Goal: Information Seeking & Learning: Learn about a topic

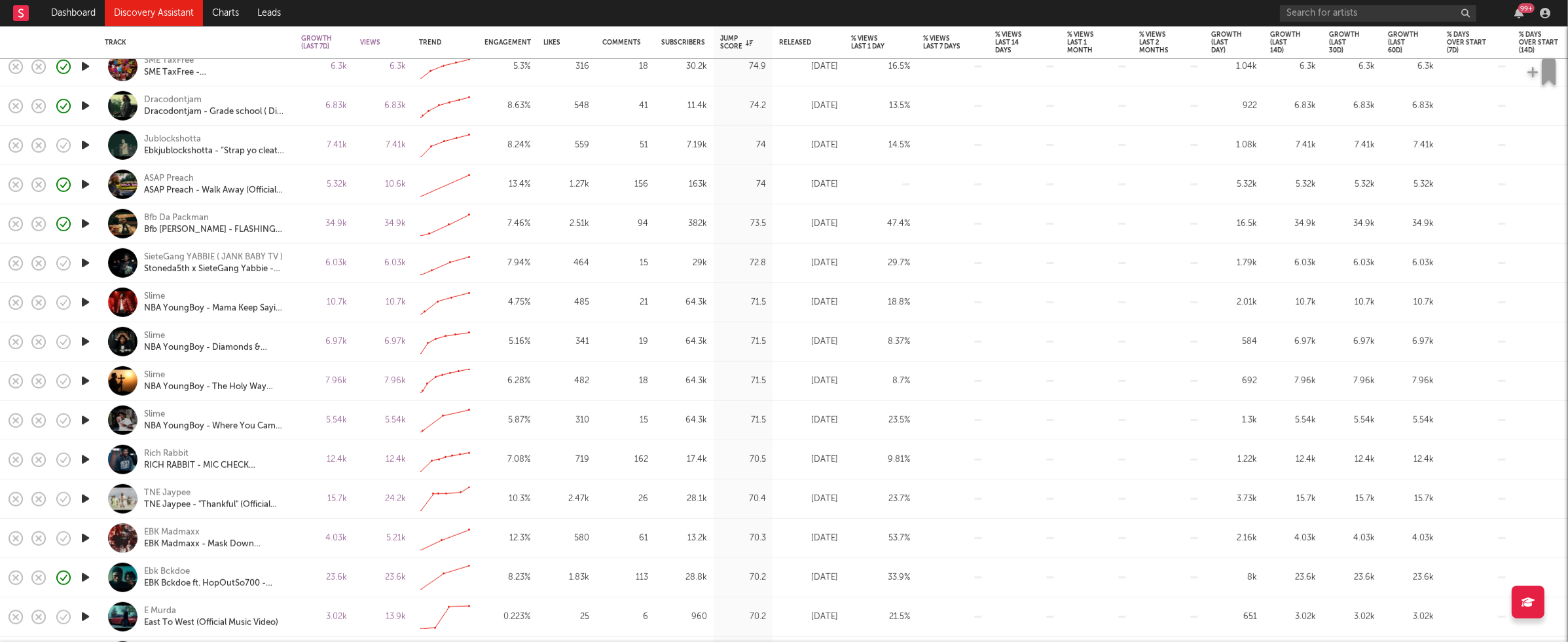
click at [83, 457] on icon "button" at bounding box center [85, 460] width 14 height 16
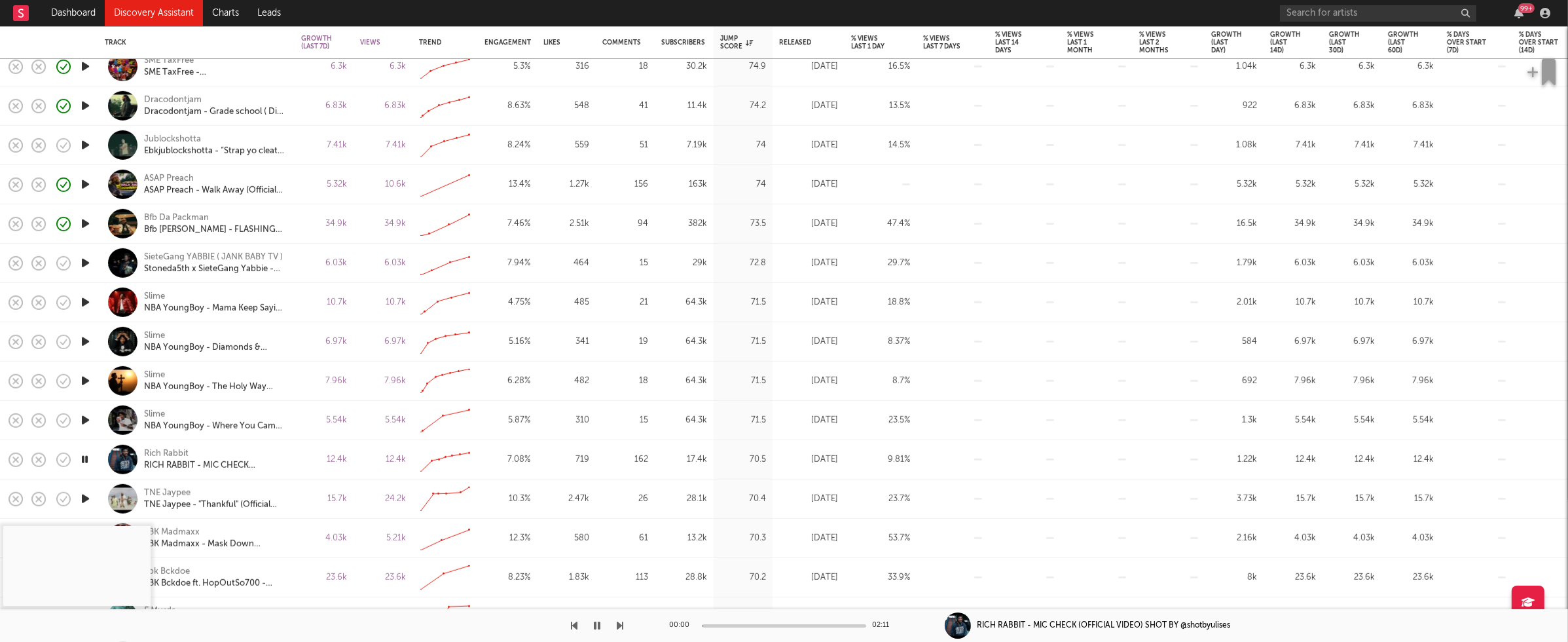
click at [83, 457] on icon "button" at bounding box center [84, 460] width 12 height 16
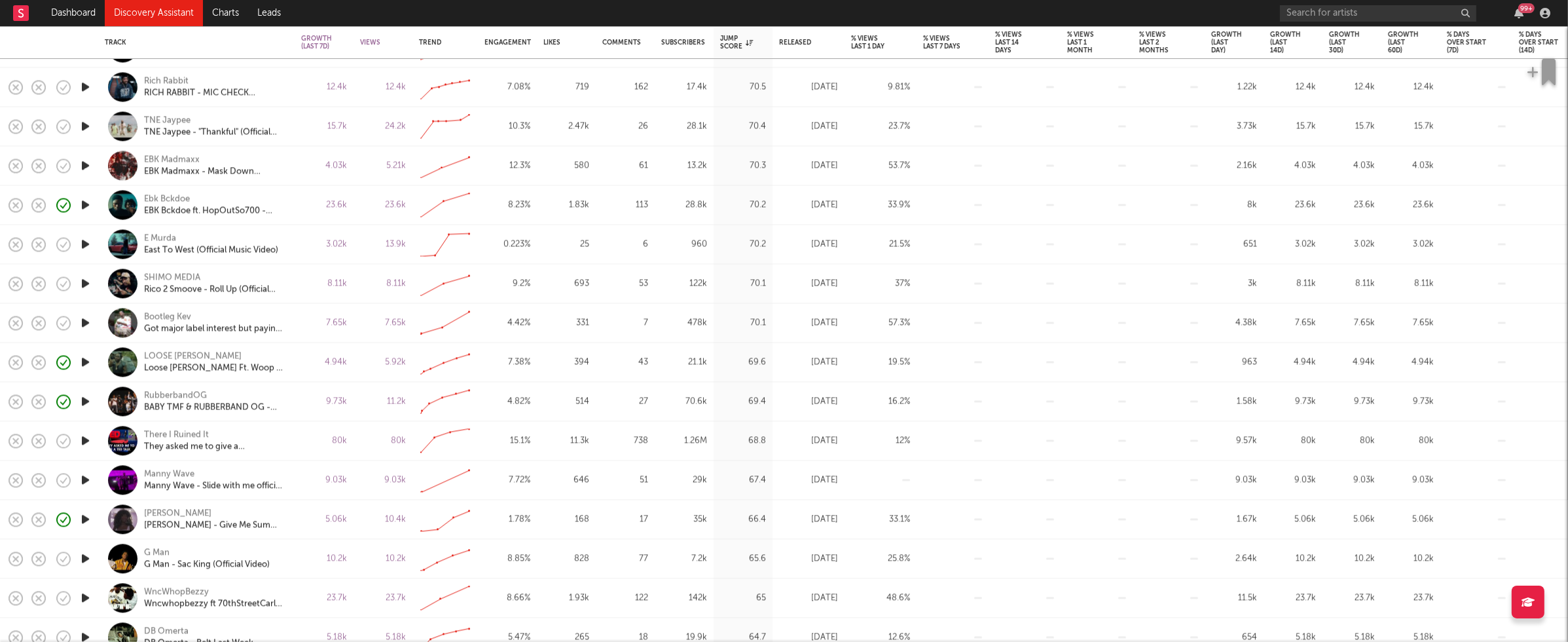
click at [87, 478] on icon "button" at bounding box center [85, 479] width 14 height 16
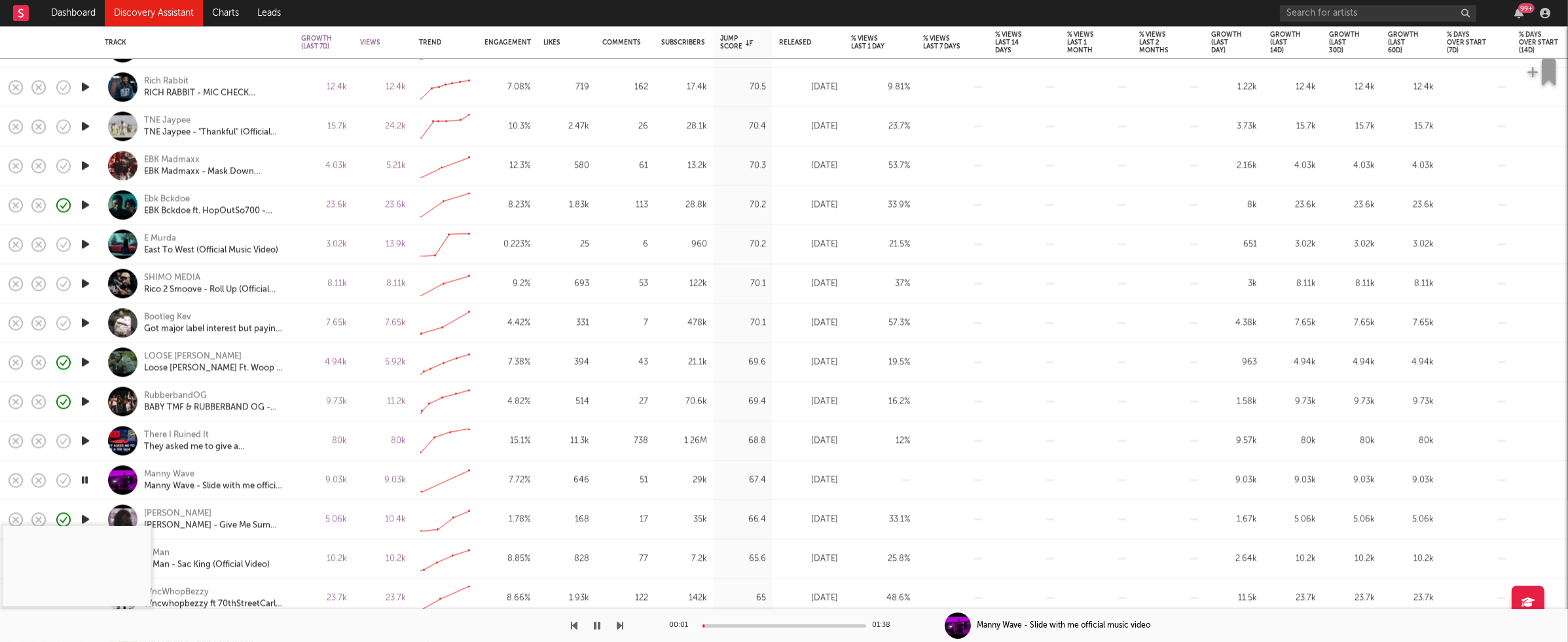
click at [741, 534] on div at bounding box center [784, 626] width 163 height 3
click at [86, 477] on icon "button" at bounding box center [84, 479] width 12 height 16
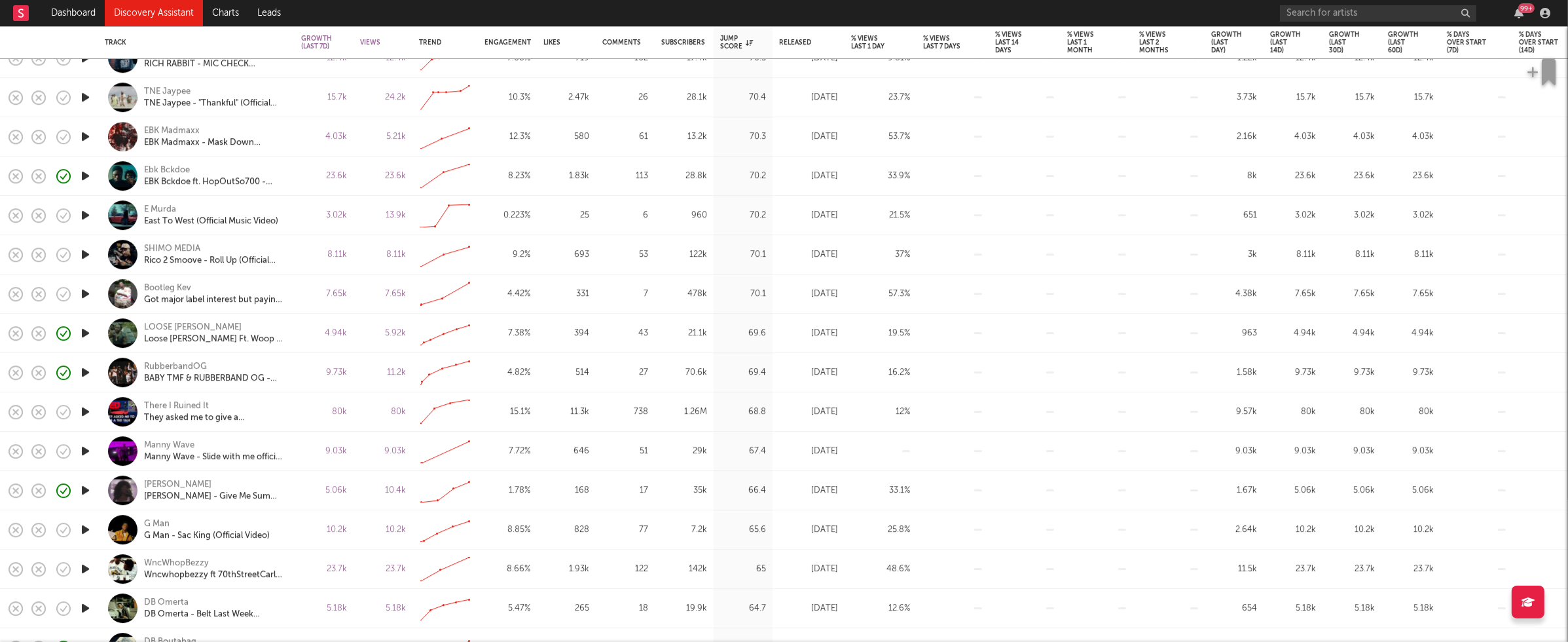
click at [80, 528] on icon "button" at bounding box center [85, 529] width 14 height 16
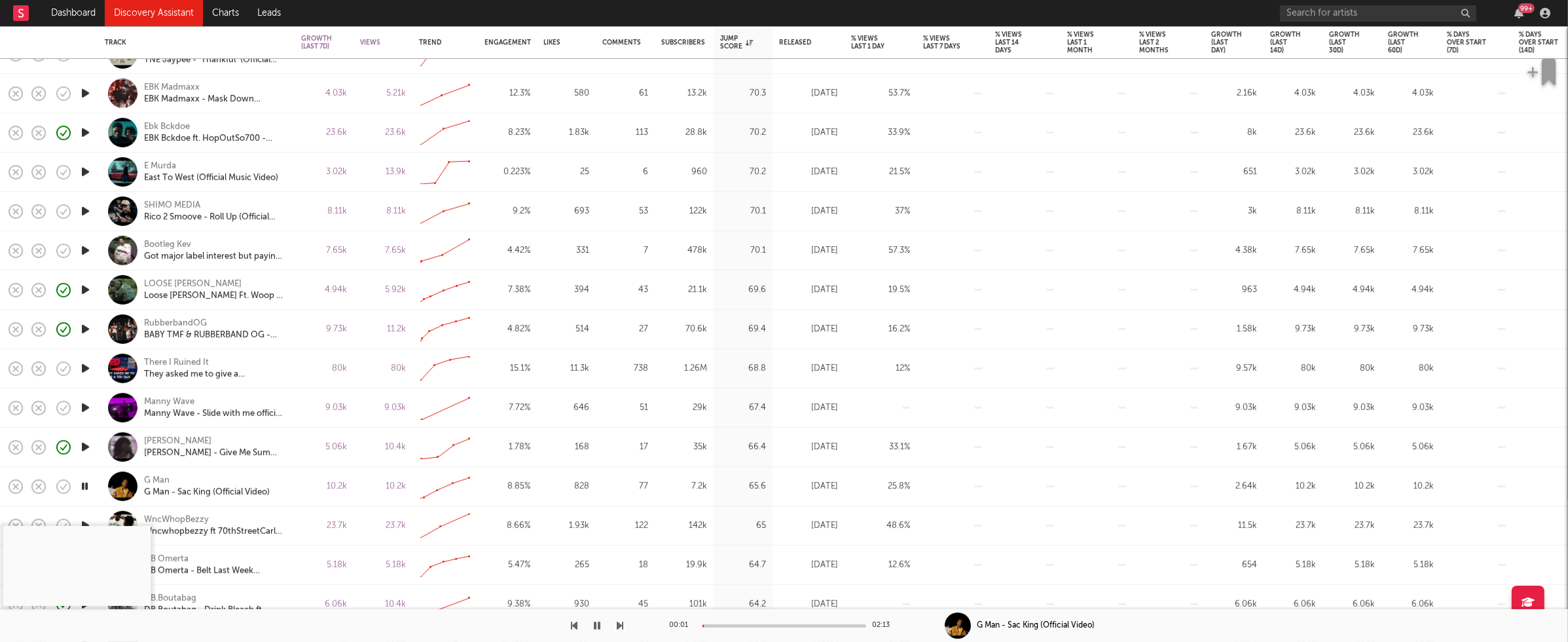
click at [84, 485] on icon "button" at bounding box center [84, 486] width 12 height 16
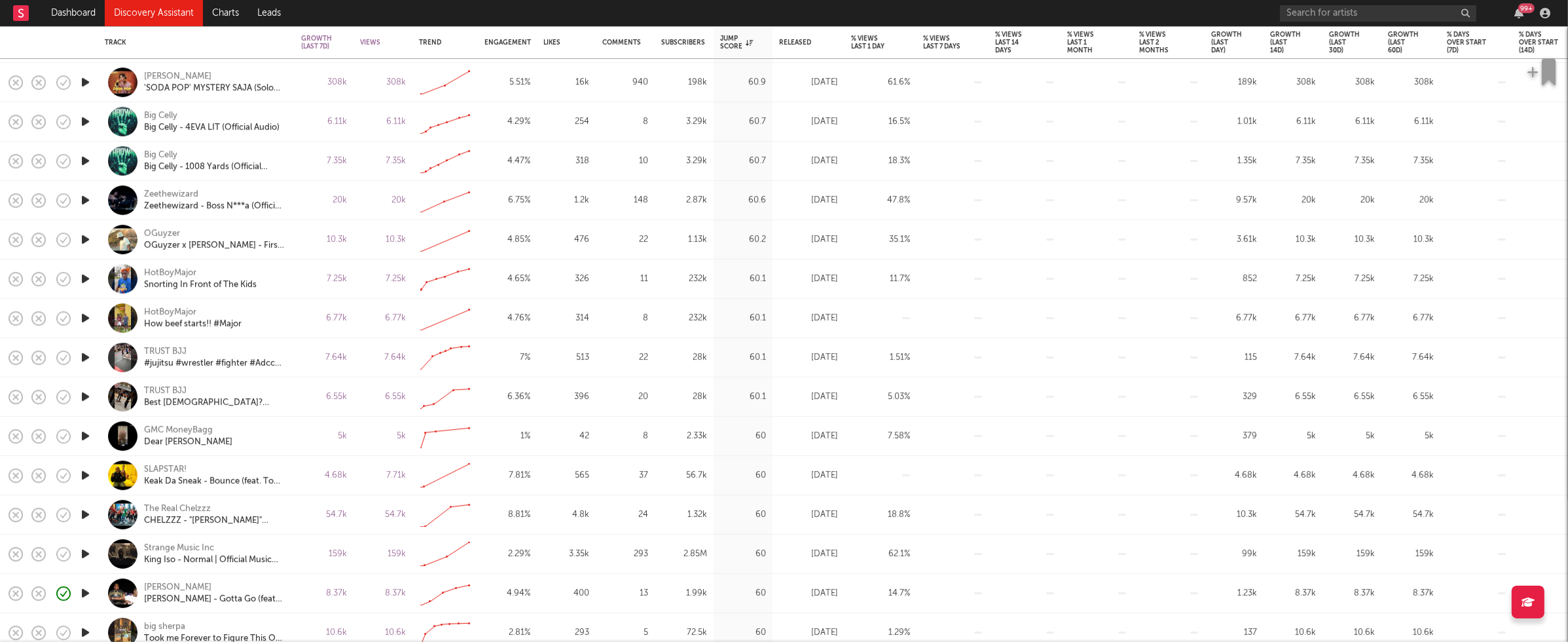
click at [84, 514] on icon "button" at bounding box center [85, 514] width 14 height 16
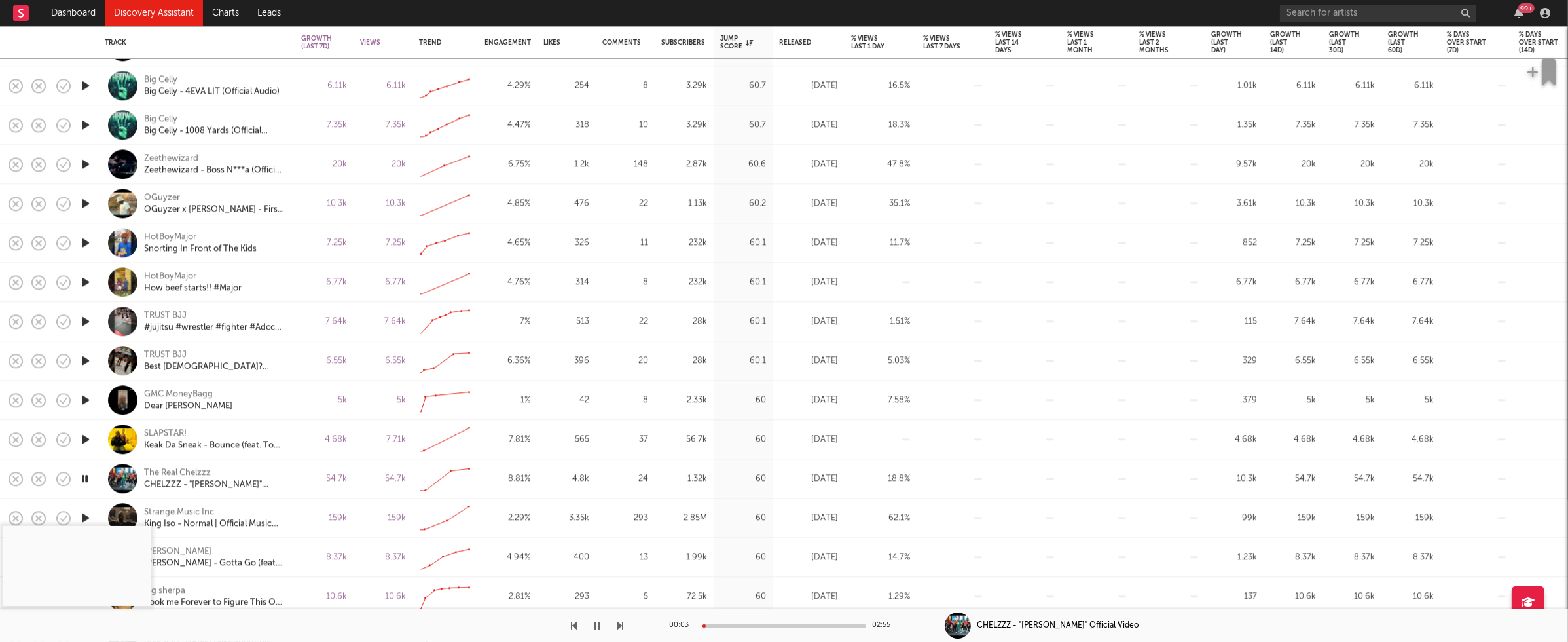
click at [87, 477] on icon "button" at bounding box center [84, 479] width 12 height 16
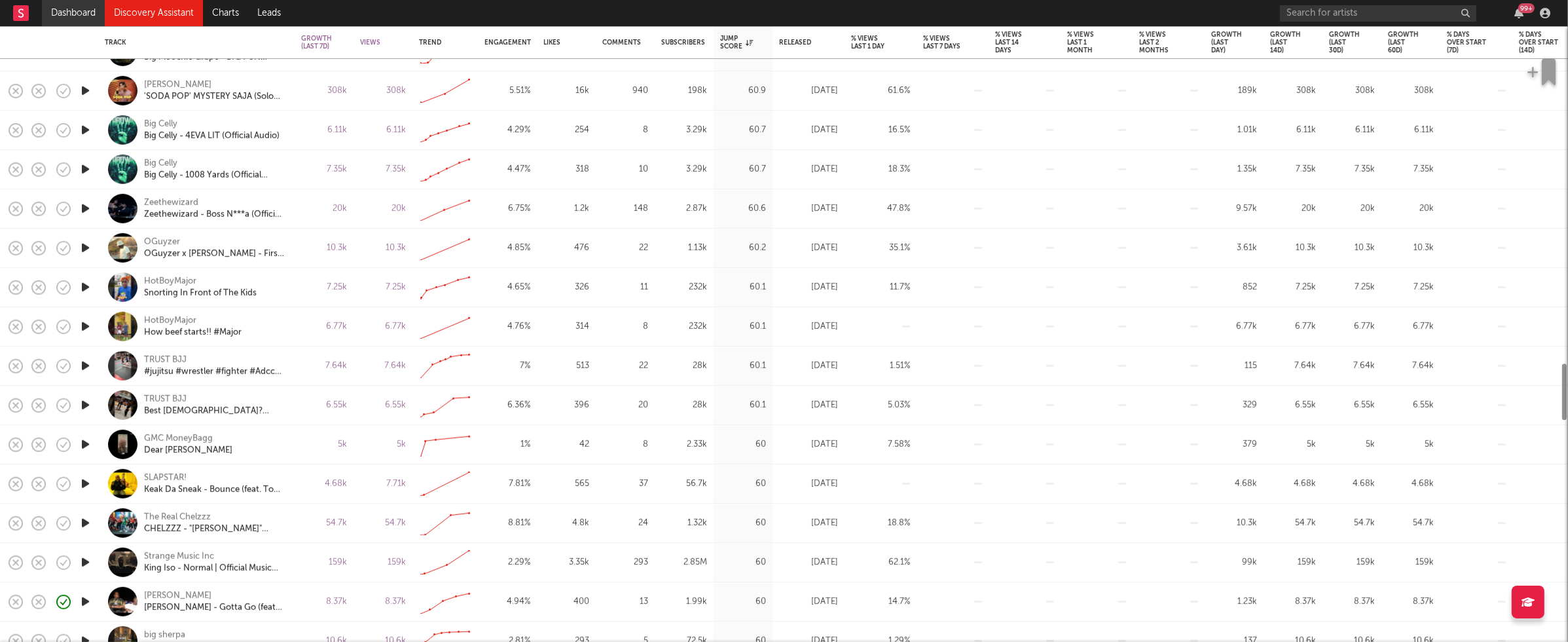
click at [65, 15] on link "Dashboard" at bounding box center [73, 13] width 63 height 26
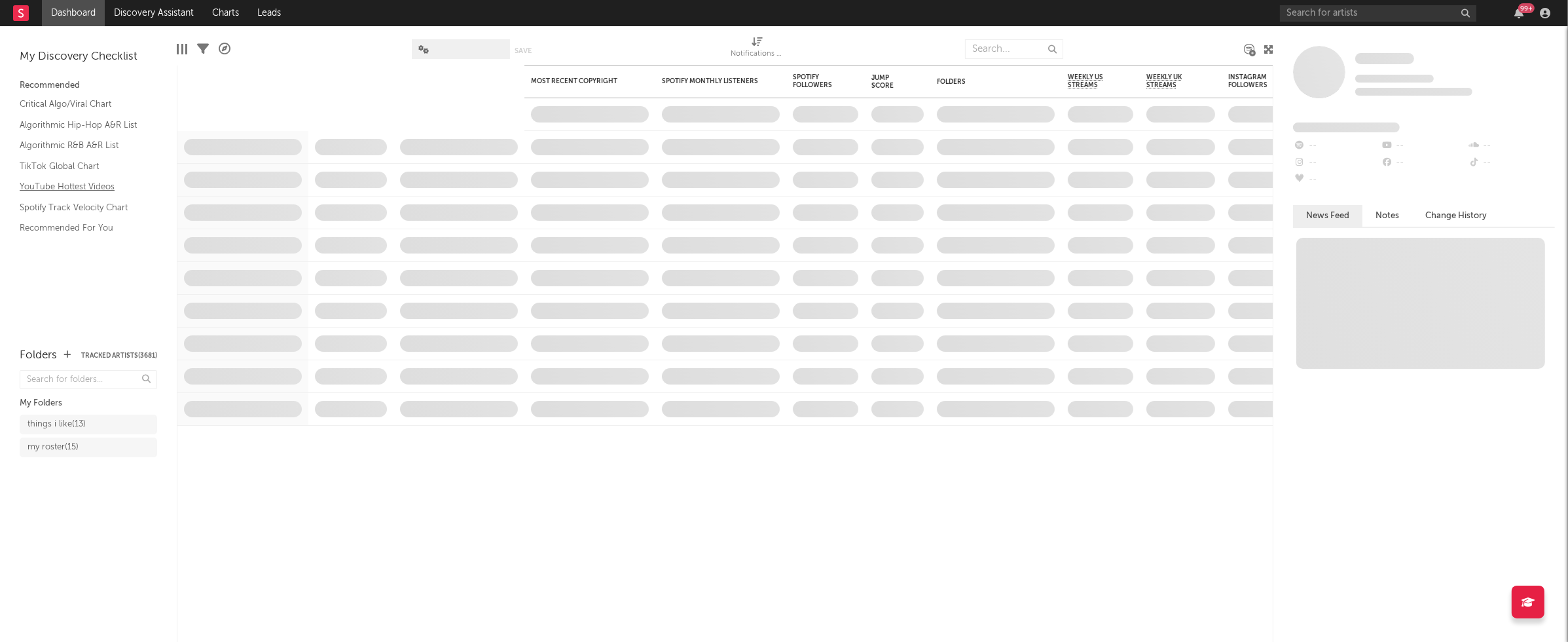
click at [62, 187] on link "YouTube Hottest Videos" at bounding box center [82, 187] width 125 height 15
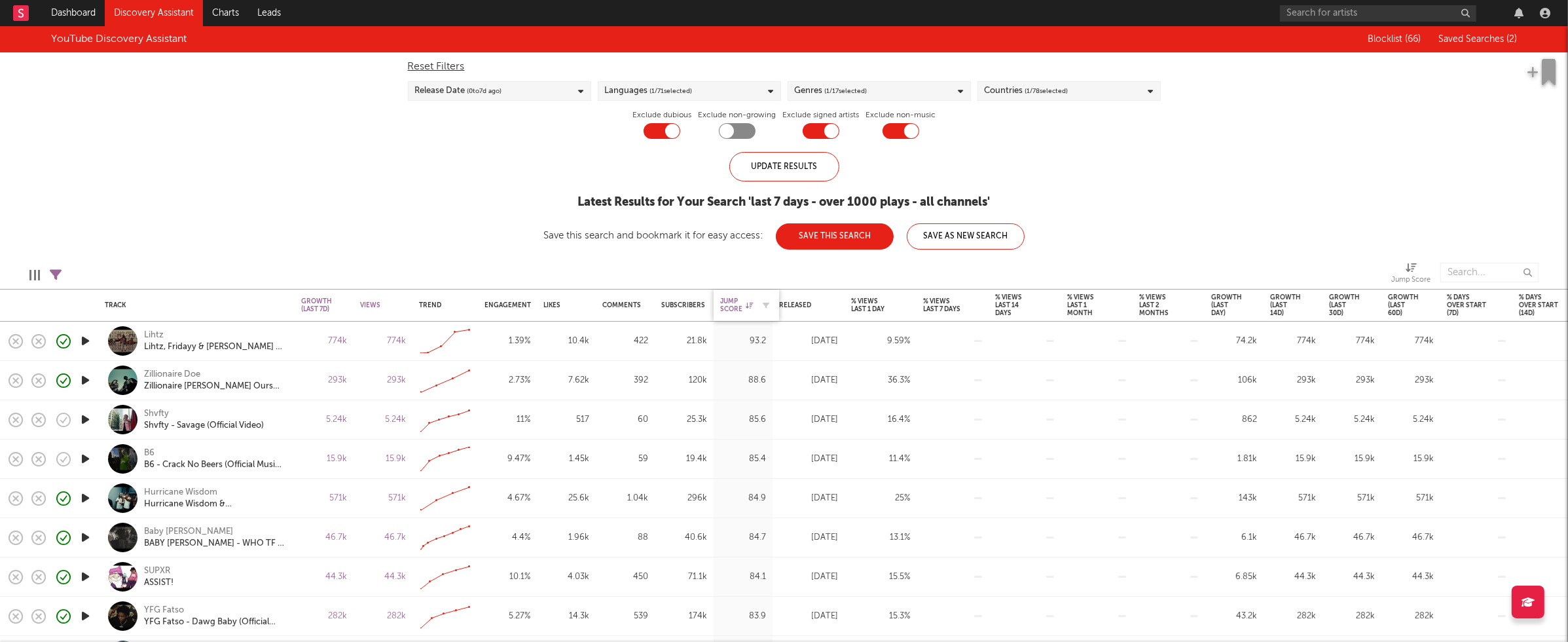
click at [734, 300] on div "Jump Score" at bounding box center [736, 305] width 33 height 15
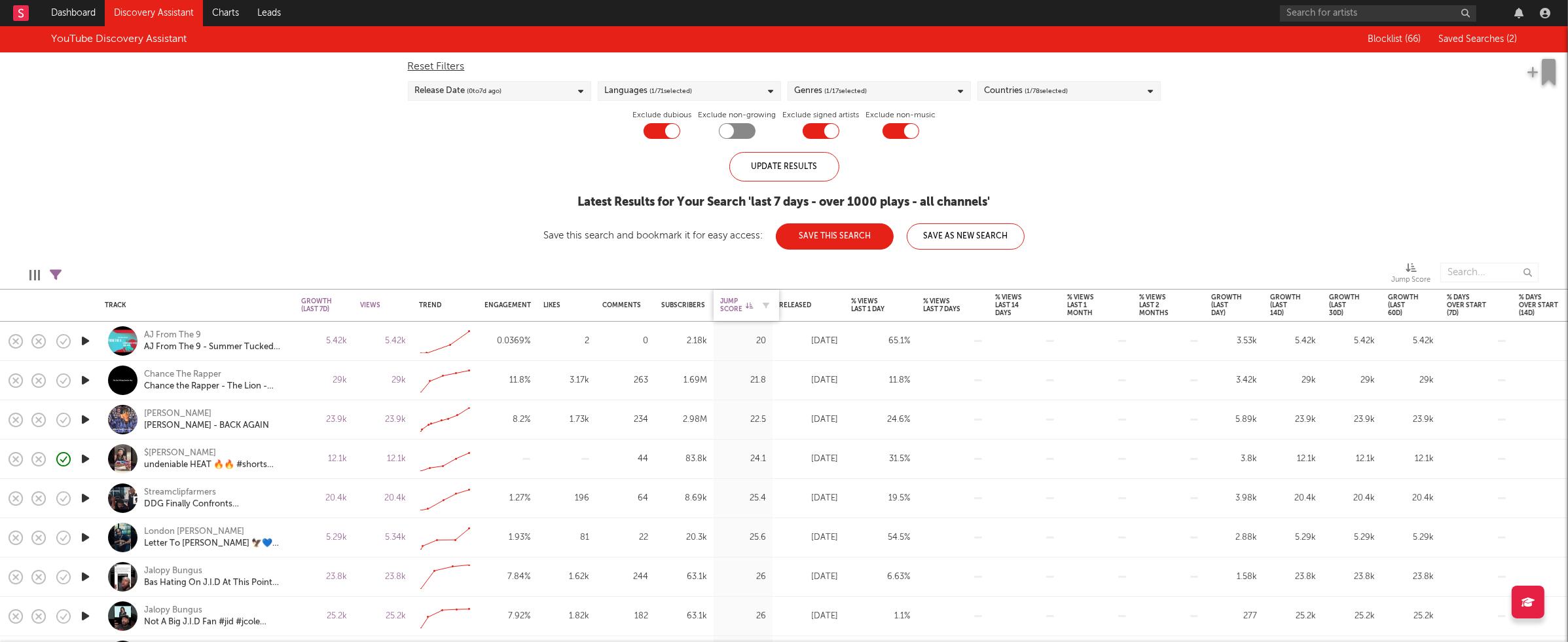
click at [730, 305] on div "Jump Score" at bounding box center [736, 305] width 33 height 15
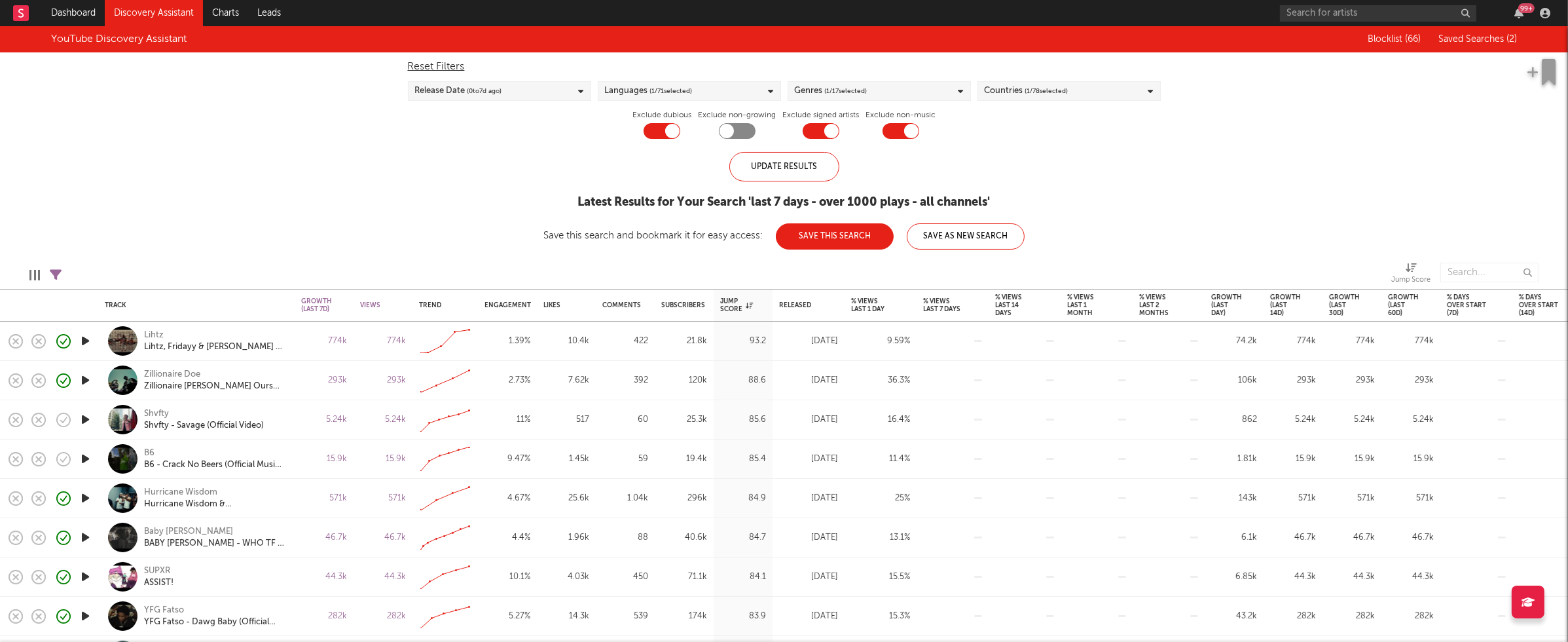
click at [938, 89] on div "Genres ( 1 / 17 selected)" at bounding box center [879, 91] width 183 height 20
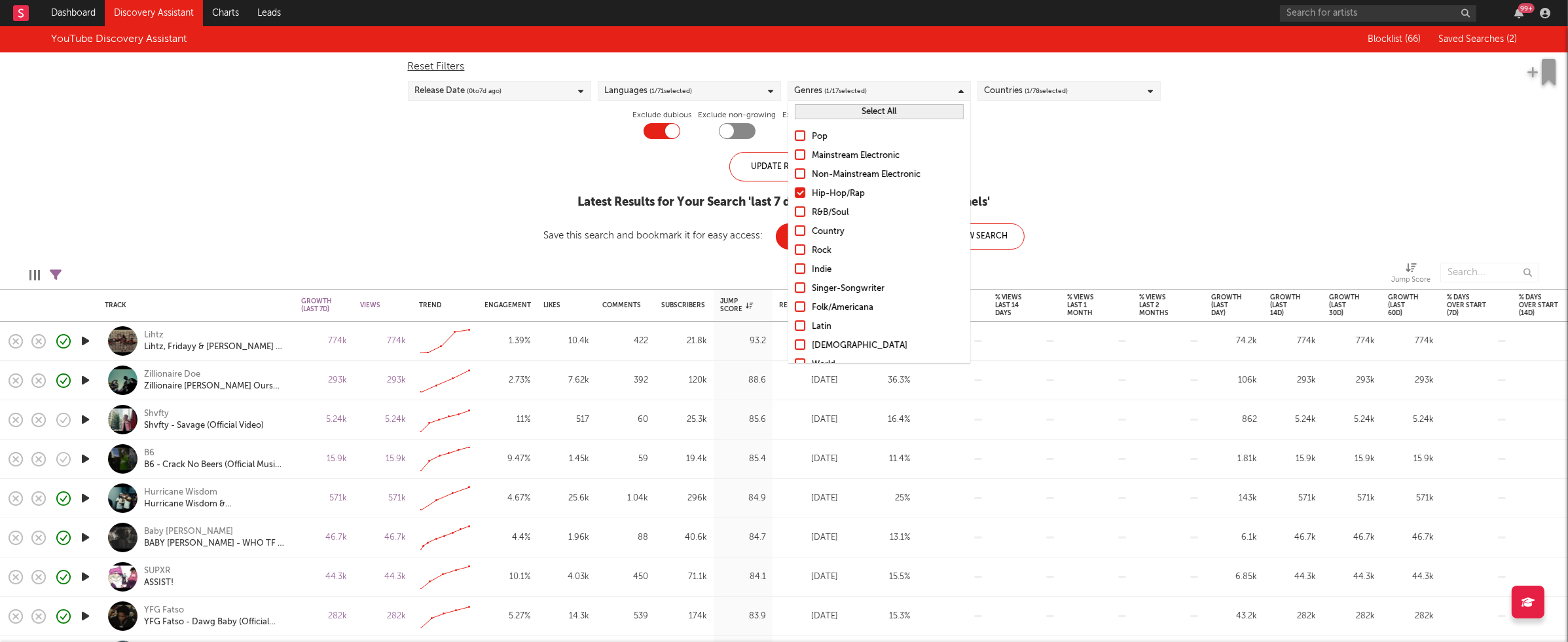
click at [824, 209] on div "R&B/Soul" at bounding box center [887, 213] width 152 height 15
click at [795, 209] on input "R&B/Soul" at bounding box center [795, 213] width 0 height 15
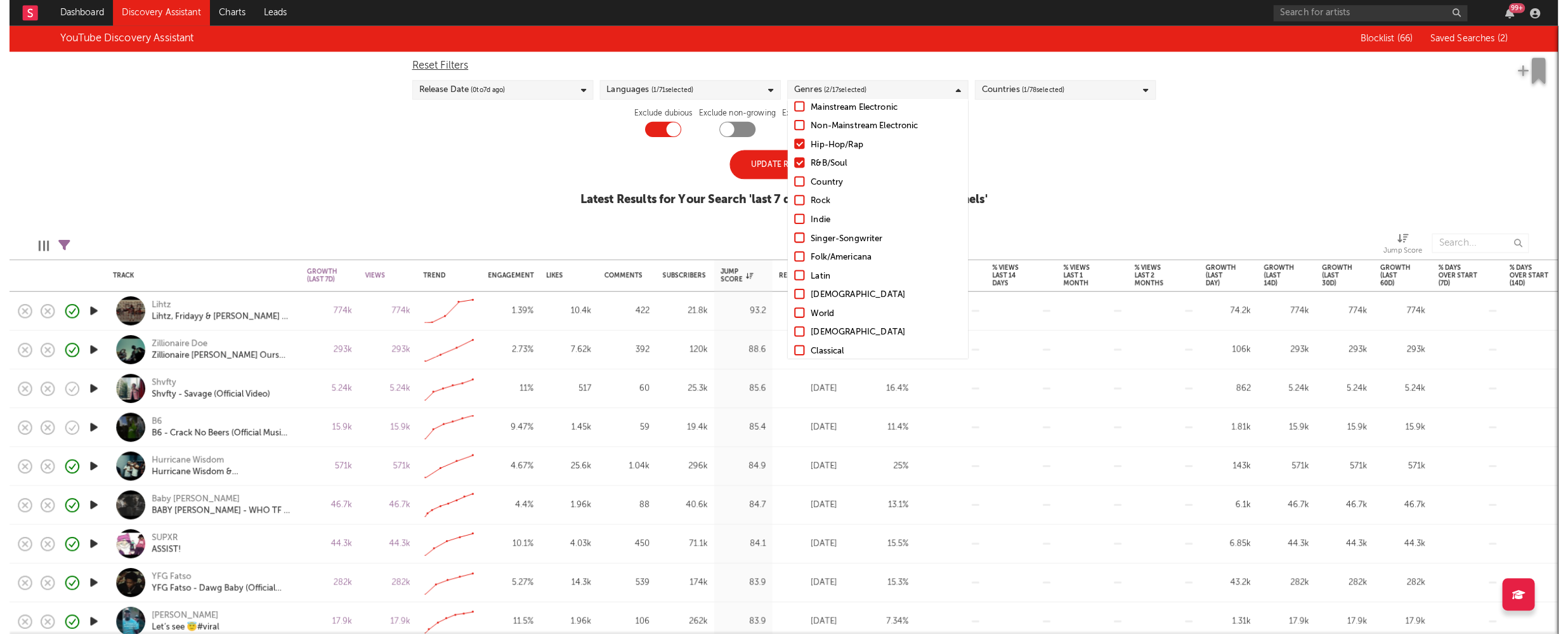
scroll to position [89, 0]
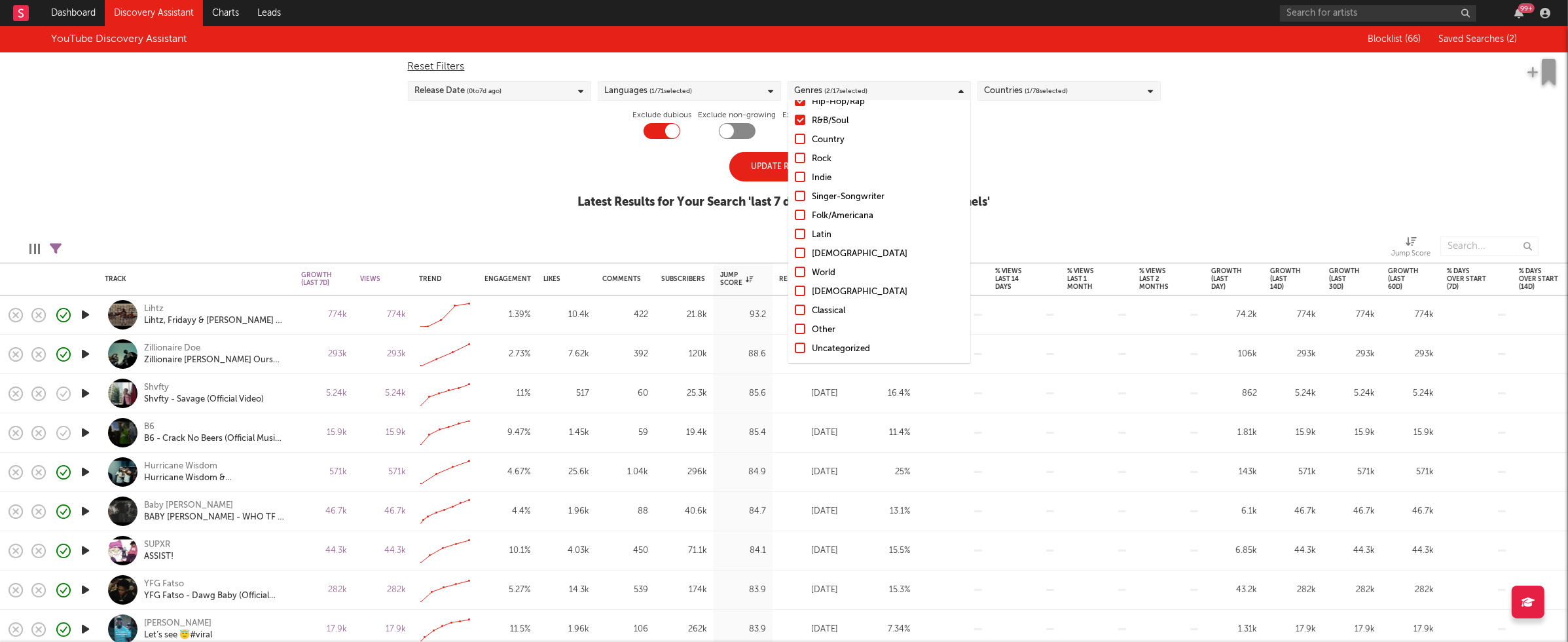
click at [825, 325] on div "Other" at bounding box center [887, 330] width 152 height 15
click at [795, 325] on input "Other" at bounding box center [795, 330] width 0 height 15
click at [841, 347] on div "Uncategorized" at bounding box center [887, 349] width 152 height 15
click at [795, 347] on input "Uncategorized" at bounding box center [795, 349] width 0 height 15
click at [1099, 189] on div "YouTube Discovery Assistant Blocklist ( 66 ) Saved Searches ( 2 ) Reset Filters…" at bounding box center [784, 125] width 1568 height 197
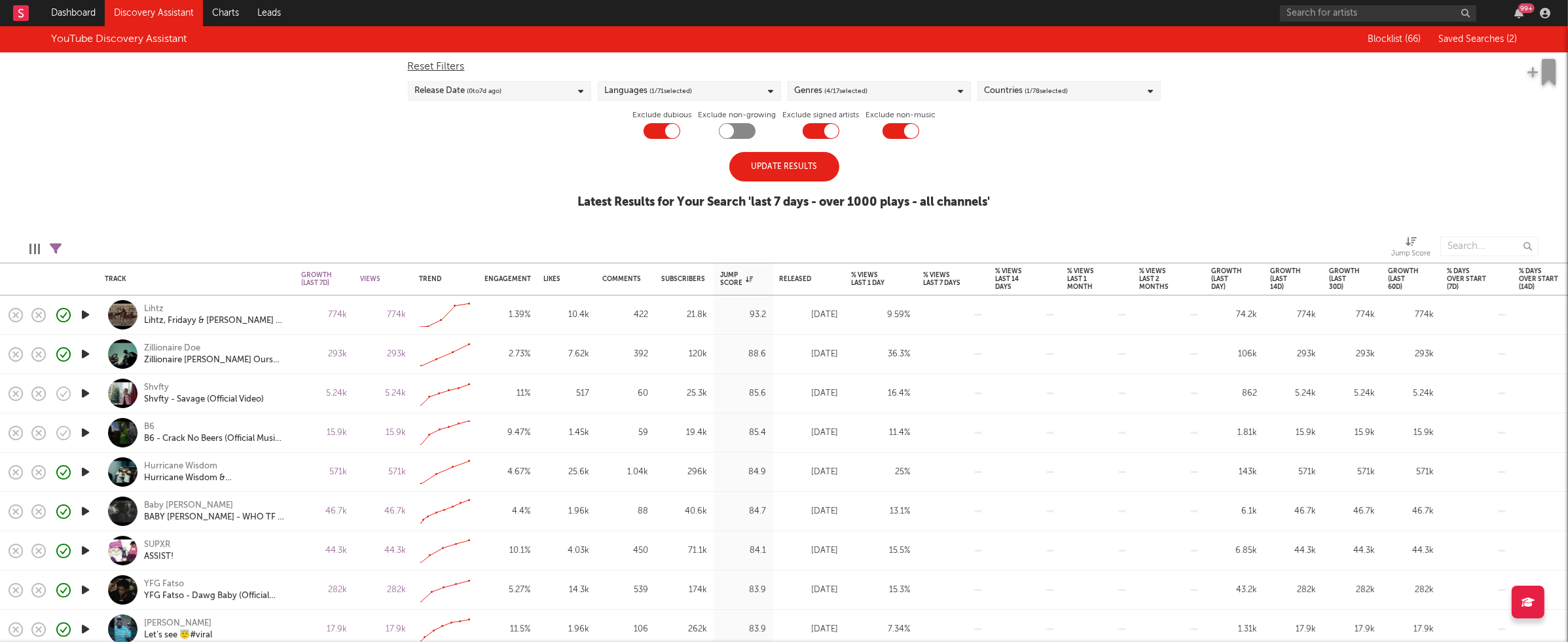
click at [1123, 93] on div "Countries ( 1 / 78 selected)" at bounding box center [1069, 91] width 183 height 20
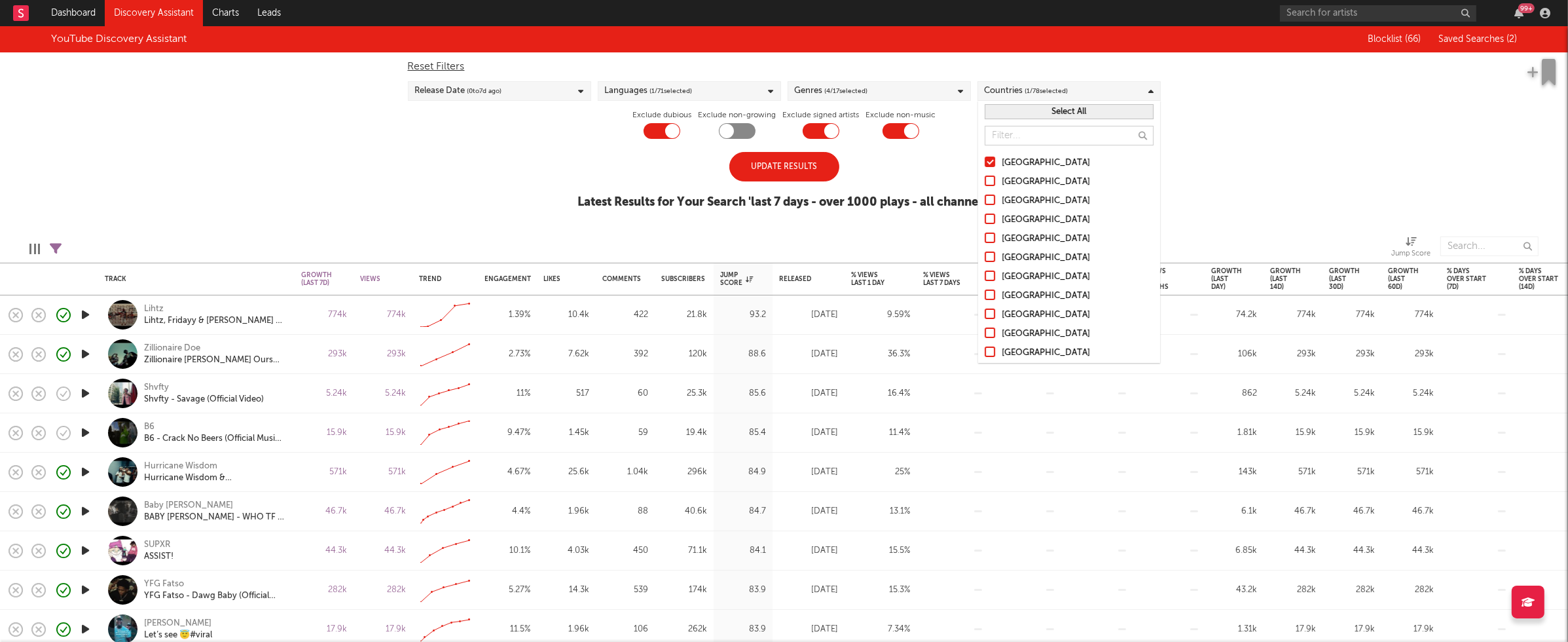
click at [1006, 178] on div "[GEOGRAPHIC_DATA]" at bounding box center [1077, 182] width 152 height 15
click at [985, 178] on input "[GEOGRAPHIC_DATA]" at bounding box center [985, 182] width 0 height 15
click at [1017, 199] on div "Canada" at bounding box center [1077, 201] width 152 height 15
click at [985, 199] on input "Canada" at bounding box center [985, 201] width 0 height 15
click at [1029, 221] on div "[GEOGRAPHIC_DATA]" at bounding box center [1077, 220] width 152 height 15
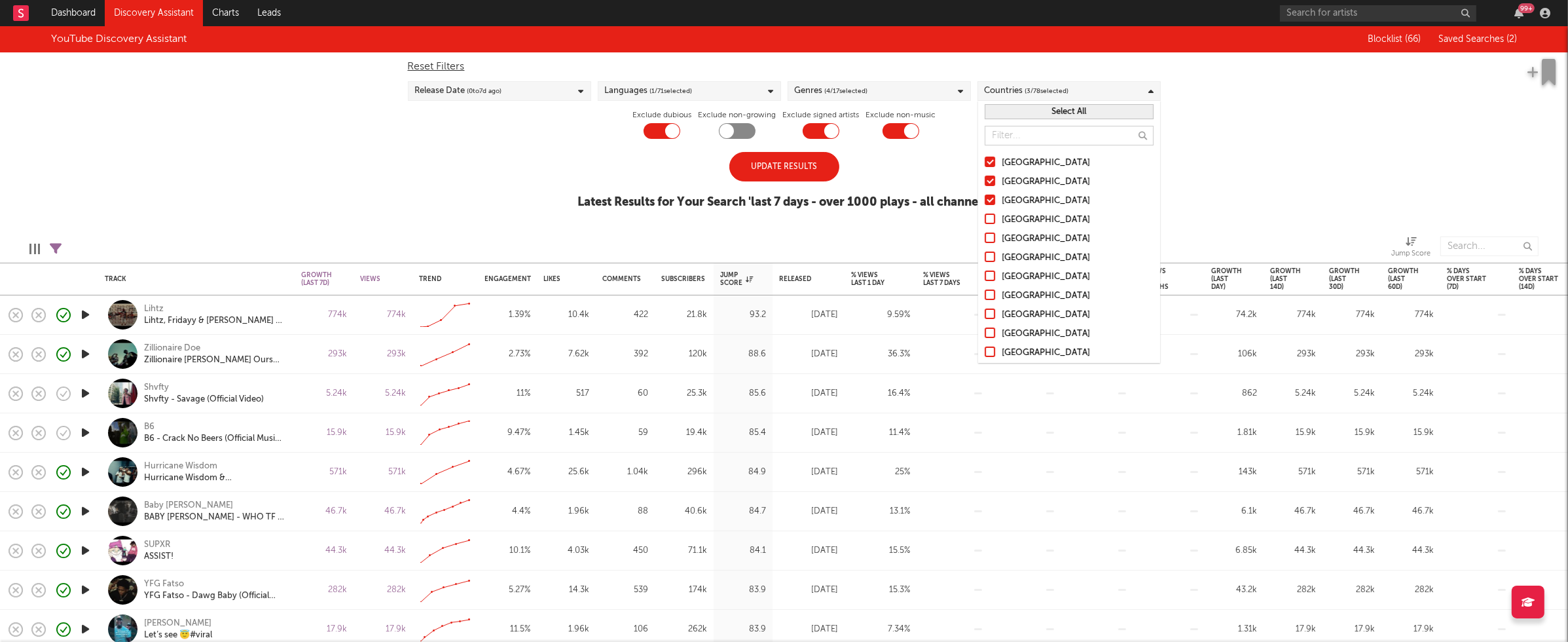
click at [985, 221] on input "[GEOGRAPHIC_DATA]" at bounding box center [985, 220] width 0 height 15
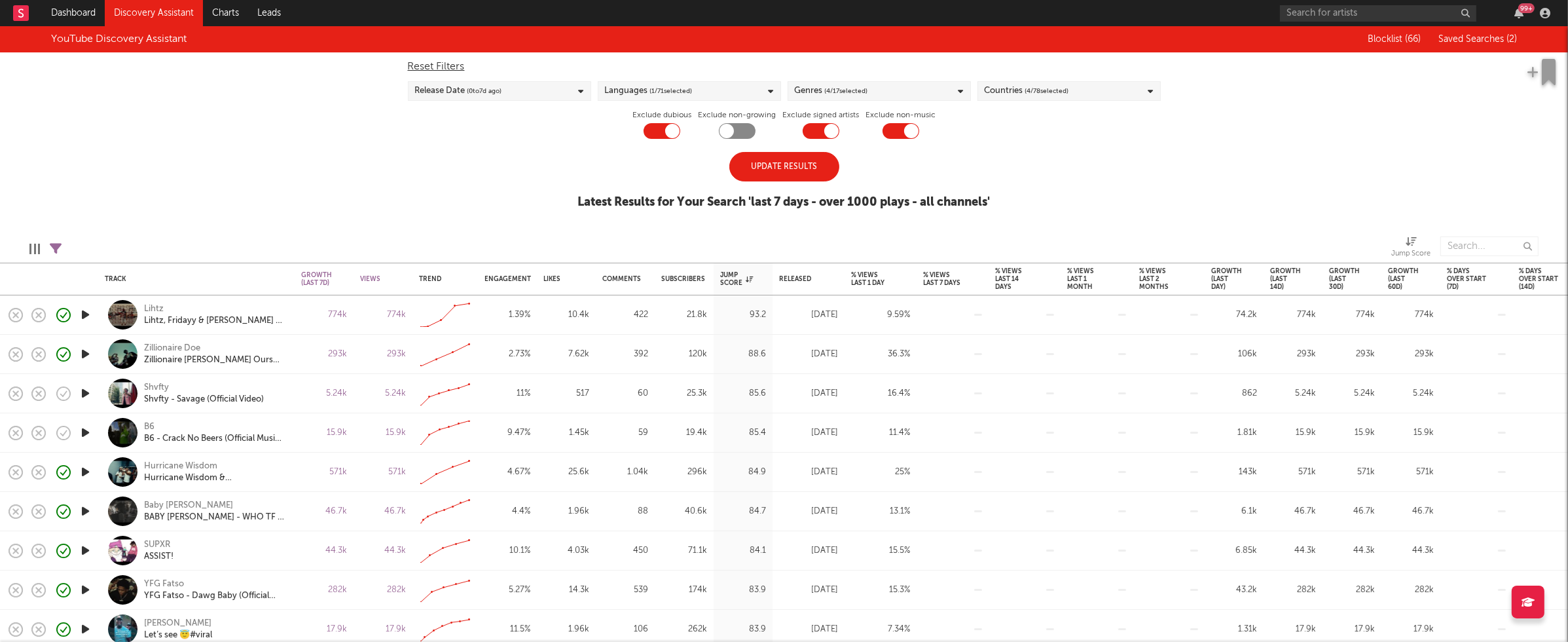
click at [1239, 166] on div "YouTube Discovery Assistant Blocklist ( 66 ) Saved Searches ( 2 ) Reset Filters…" at bounding box center [784, 125] width 1568 height 197
click at [772, 163] on div "Update Results" at bounding box center [784, 166] width 110 height 29
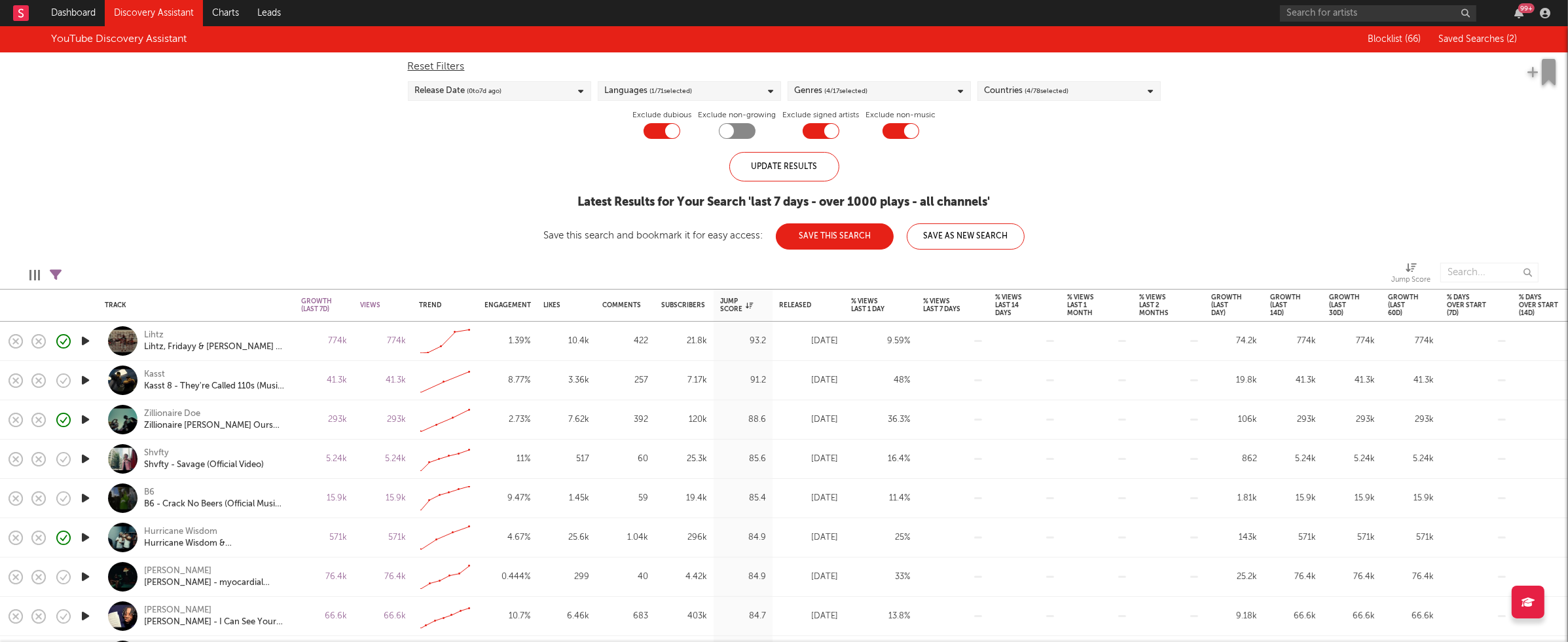
click at [85, 378] on icon "button" at bounding box center [85, 380] width 14 height 16
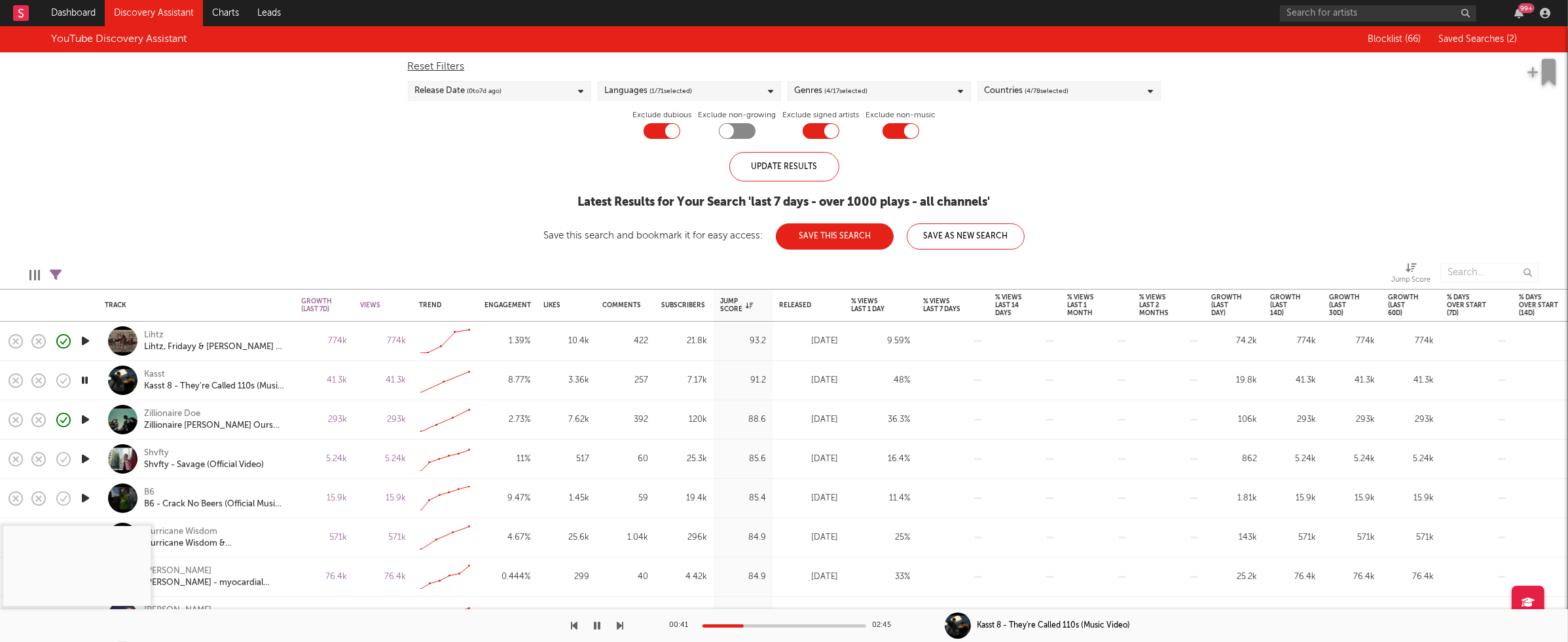
click at [744, 624] on div at bounding box center [784, 626] width 163 height 3
click at [84, 377] on icon "button" at bounding box center [84, 380] width 12 height 16
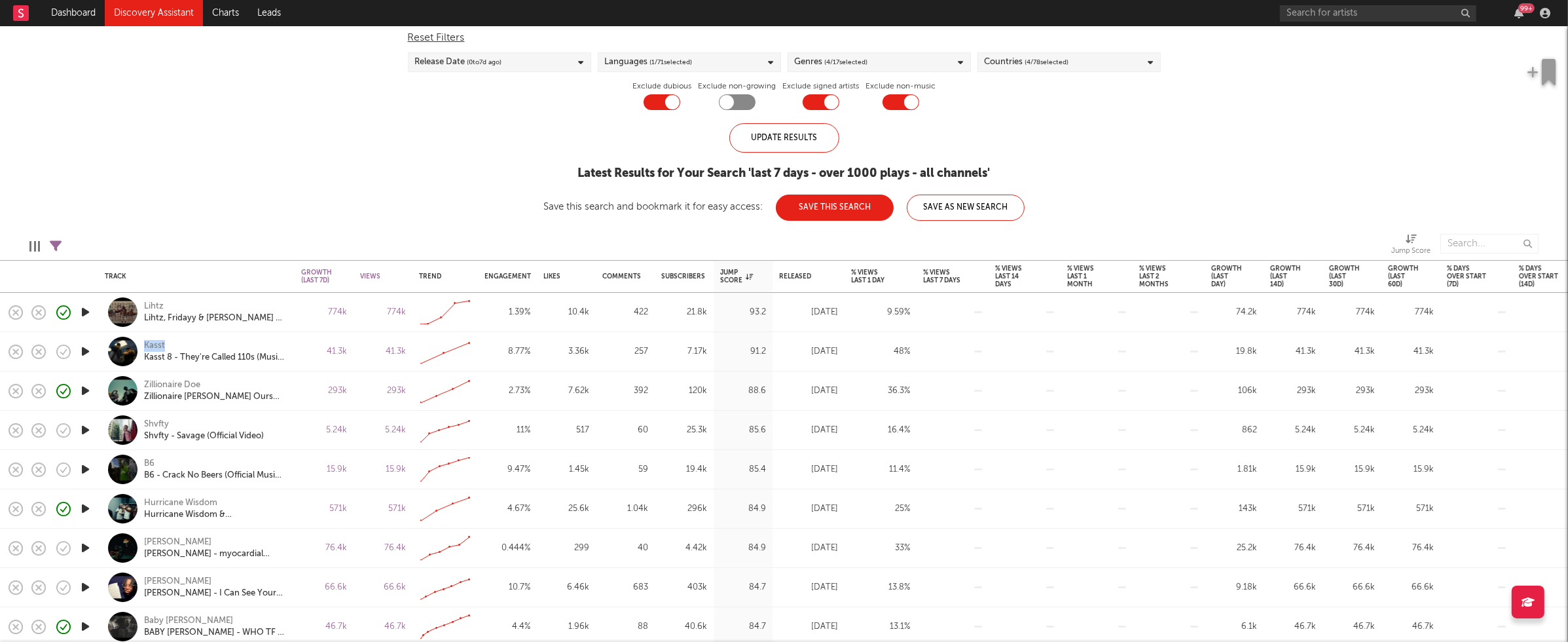
click at [83, 426] on icon "button" at bounding box center [85, 429] width 14 height 16
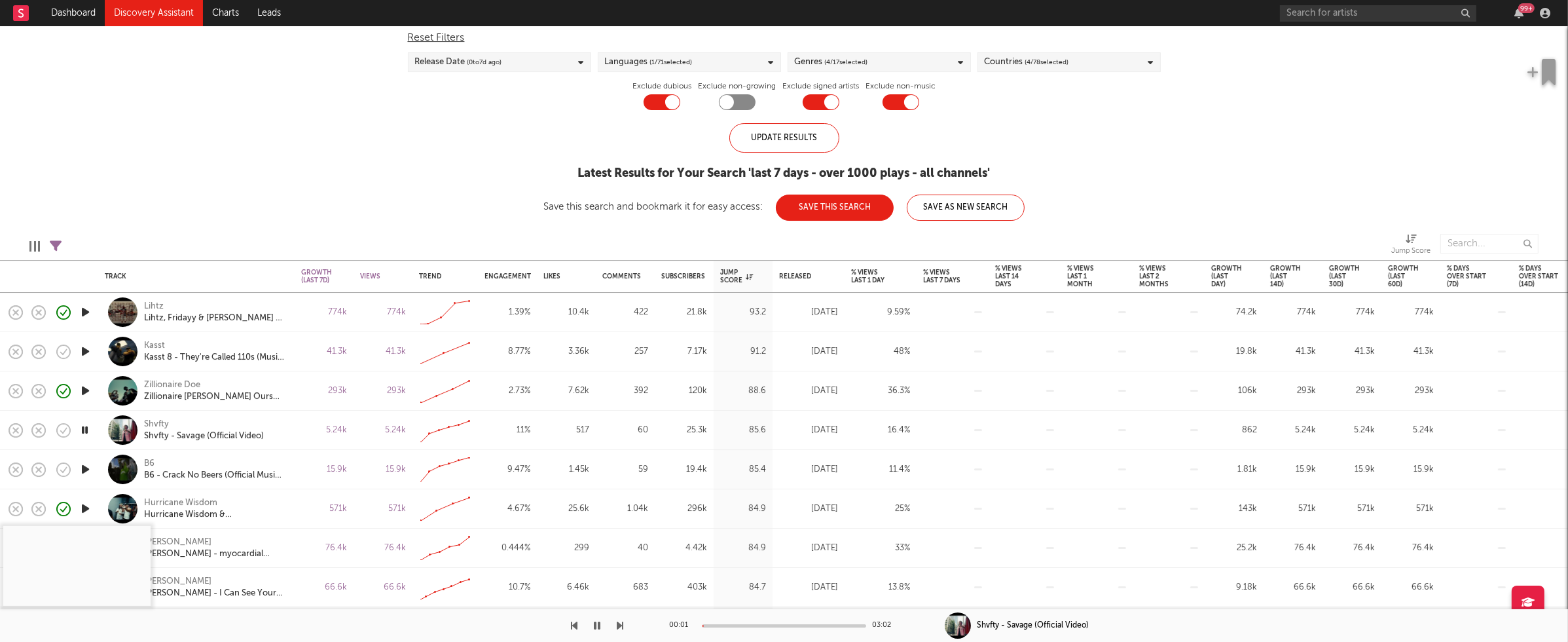
click at [733, 624] on div at bounding box center [784, 626] width 163 height 3
click at [598, 624] on icon "button" at bounding box center [597, 625] width 7 height 10
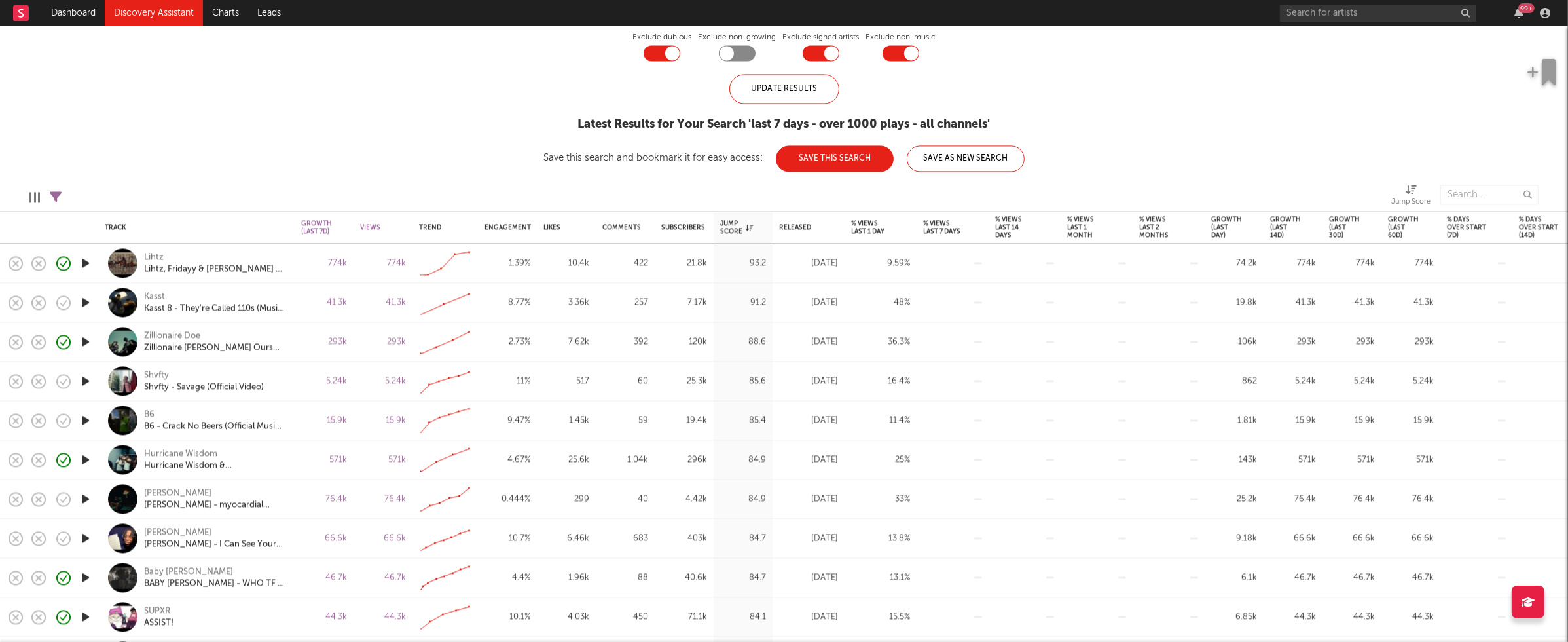
click at [83, 497] on icon "button" at bounding box center [85, 498] width 14 height 16
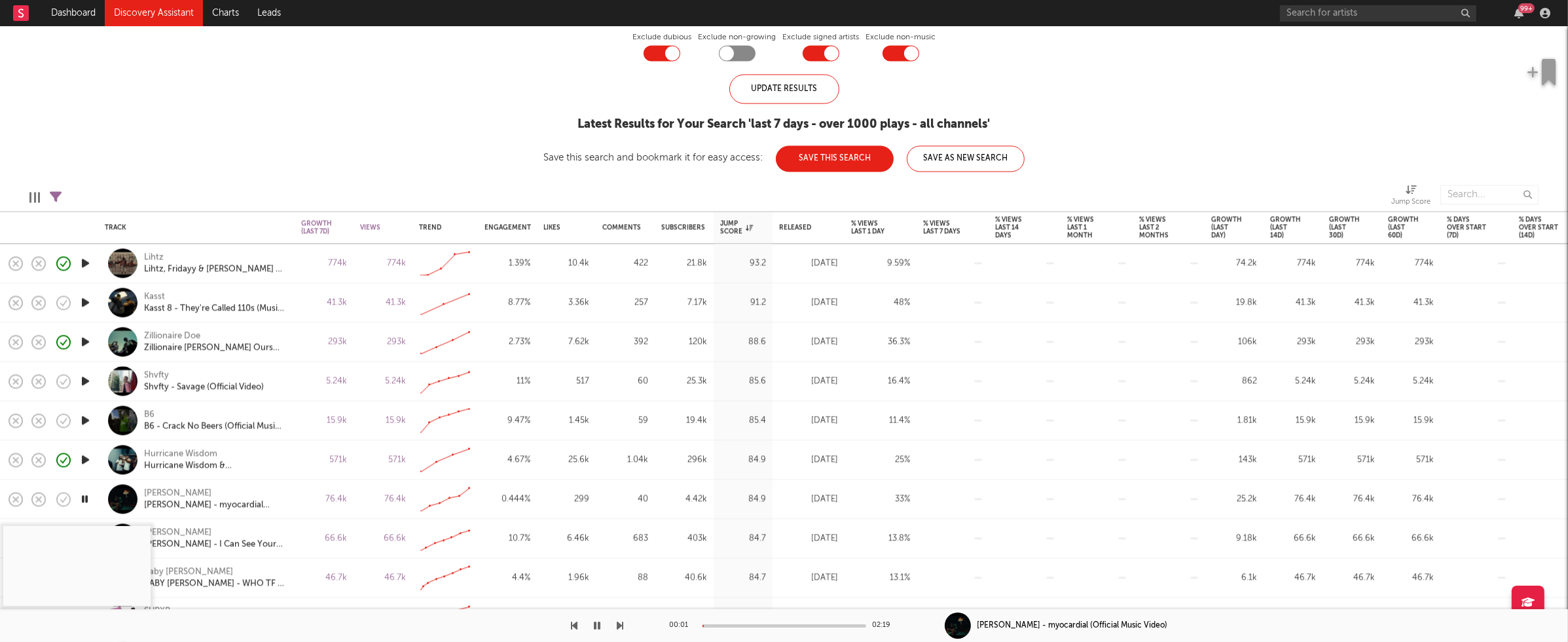
click at [725, 624] on div at bounding box center [784, 626] width 163 height 3
click at [86, 498] on icon "button" at bounding box center [84, 498] width 12 height 16
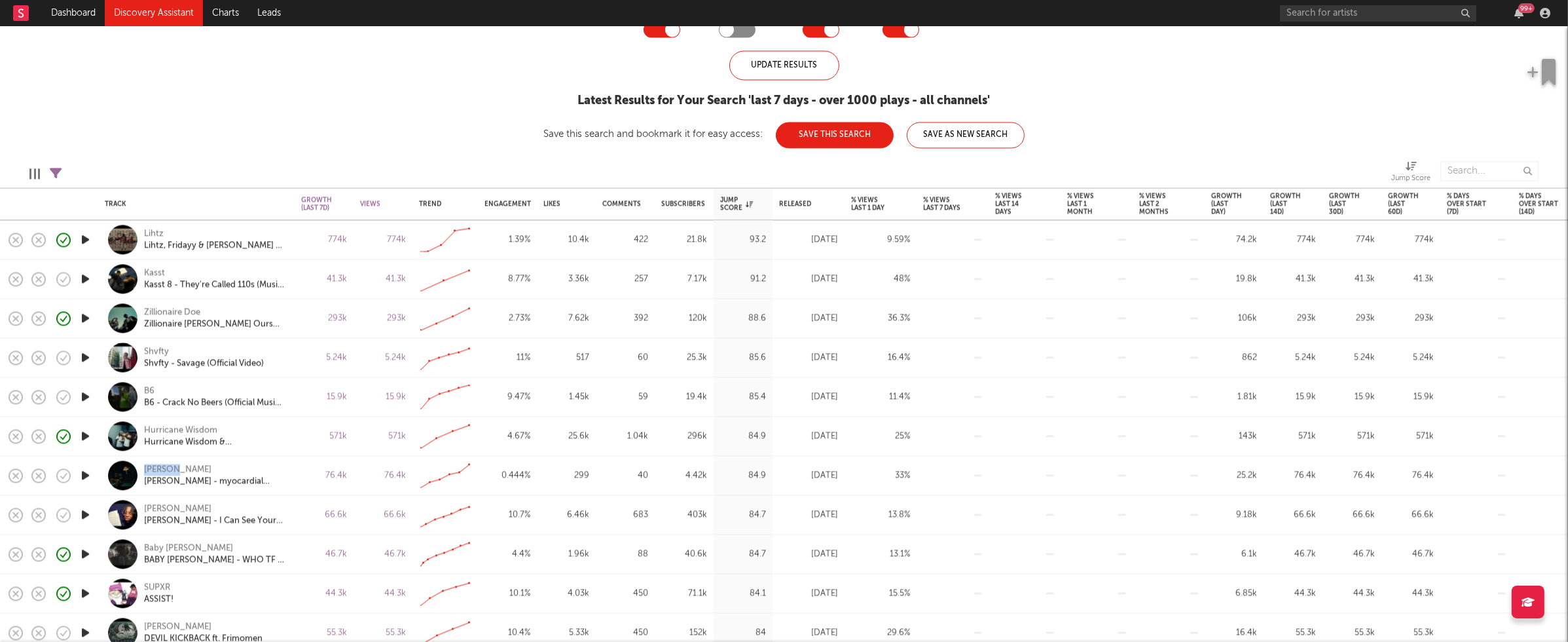
click at [85, 511] on icon "button" at bounding box center [85, 514] width 14 height 16
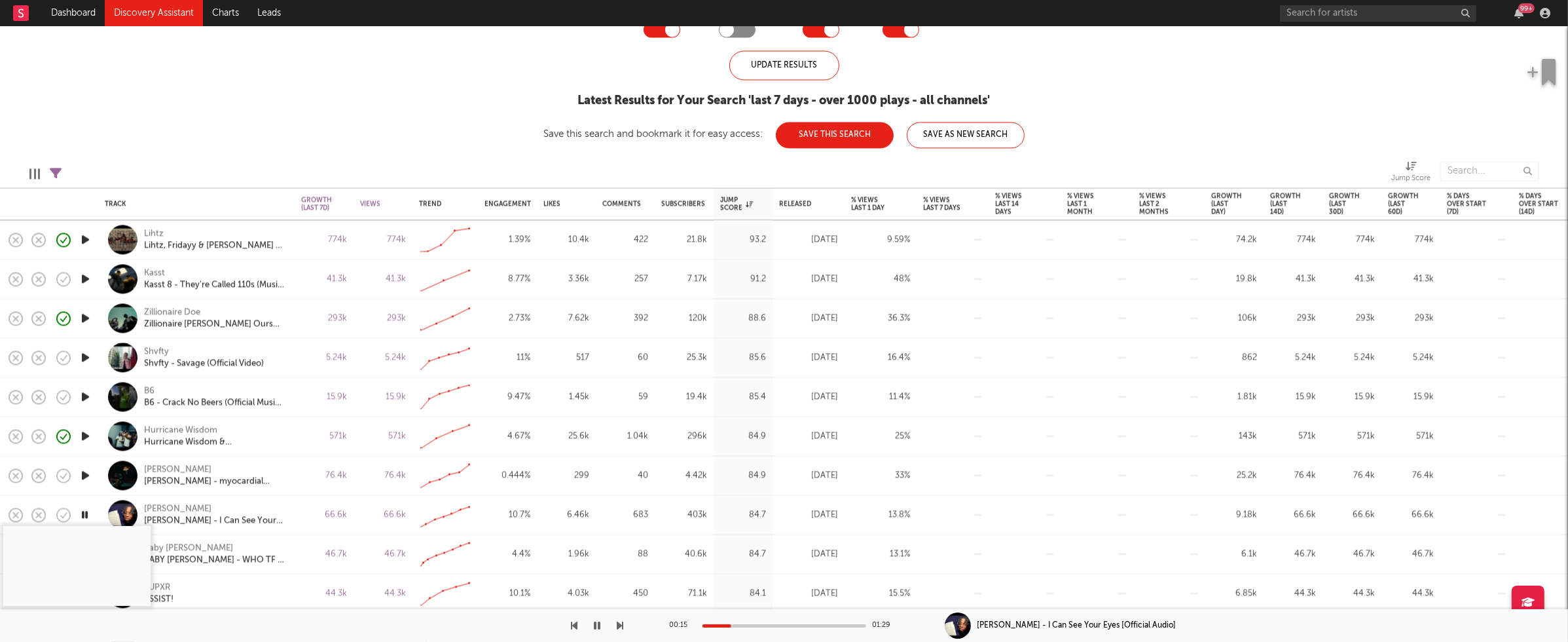
click at [731, 624] on div at bounding box center [784, 626] width 163 height 3
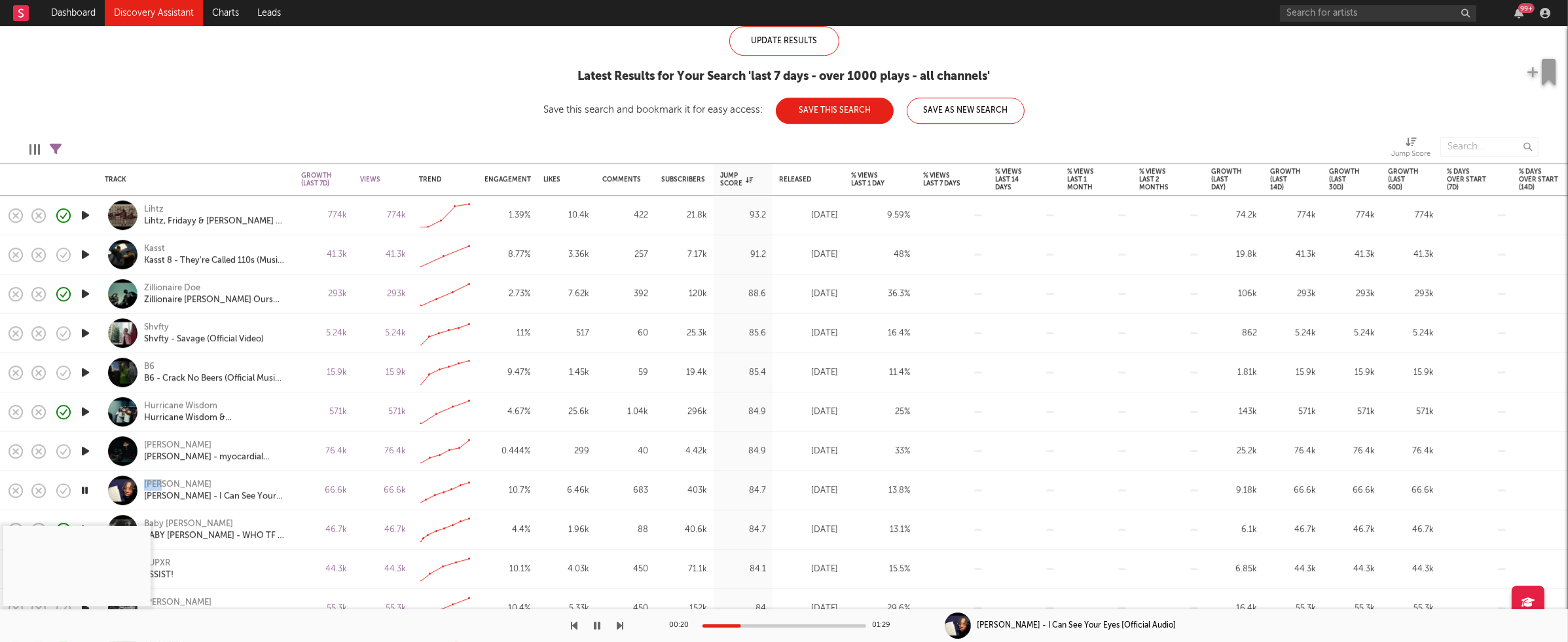
click at [84, 490] on icon "button" at bounding box center [84, 490] width 12 height 16
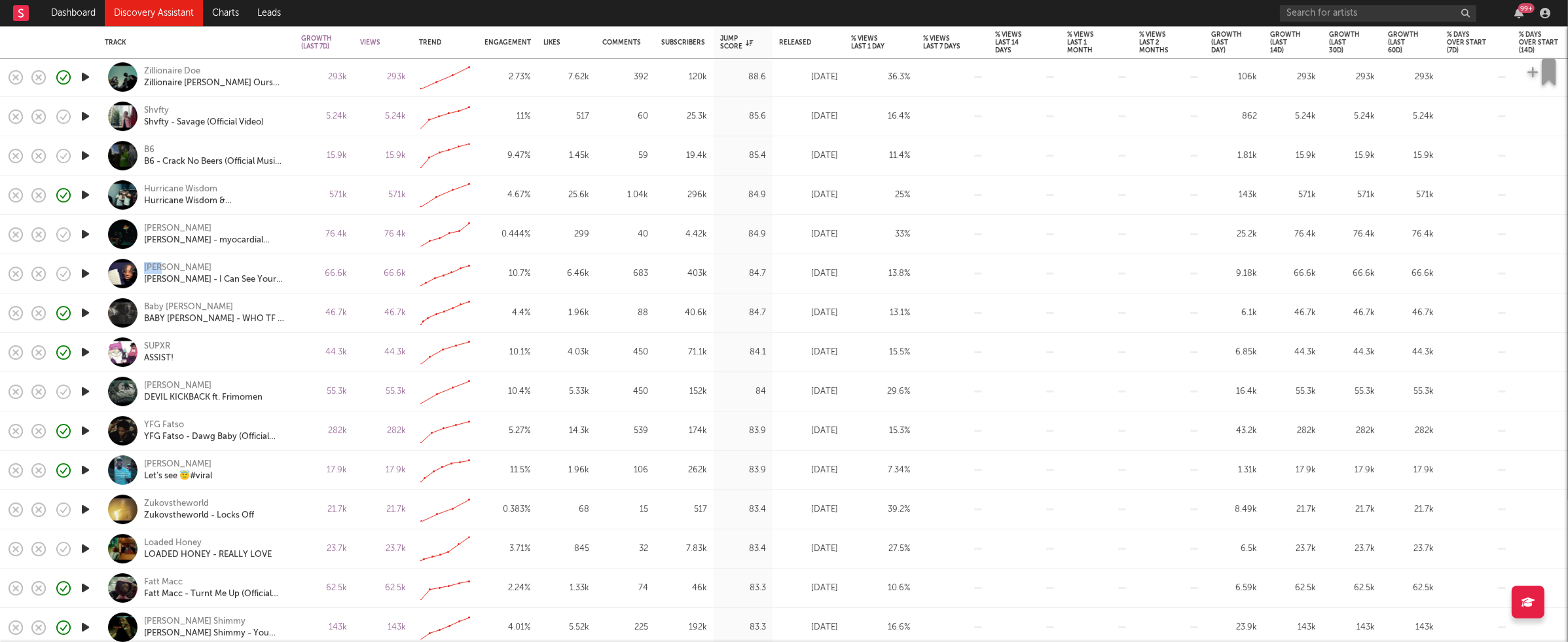
click at [83, 509] on icon "button" at bounding box center [85, 509] width 14 height 16
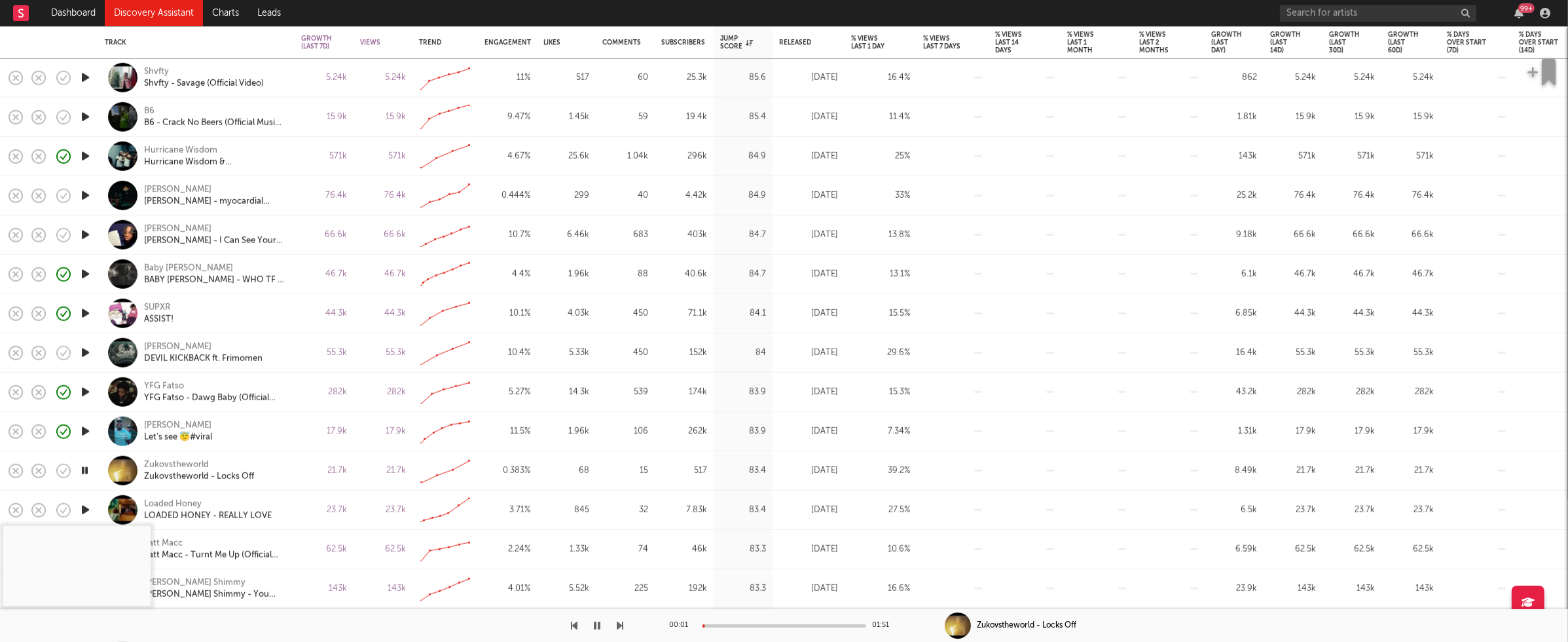
click at [728, 625] on div at bounding box center [784, 626] width 163 height 3
drag, startPoint x: 86, startPoint y: 469, endPoint x: 115, endPoint y: 459, distance: 30.7
click at [86, 468] on icon "button" at bounding box center [84, 471] width 12 height 16
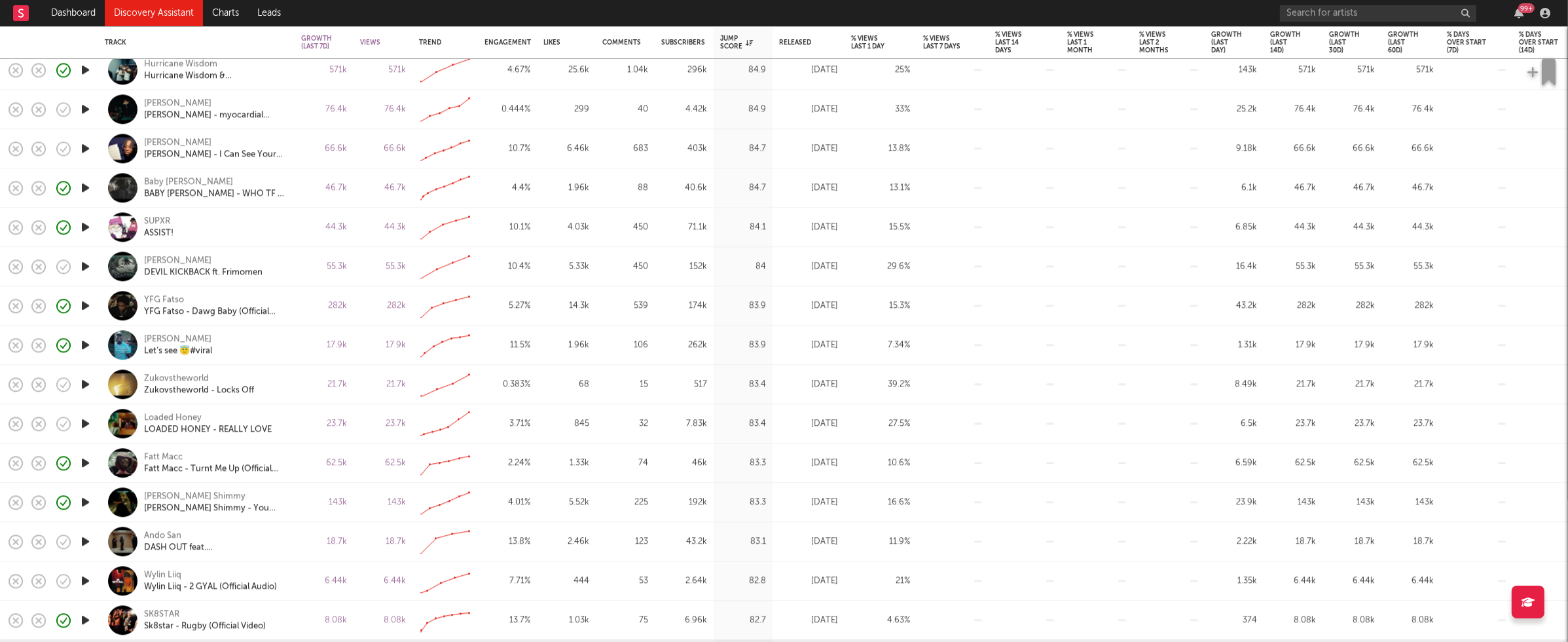
click at [83, 539] on icon "button" at bounding box center [85, 541] width 14 height 16
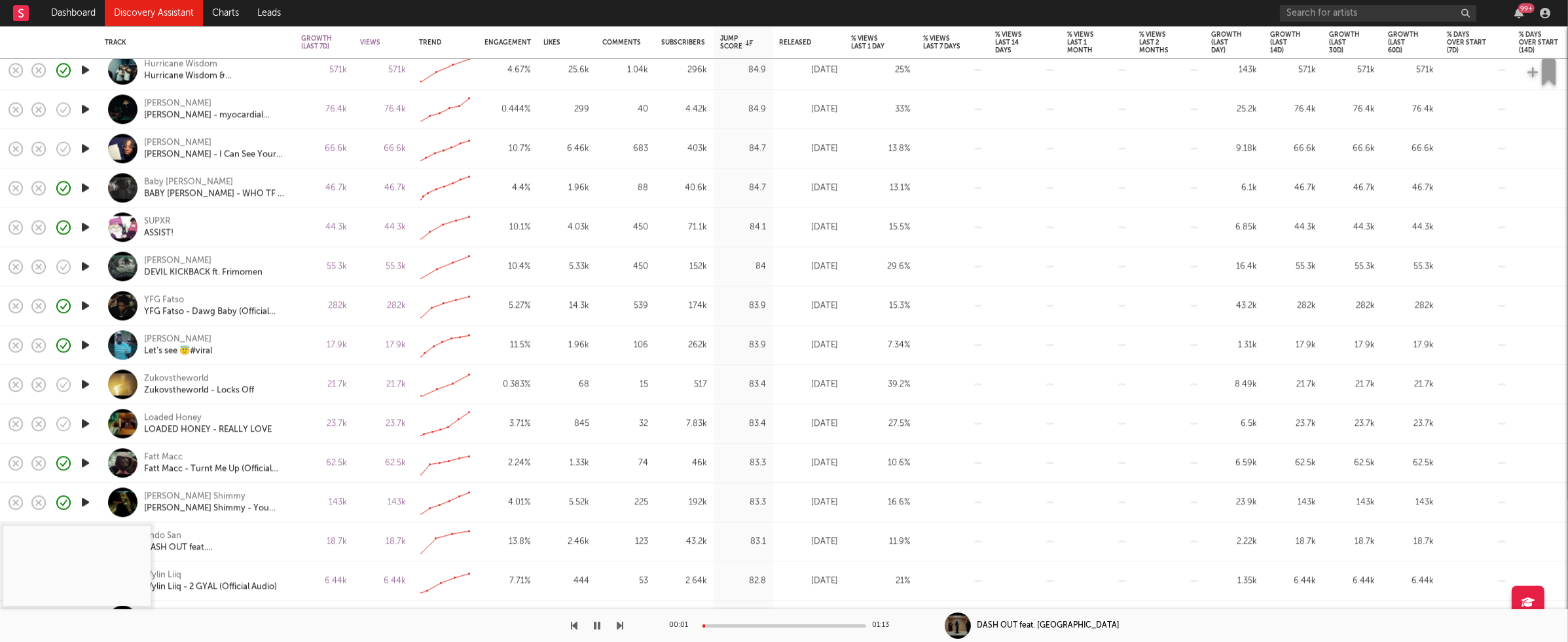
click at [720, 624] on div at bounding box center [784, 626] width 163 height 3
click at [749, 624] on div at bounding box center [784, 626] width 163 height 3
click at [772, 623] on div "00:22 01:13" at bounding box center [784, 625] width 229 height 33
click at [774, 624] on div at bounding box center [784, 626] width 163 height 3
click at [598, 627] on icon "button" at bounding box center [597, 625] width 7 height 10
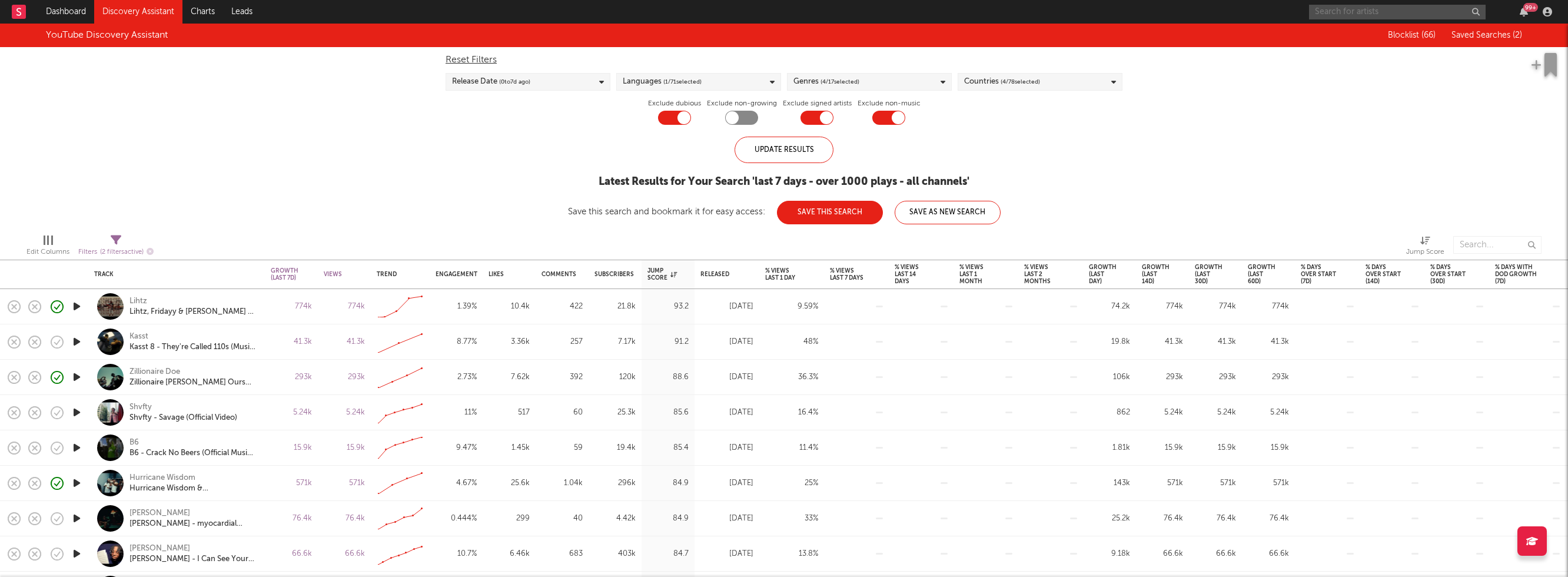
click at [1358, 14] on input "text" at bounding box center [1397, 12] width 177 height 14
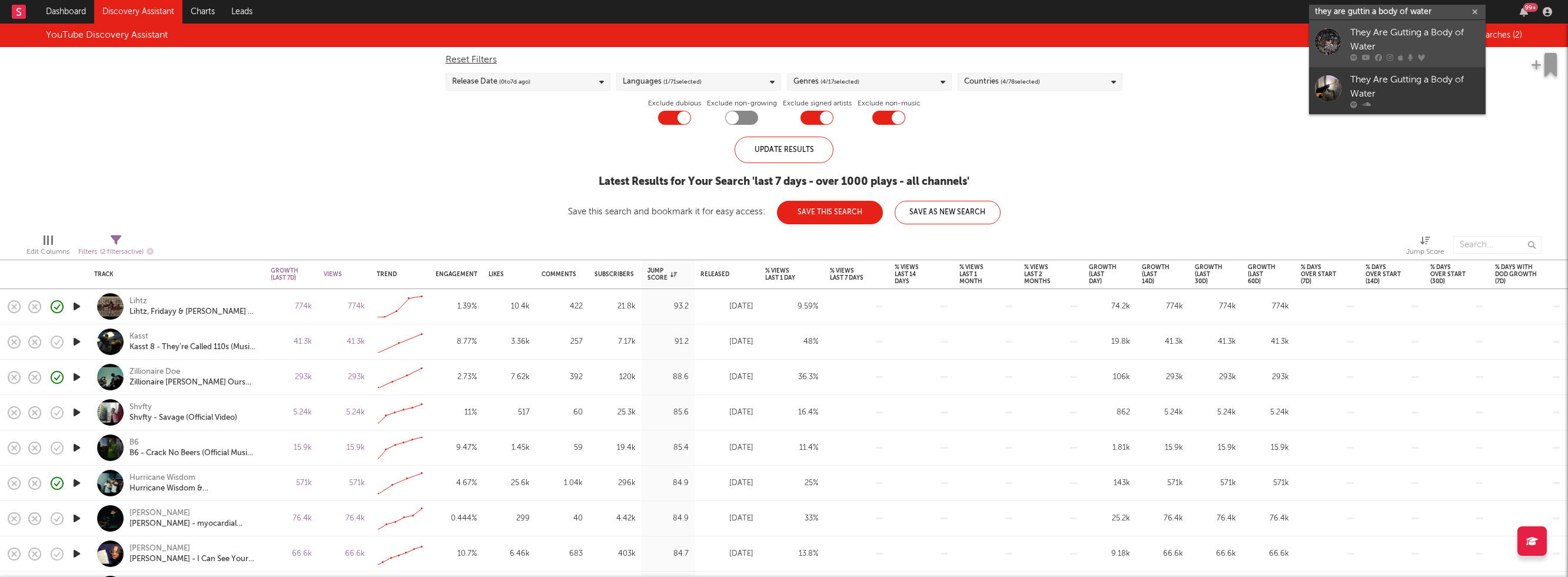
type input "they are guttin a body of water"
click at [1381, 30] on div "They Are Gutting a Body of Water" at bounding box center [1415, 40] width 130 height 28
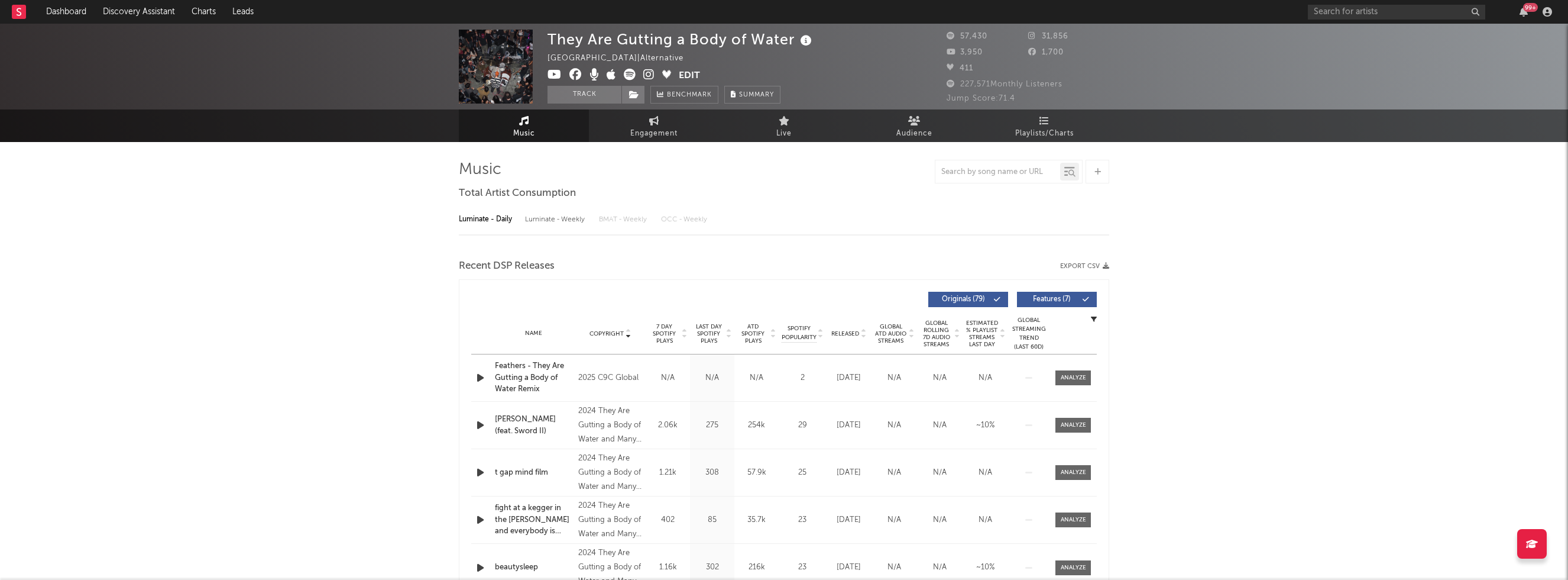
select select "6m"
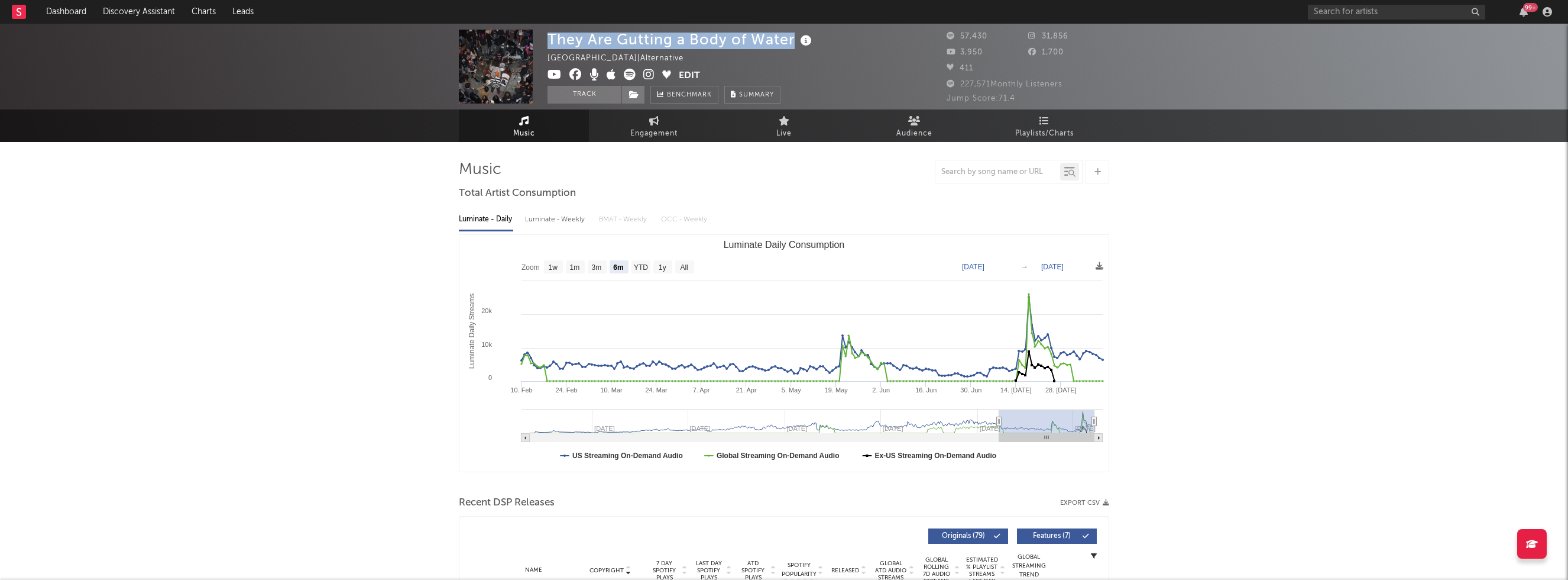
drag, startPoint x: 550, startPoint y: 42, endPoint x: 793, endPoint y: 38, distance: 243.0
click at [793, 38] on div "They Are Gutting a Body of Water" at bounding box center [681, 39] width 267 height 19
copy div "They Are Gutting a Body of Water"
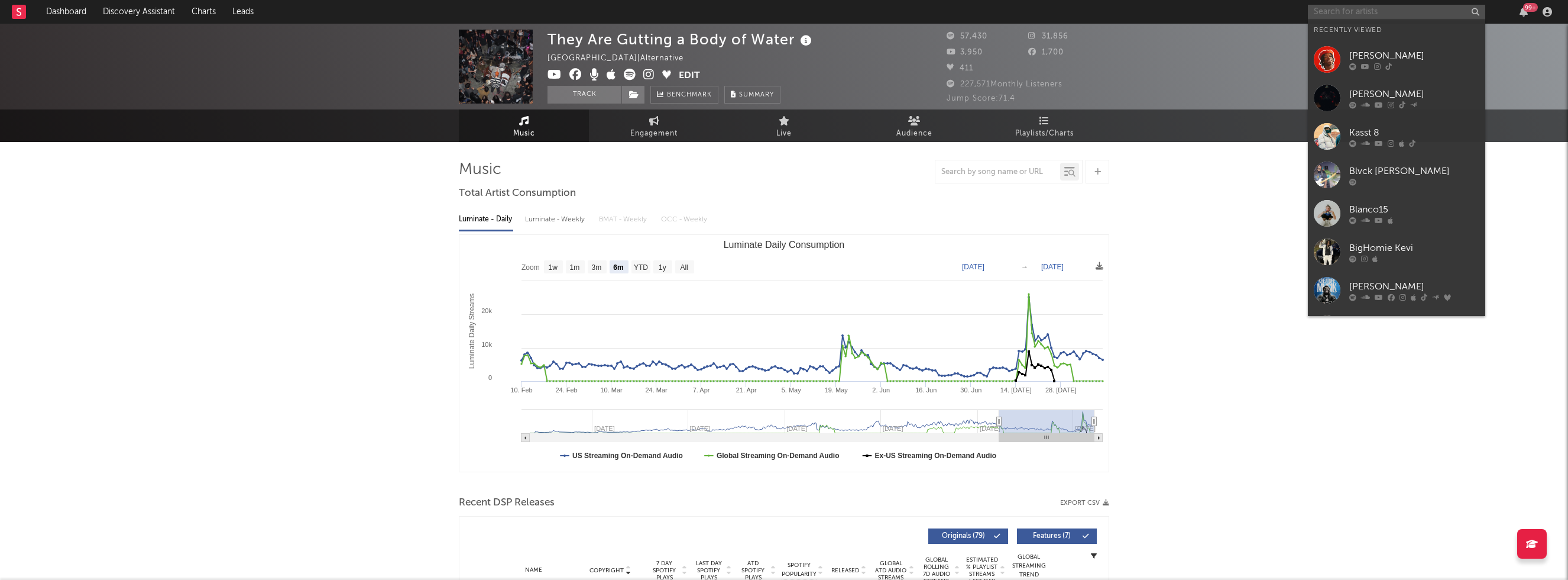
click at [1330, 12] on input "text" at bounding box center [1397, 12] width 177 height 15
paste input "Yfg Chock"
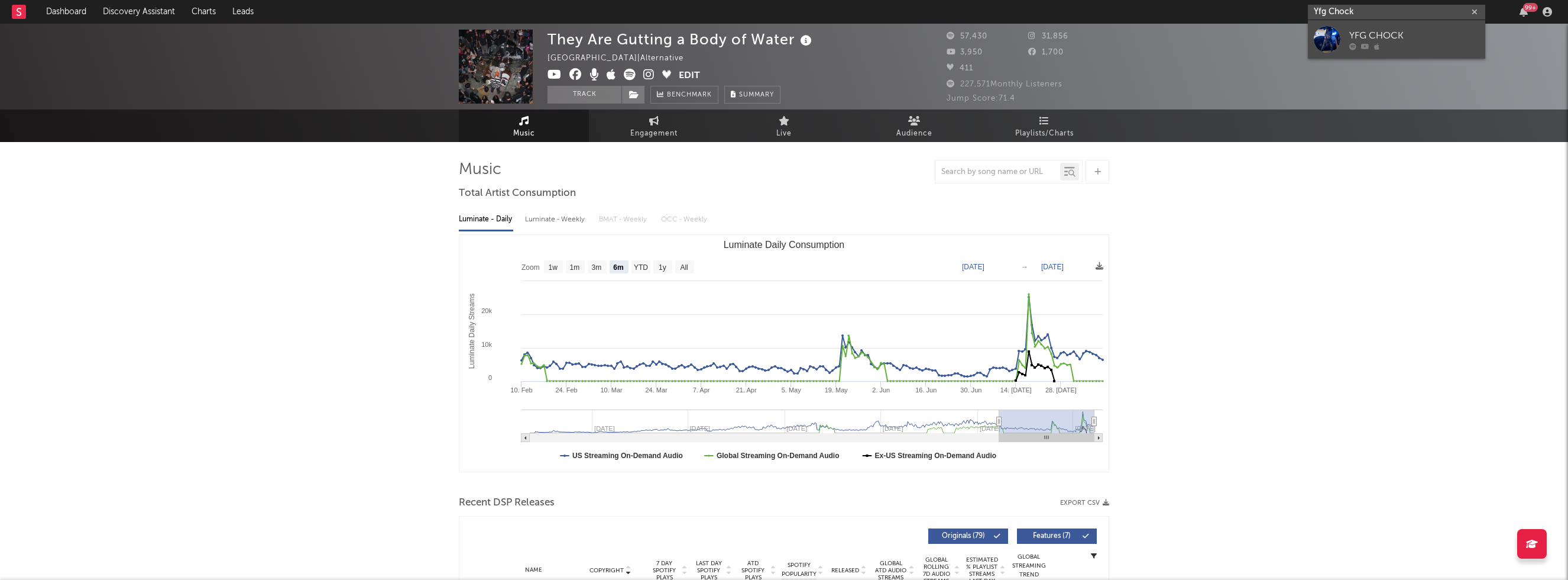
type input "Yfg Chock"
click at [1395, 32] on div "YFG CHOCK" at bounding box center [1414, 35] width 130 height 14
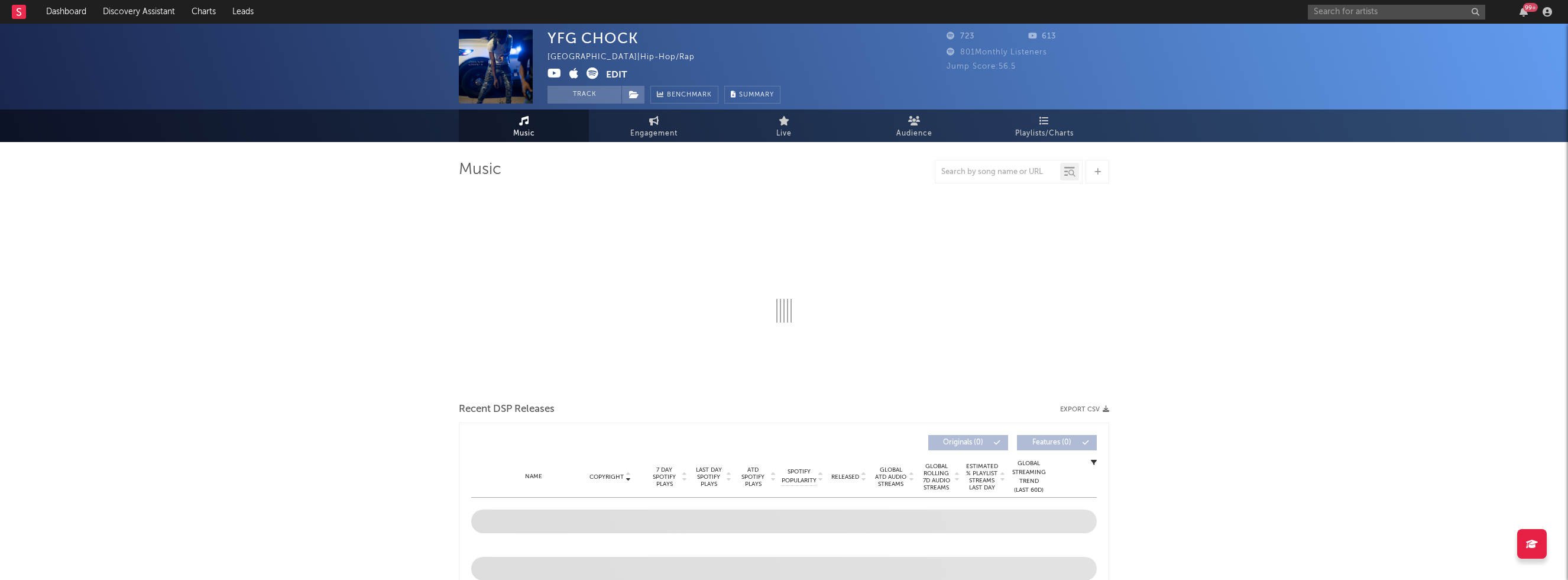
select select "1w"
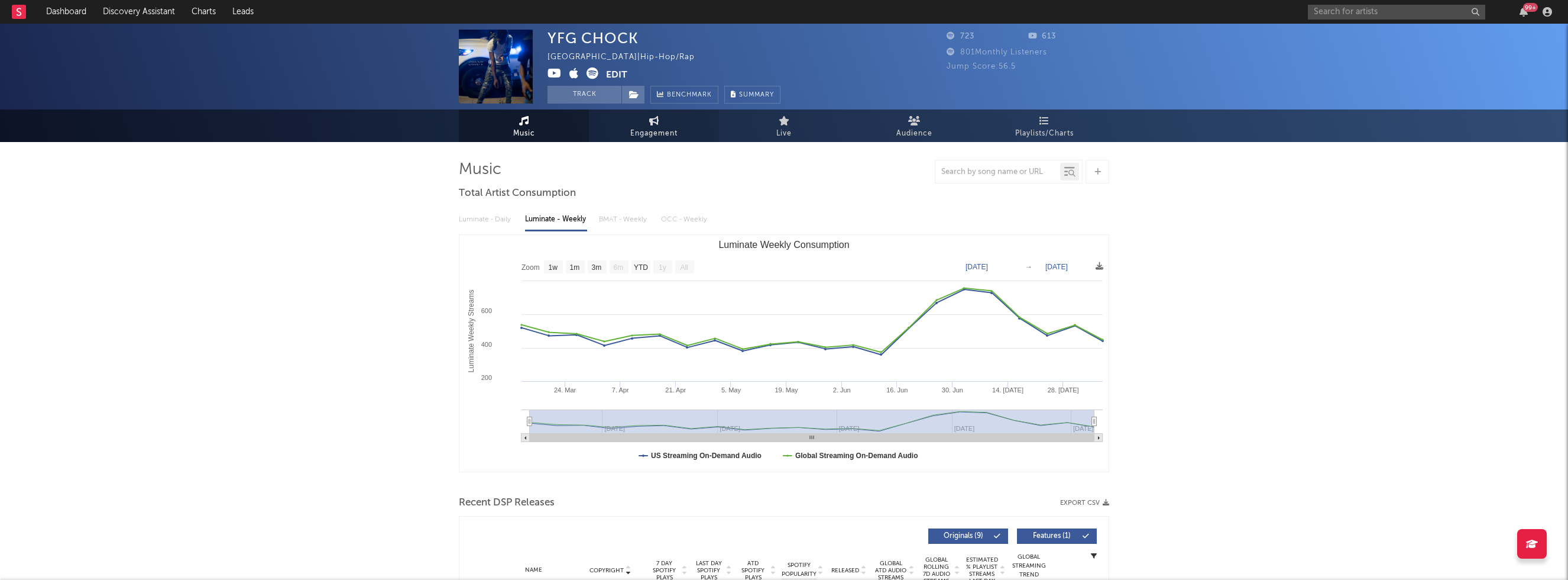
click at [652, 136] on span "Engagement" at bounding box center [654, 133] width 47 height 14
select select "1w"
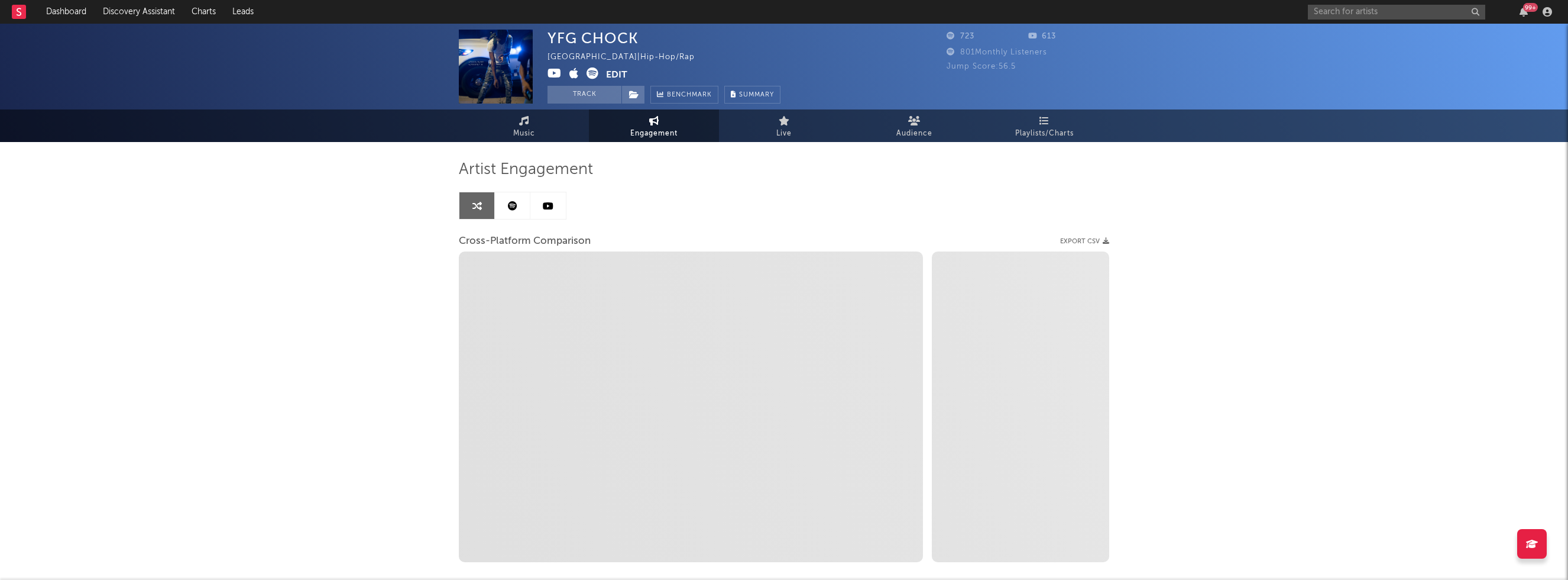
select select "1m"
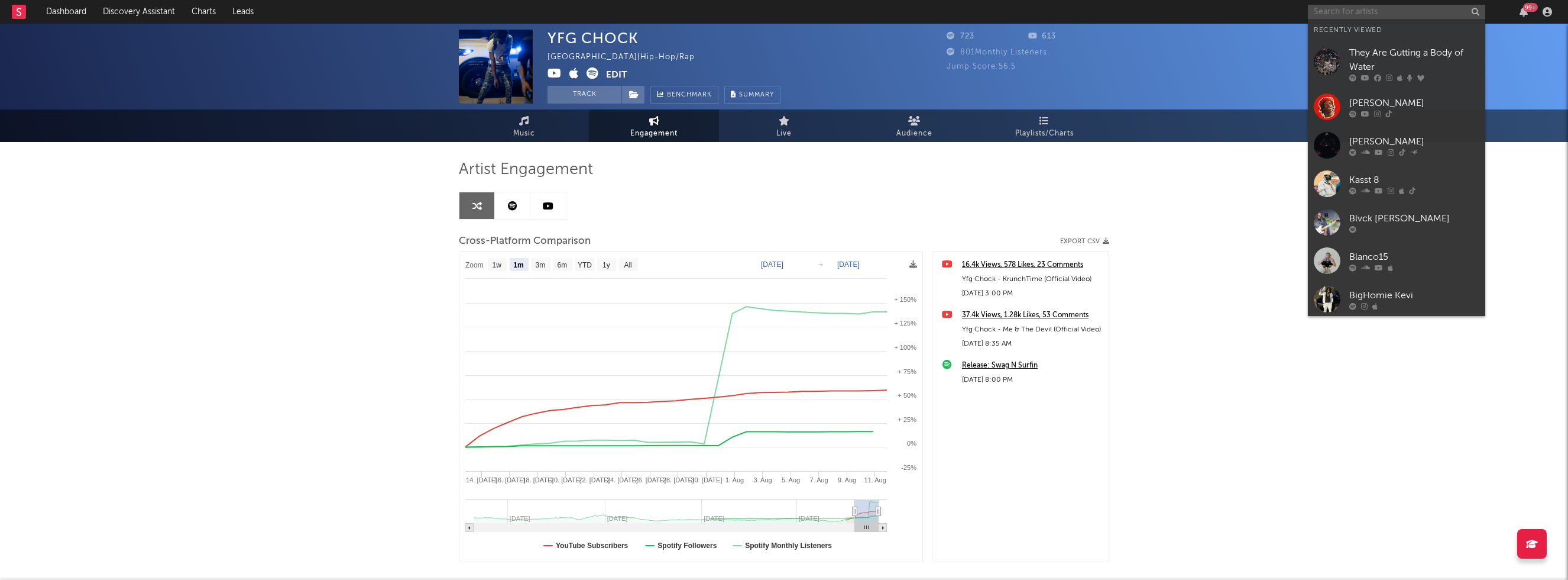
click at [1343, 9] on input "text" at bounding box center [1397, 12] width 177 height 15
paste input "Skippa"
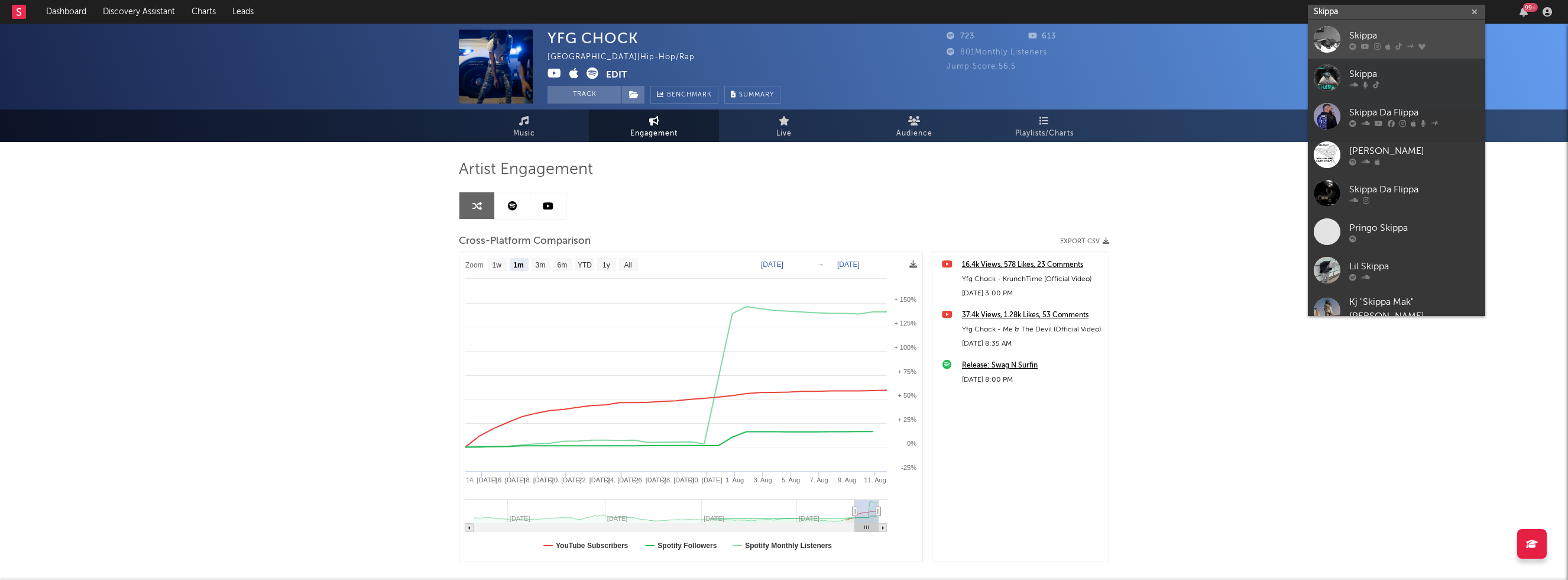
type input "Skippa"
click at [1407, 32] on div "Skippa" at bounding box center [1414, 35] width 130 height 14
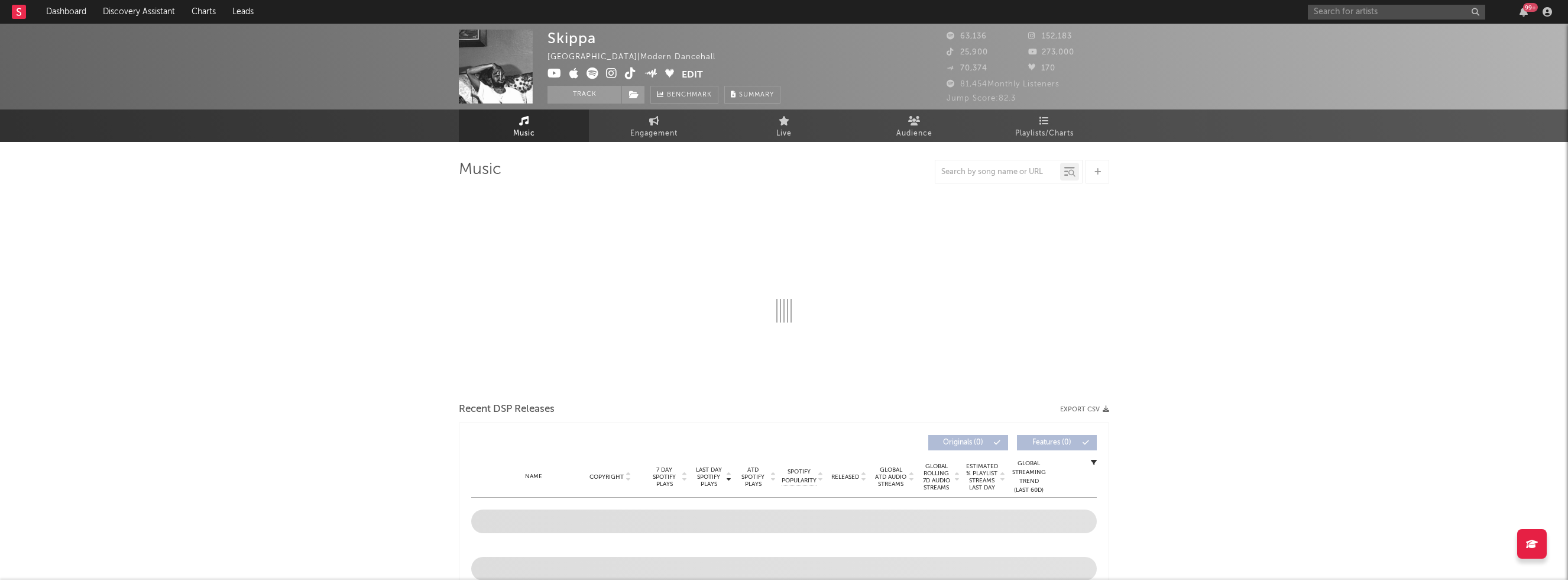
select select "6m"
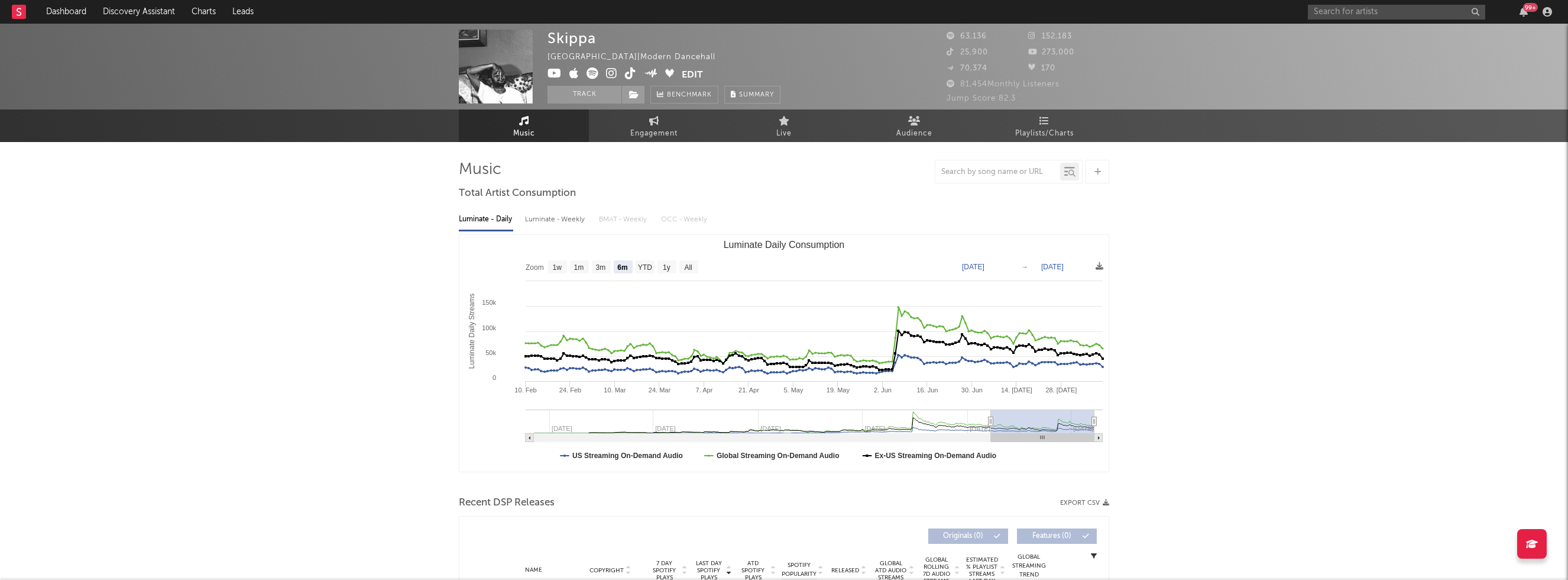
select select "6m"
click at [539, 223] on div "Luminate - Weekly" at bounding box center [556, 219] width 62 height 20
select select "6m"
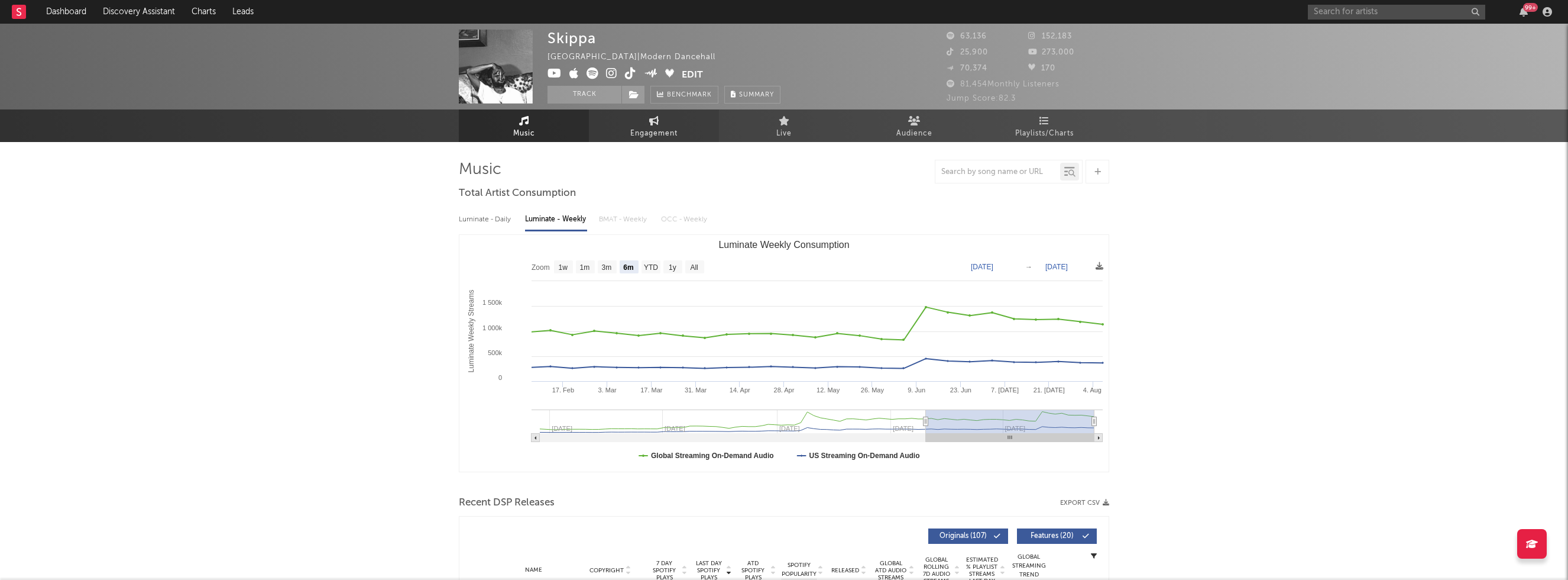
click at [650, 130] on span "Engagement" at bounding box center [654, 133] width 47 height 14
select select "1w"
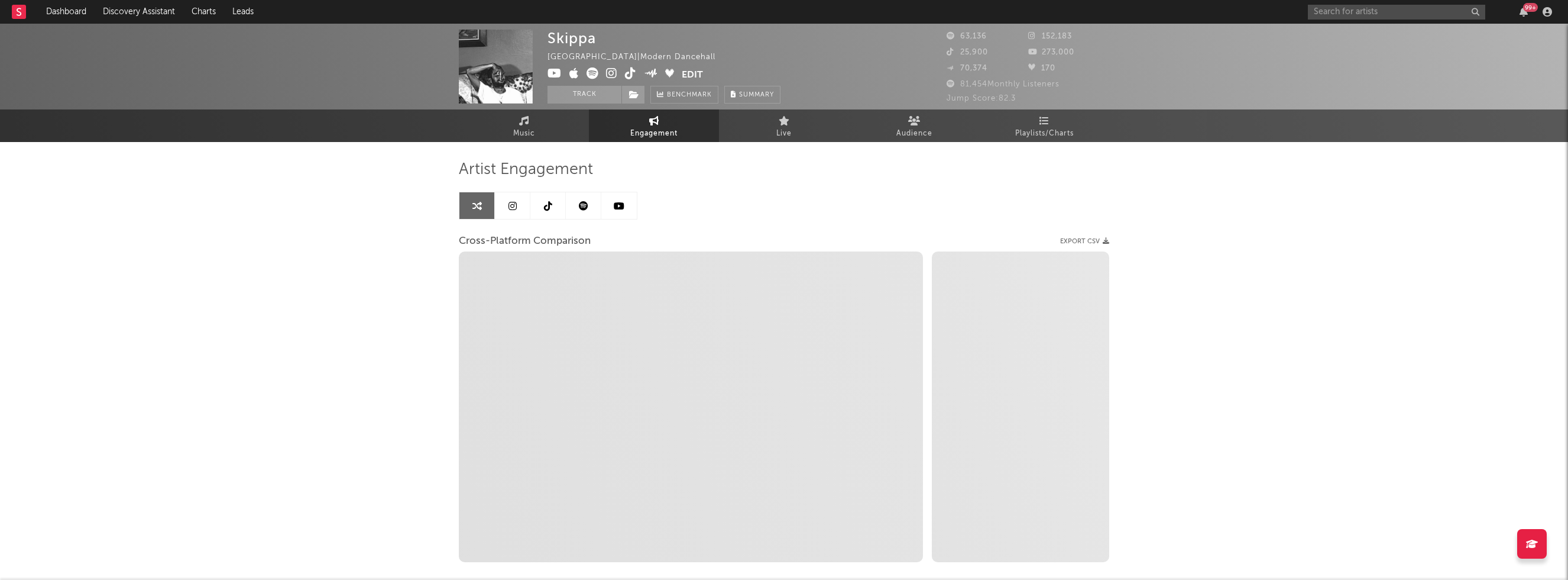
select select "1m"
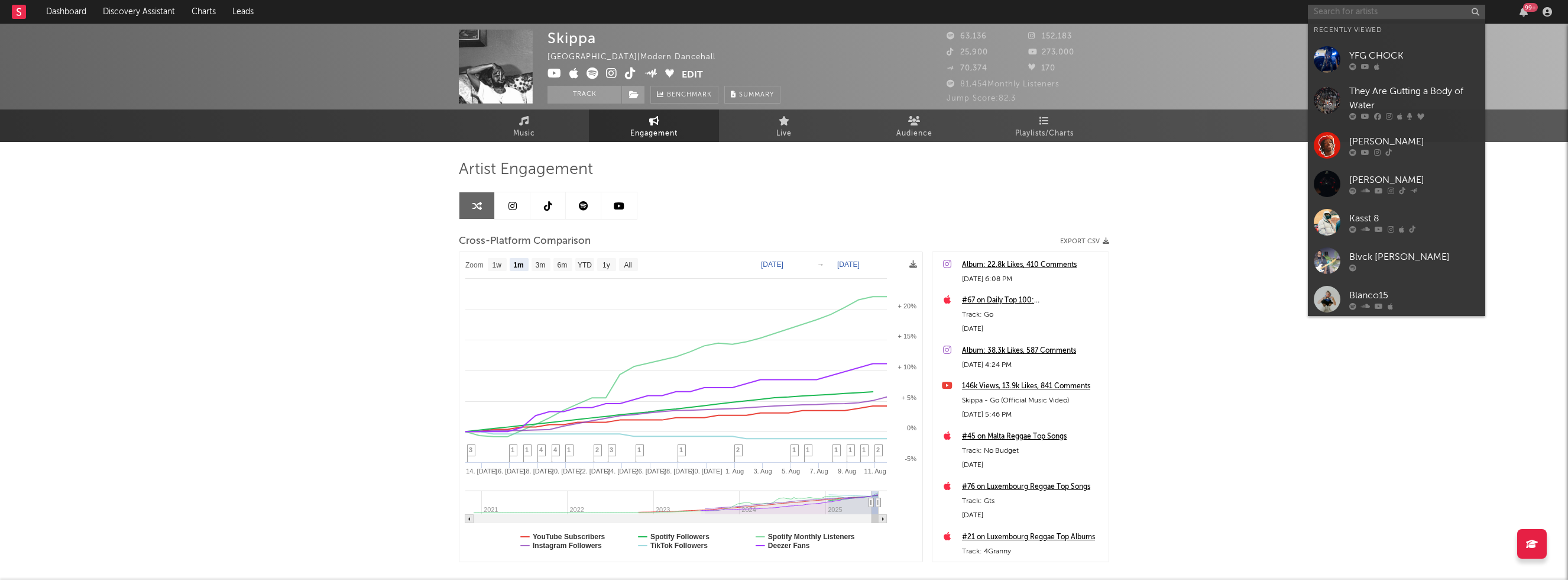
click at [1338, 11] on input "text" at bounding box center [1397, 12] width 177 height 15
paste input "TWOFOUR"
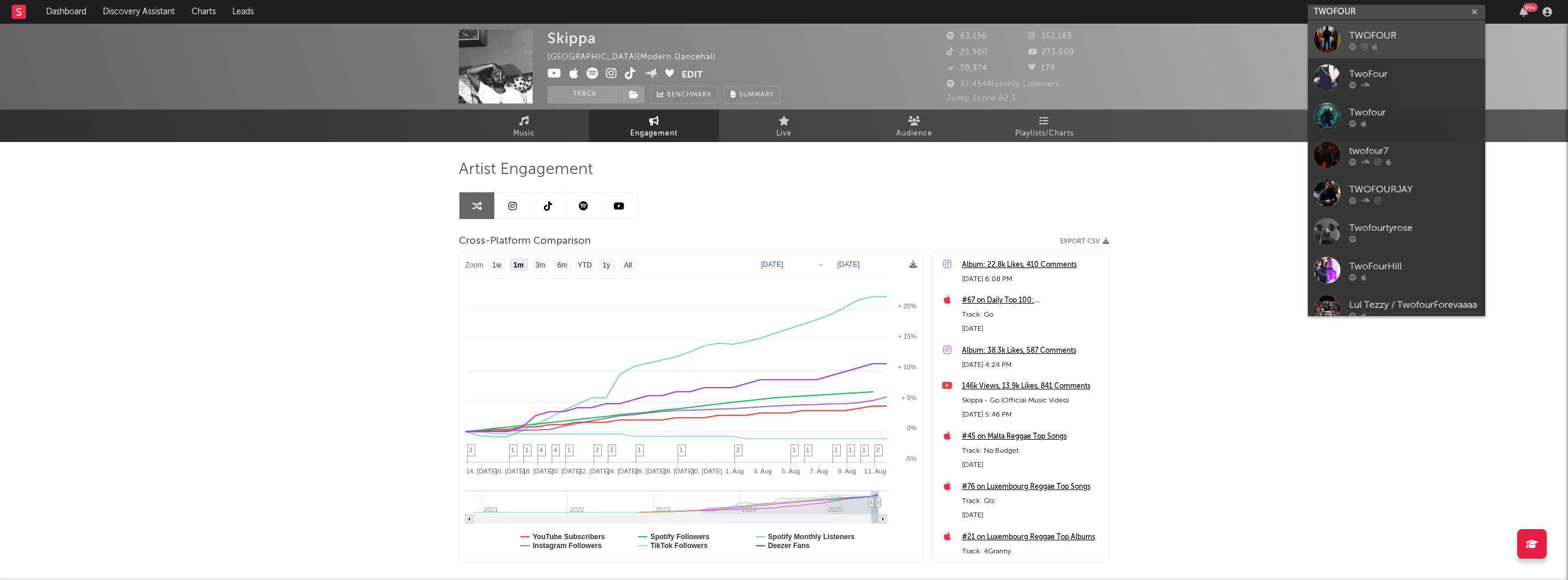
type input "TWOFOUR"
click at [1387, 29] on div "TWOFOUR" at bounding box center [1414, 35] width 130 height 14
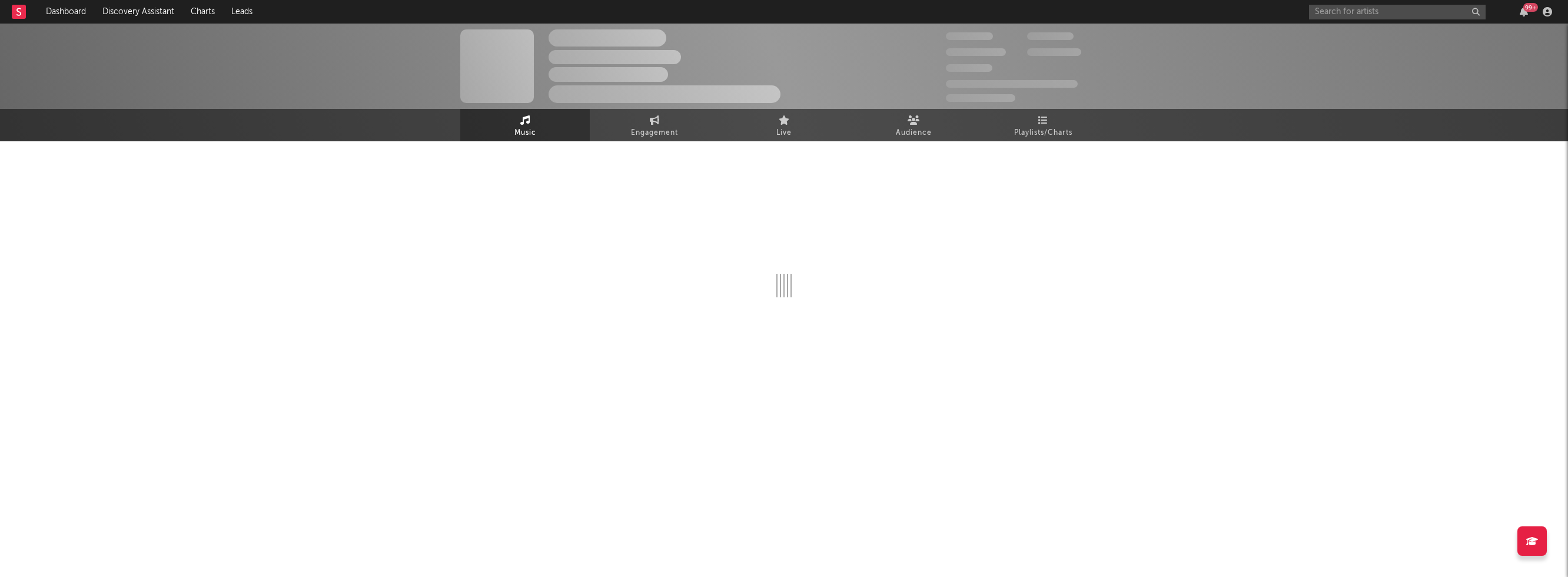
select select "1w"
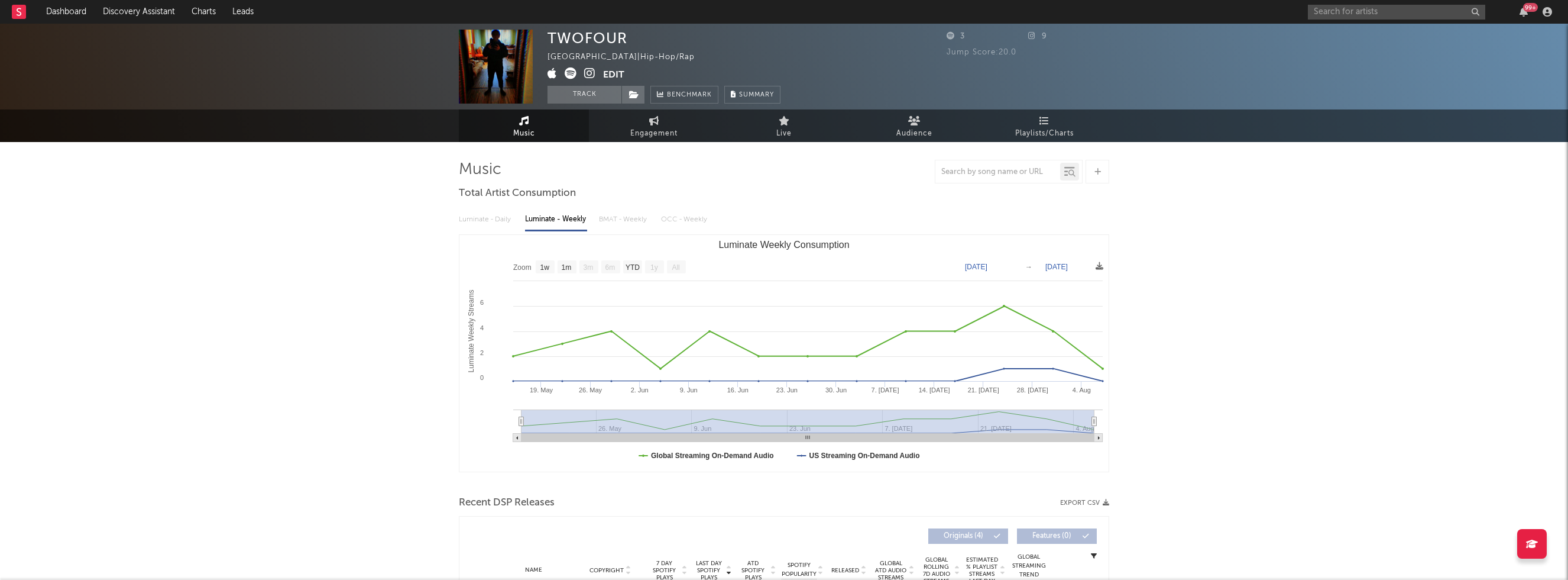
click at [592, 74] on icon at bounding box center [589, 73] width 11 height 12
click at [1369, 10] on input "text" at bounding box center [1397, 12] width 177 height 15
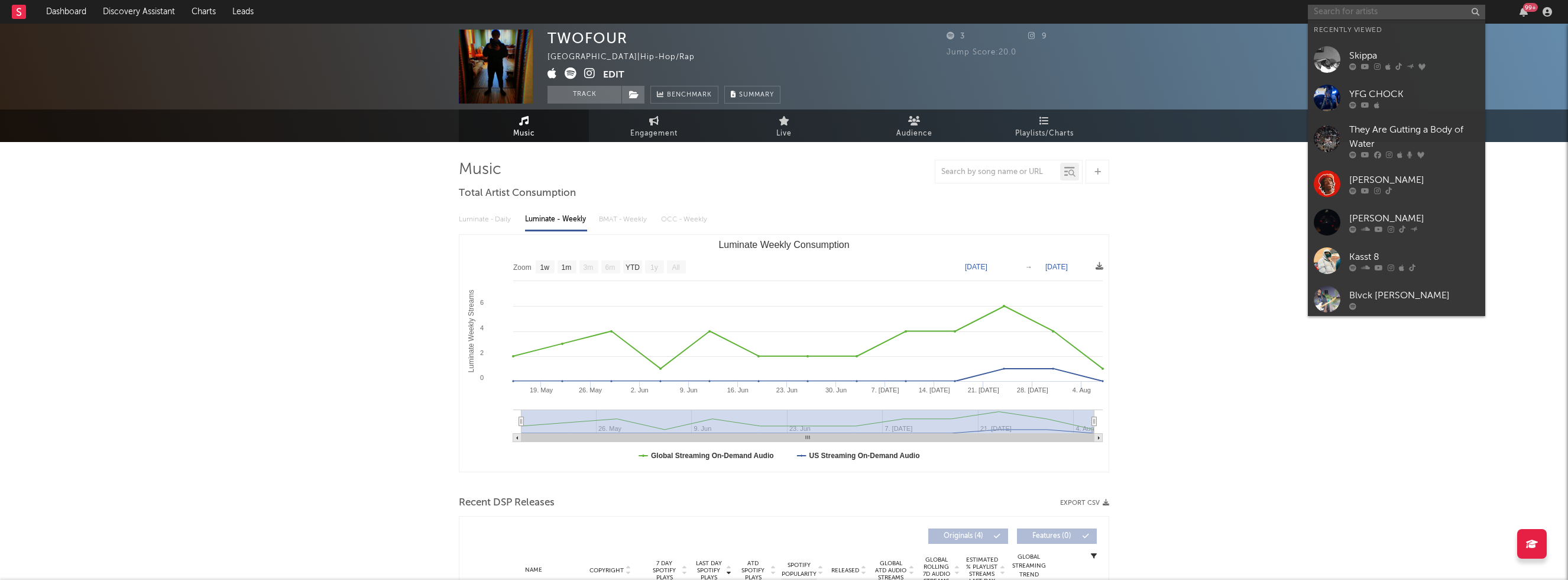
paste input "TWOFOUR"
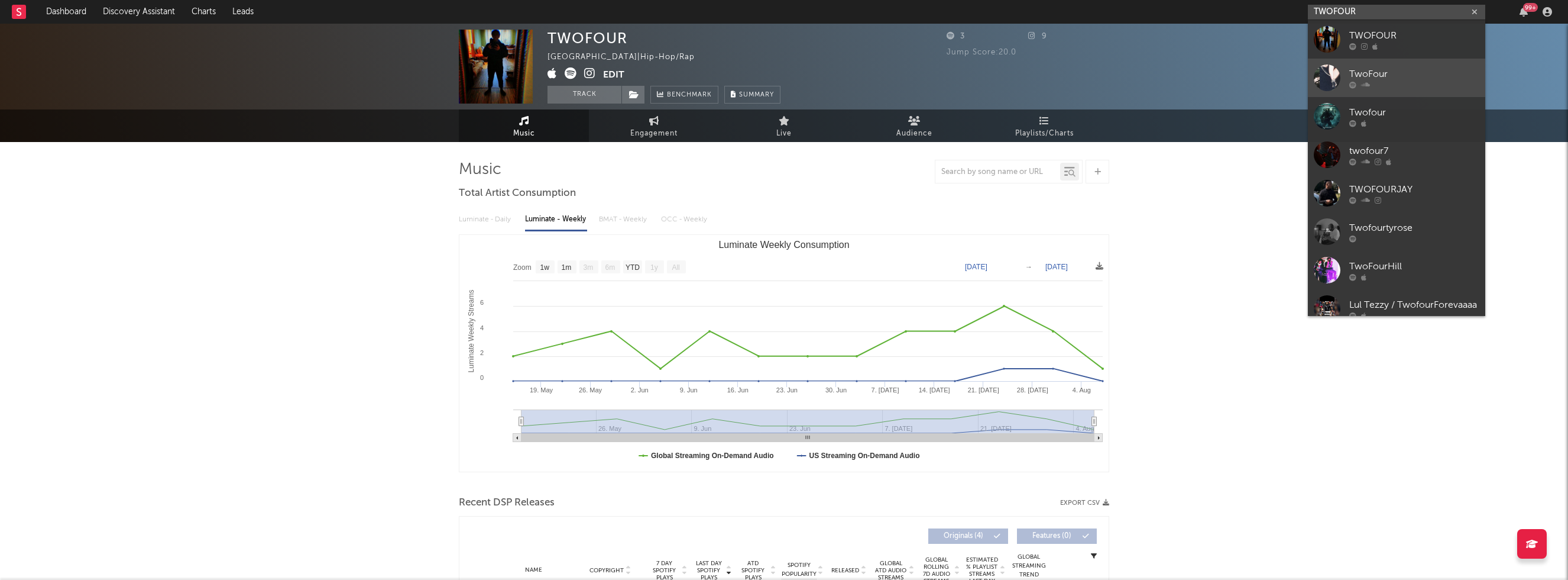
type input "TWOFOUR"
click at [1405, 68] on div "TwoFour" at bounding box center [1414, 73] width 130 height 14
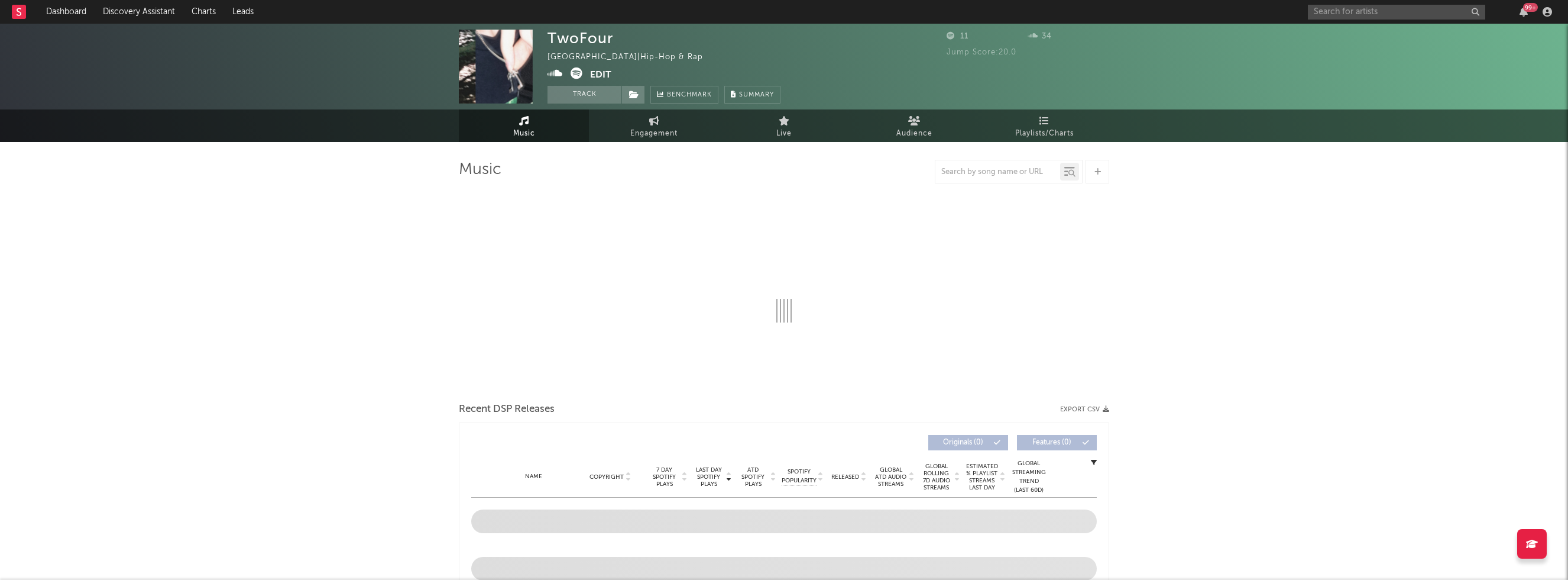
select select "1w"
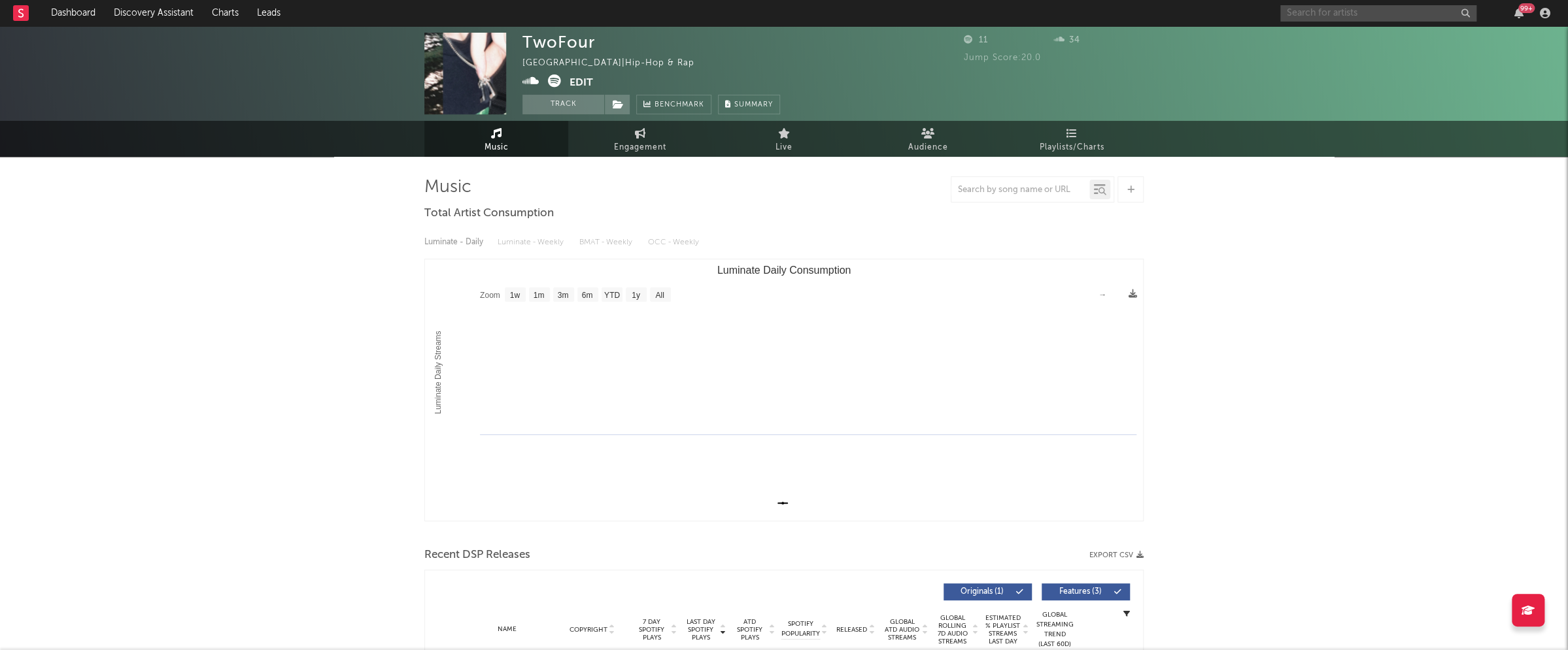
click at [1348, 16] on input "text" at bounding box center [1378, 13] width 196 height 16
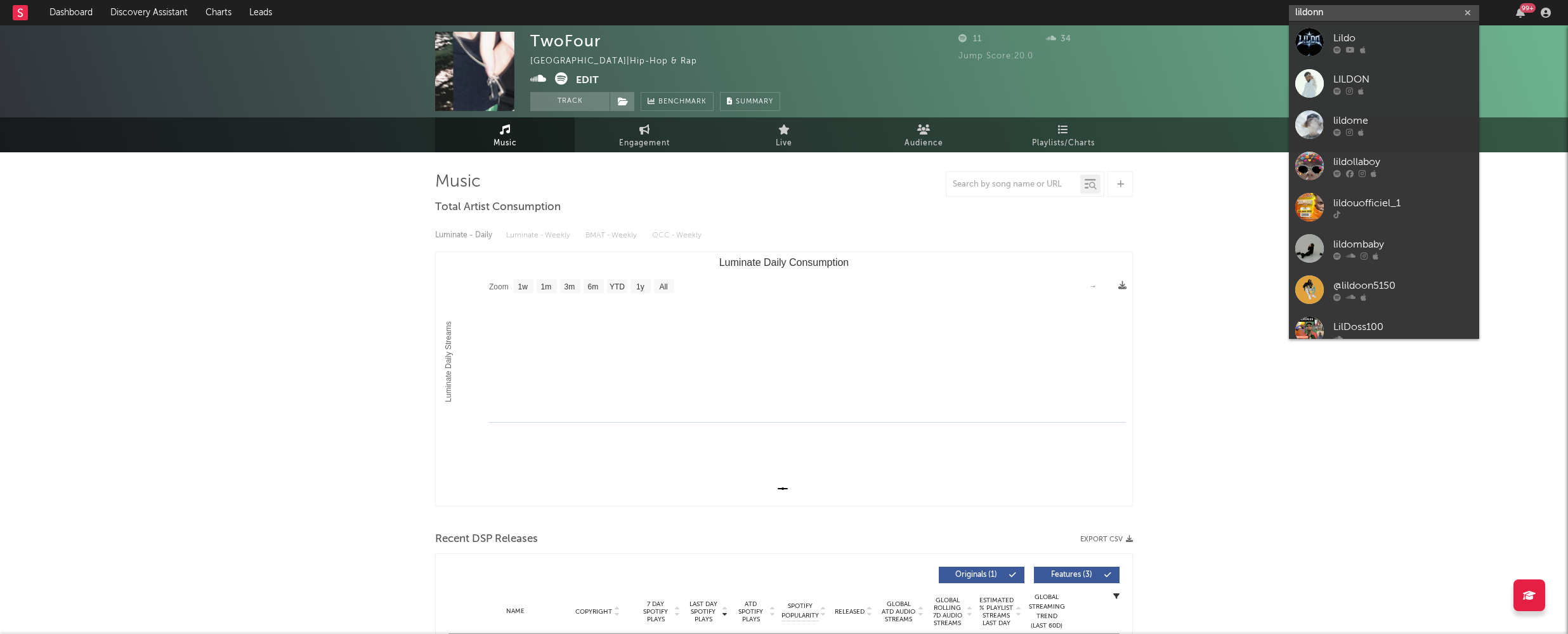
click at [1333, 11] on input "lildonn" at bounding box center [1384, 13] width 190 height 16
paste input "PureSnow"
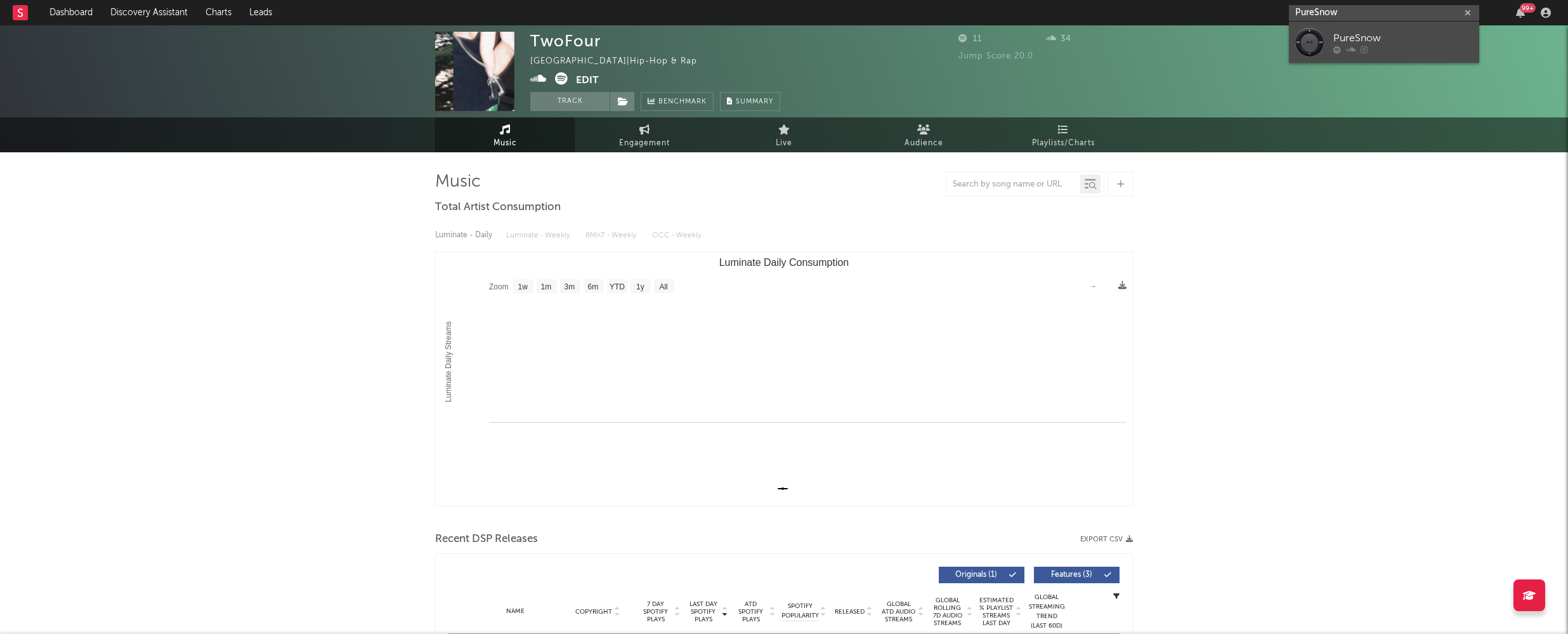
type input "PureSnow"
click at [1371, 31] on div "PureSnow" at bounding box center [1403, 38] width 140 height 15
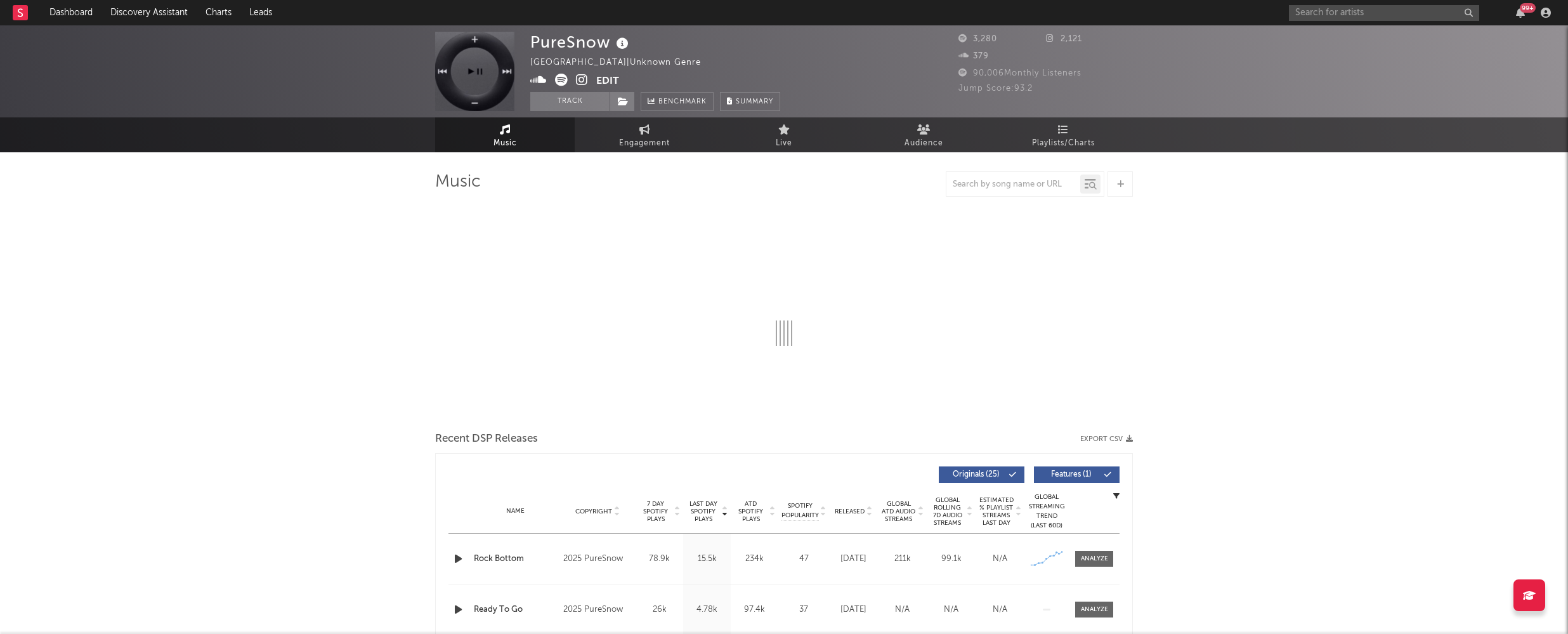
select select "1w"
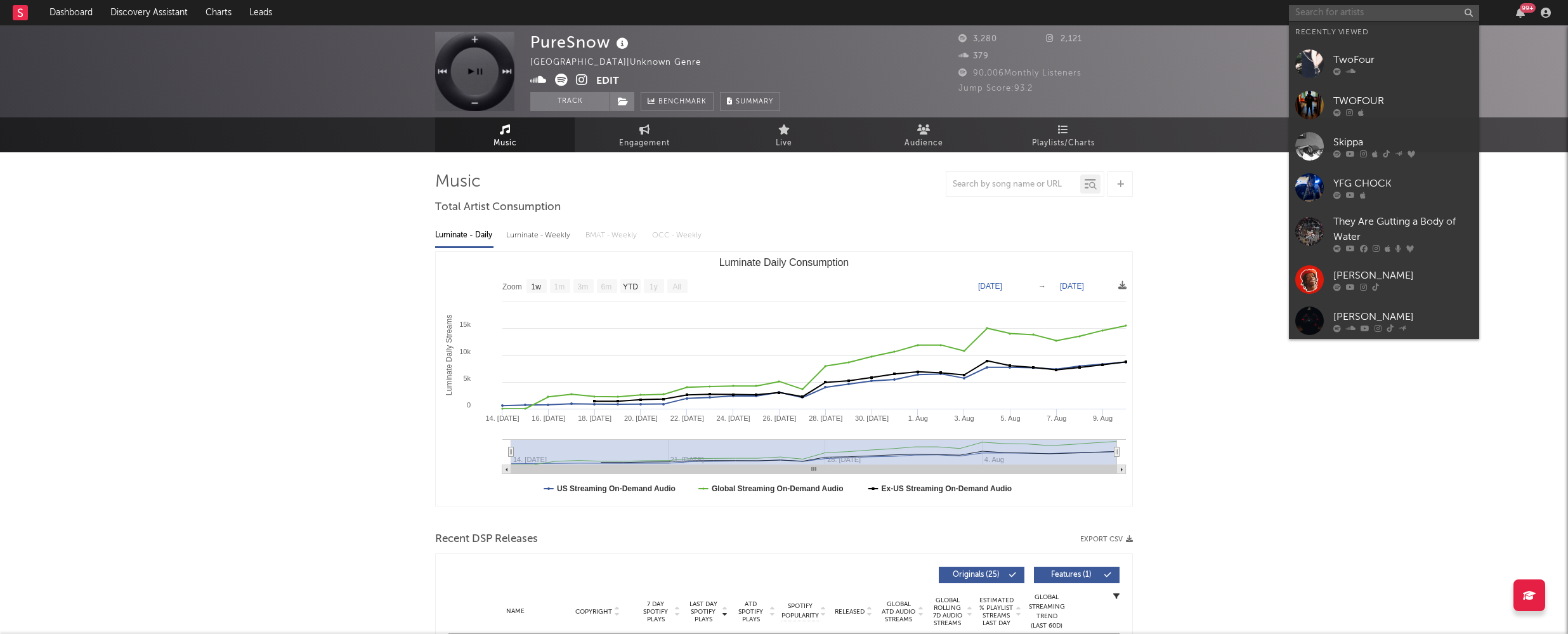
click at [1342, 16] on input "text" at bounding box center [1384, 13] width 190 height 16
paste input "Bighomie Kevi"
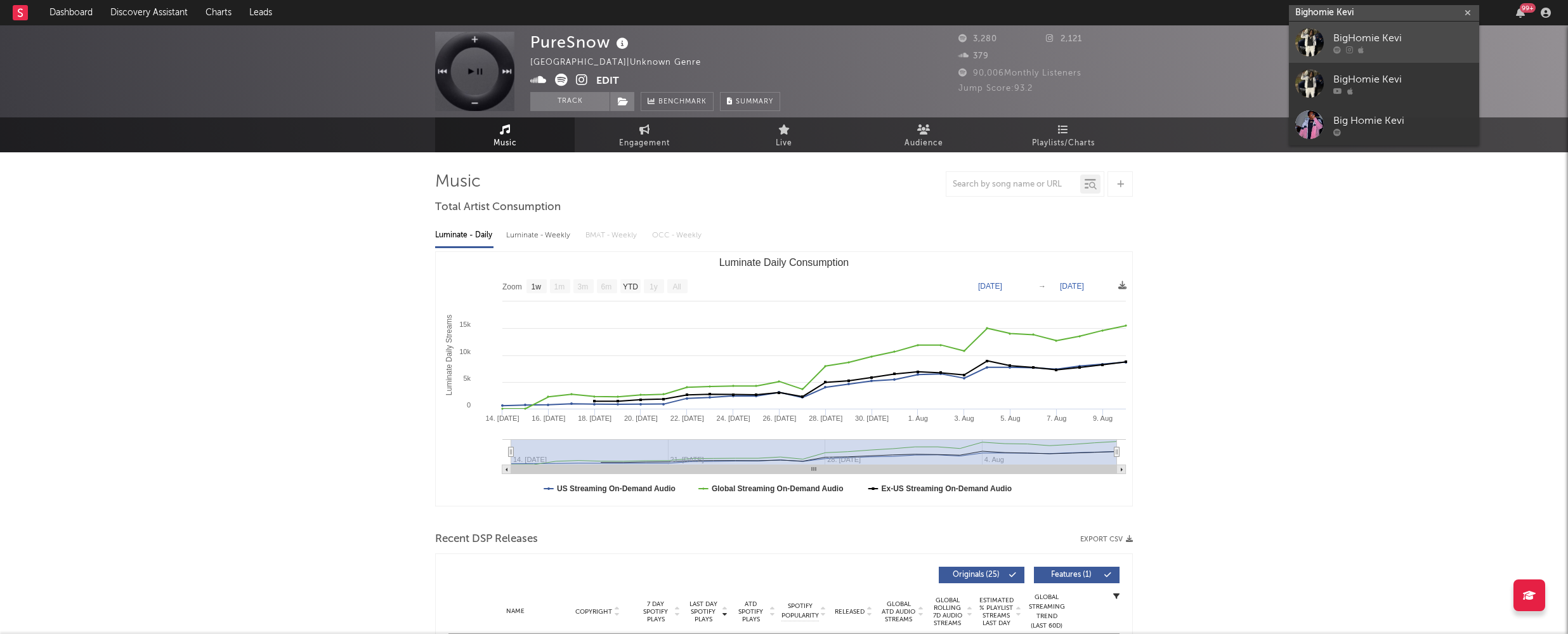
type input "Bighomie Kevi"
click at [1386, 34] on div "BigHomie Kevi" at bounding box center [1403, 38] width 140 height 15
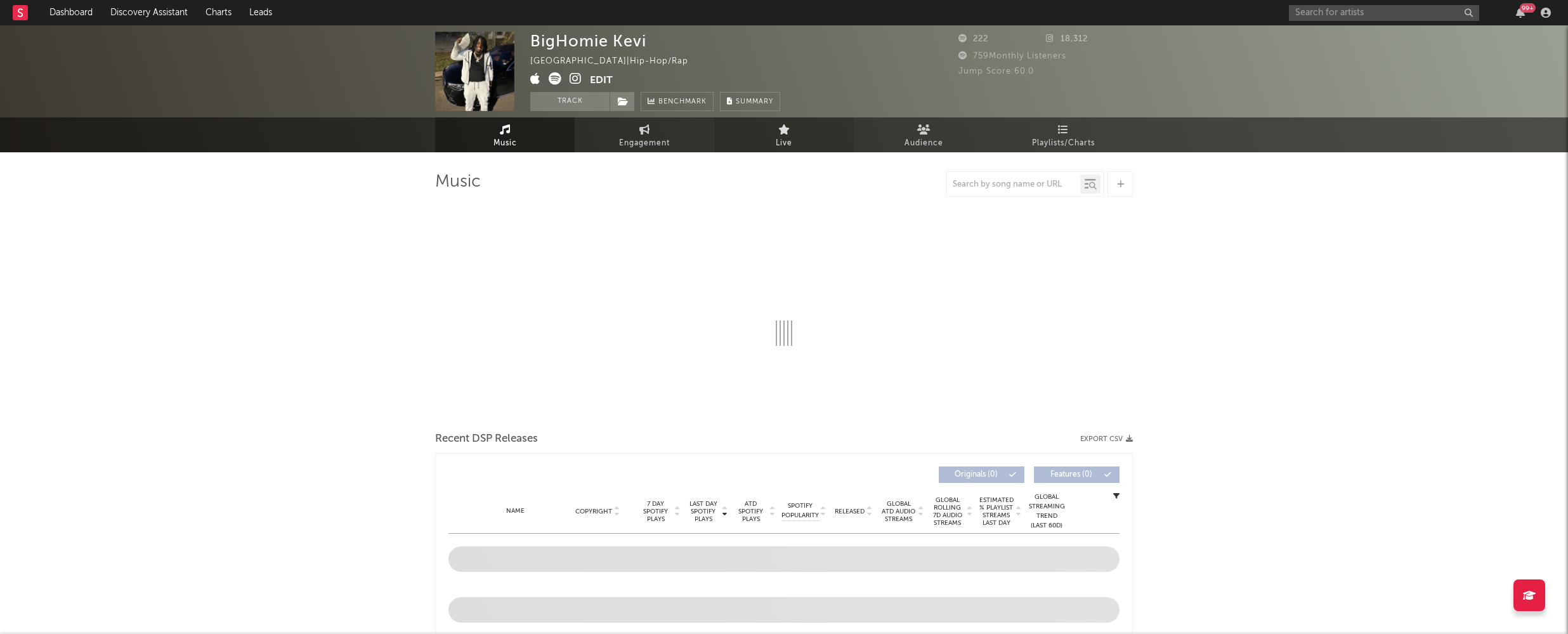
select select "1w"
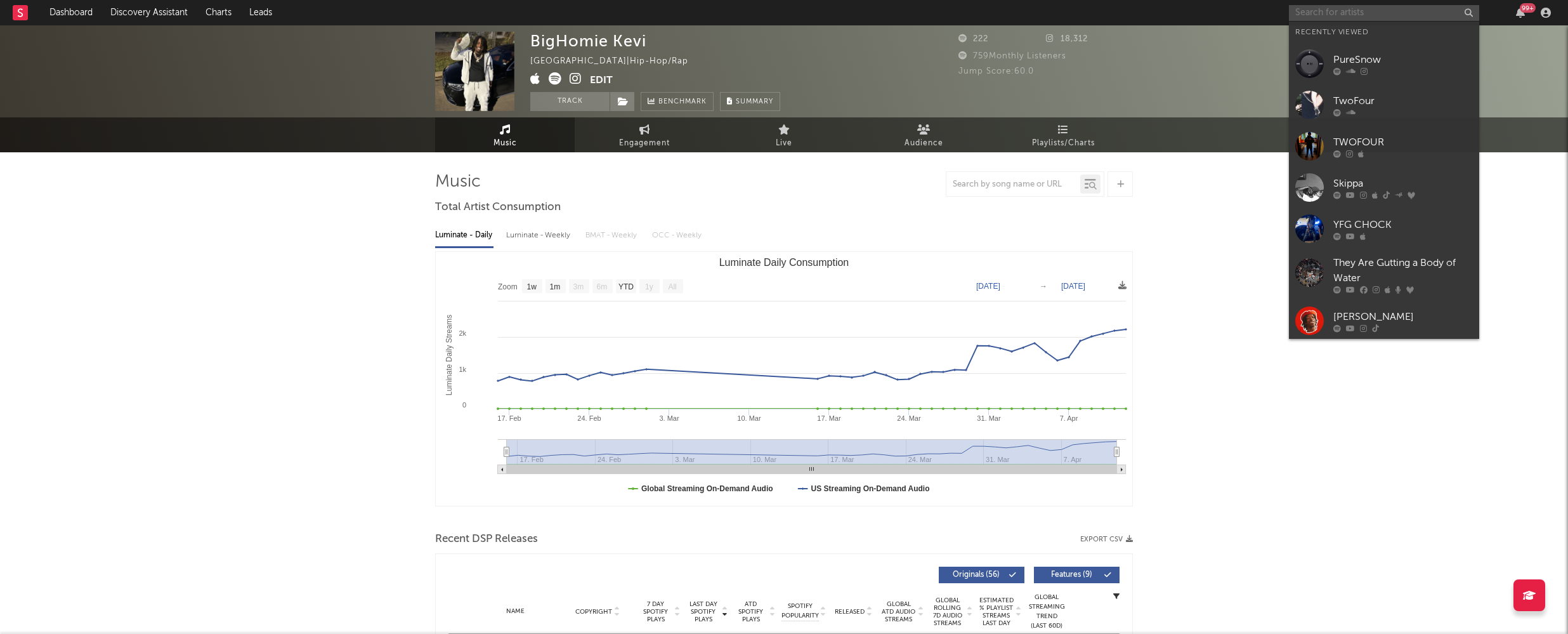
click at [1331, 18] on input "text" at bounding box center [1384, 13] width 190 height 16
paste input "SAHXL"
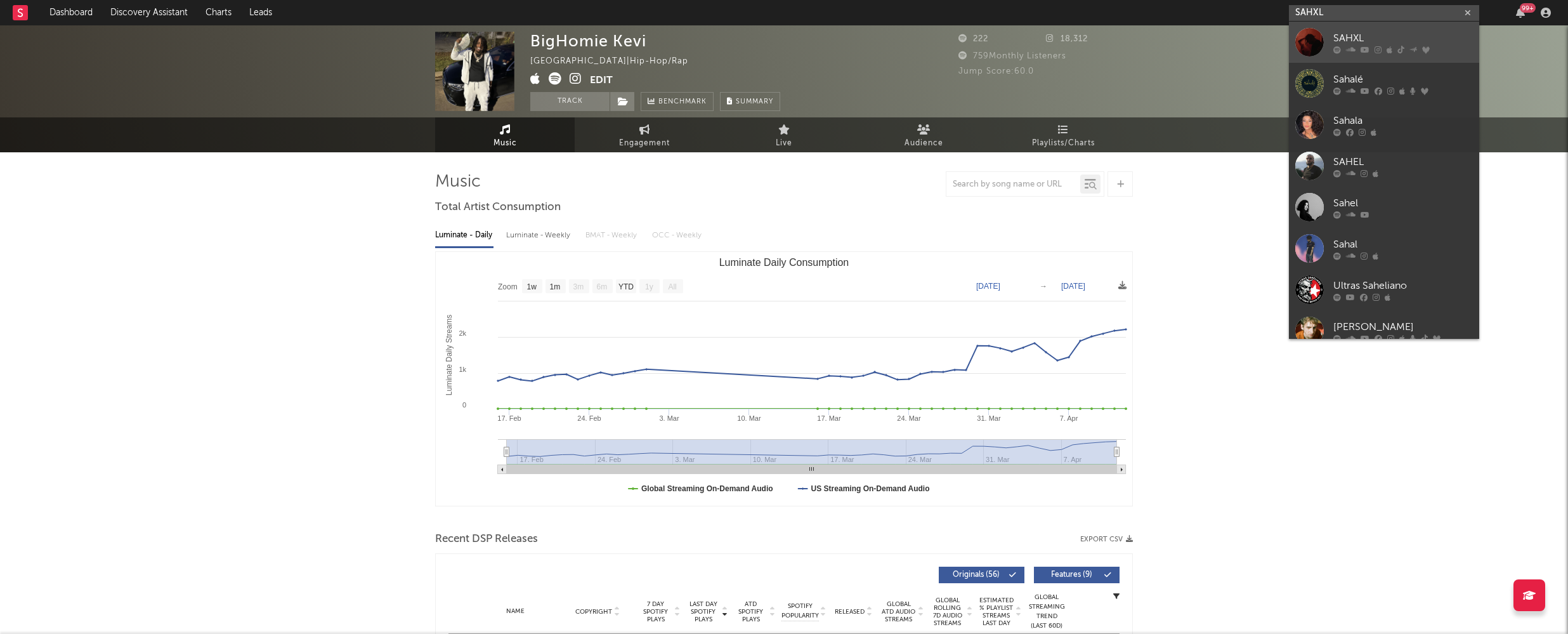
type input "SAHXL"
click at [1365, 31] on div "SAHXL" at bounding box center [1403, 38] width 140 height 15
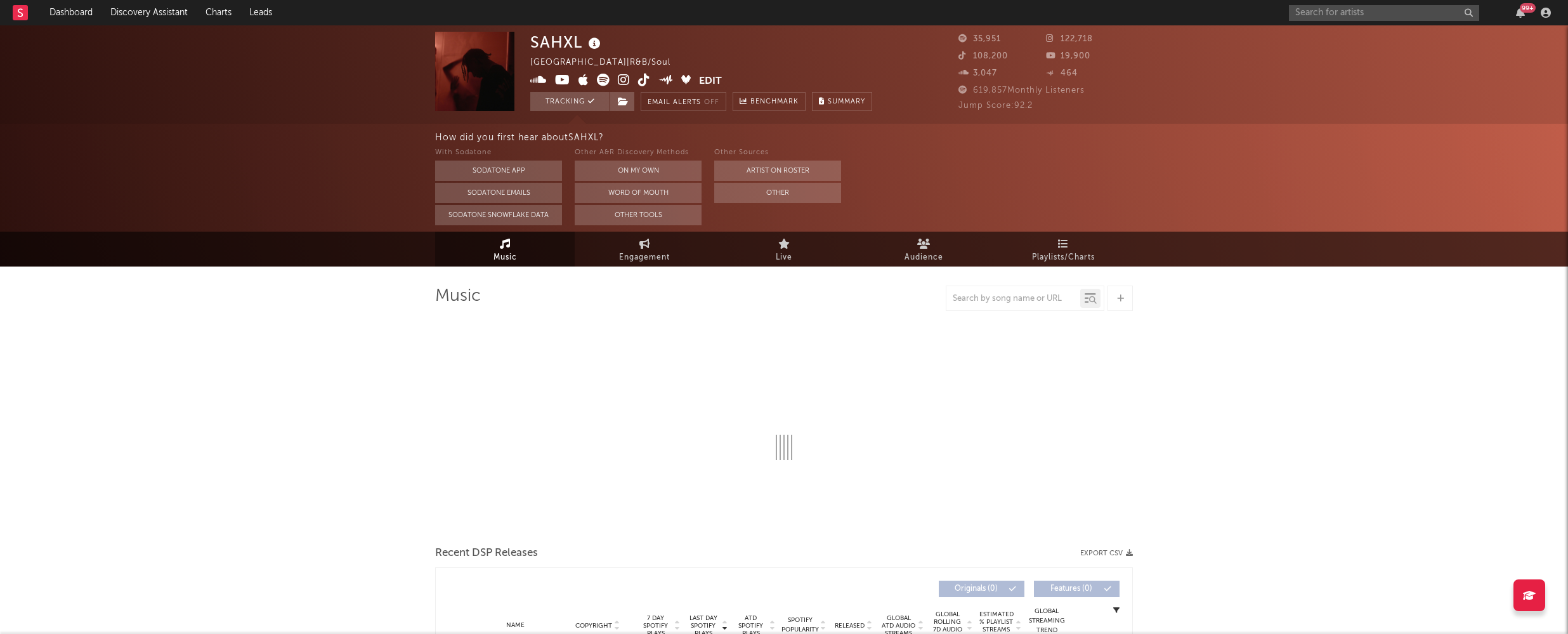
select select "6m"
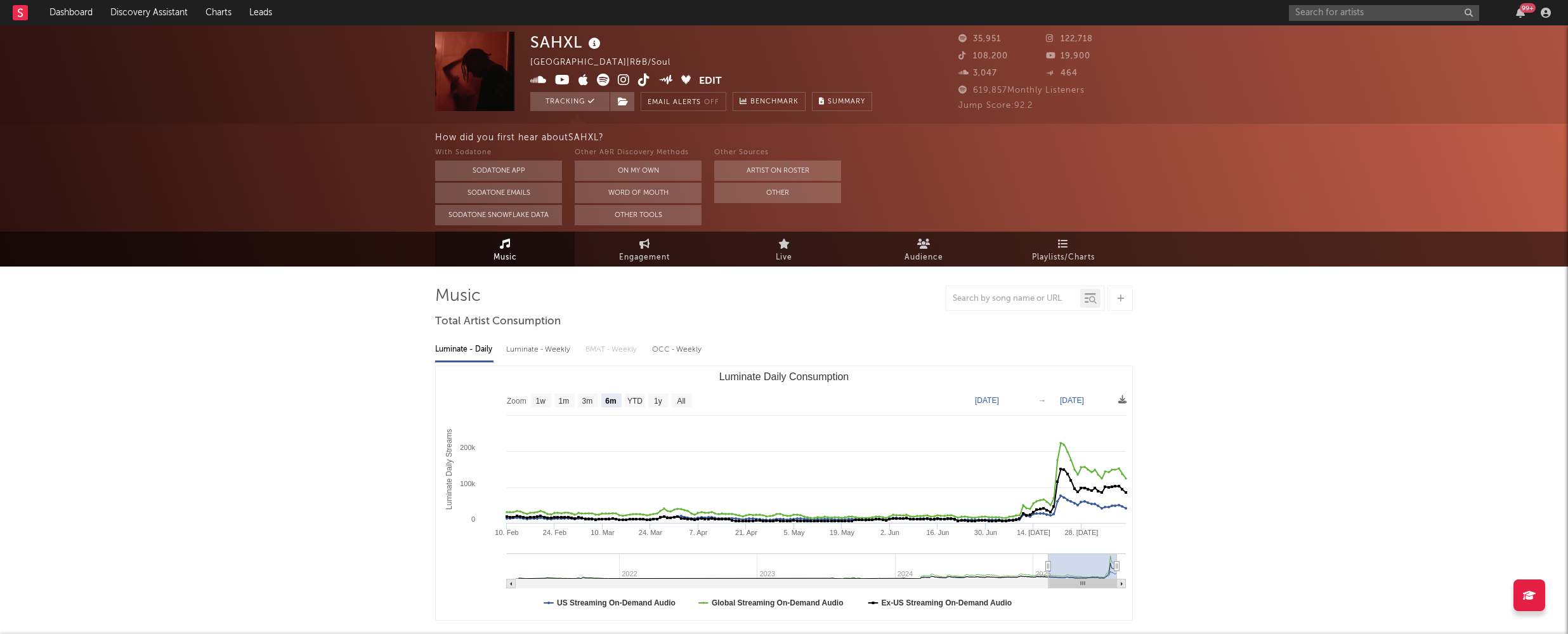
click at [622, 78] on icon at bounding box center [623, 80] width 12 height 13
click at [1318, 12] on input "text" at bounding box center [1384, 13] width 190 height 16
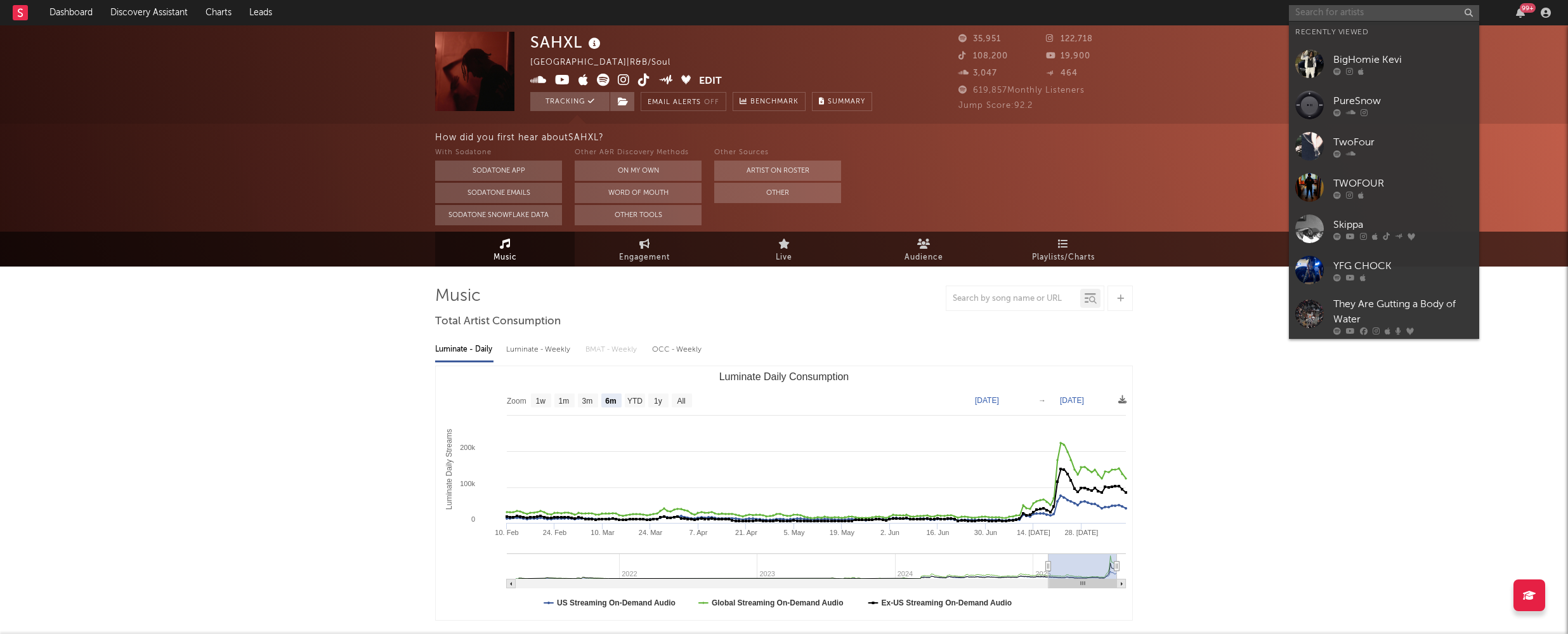
paste input "jalen chords"
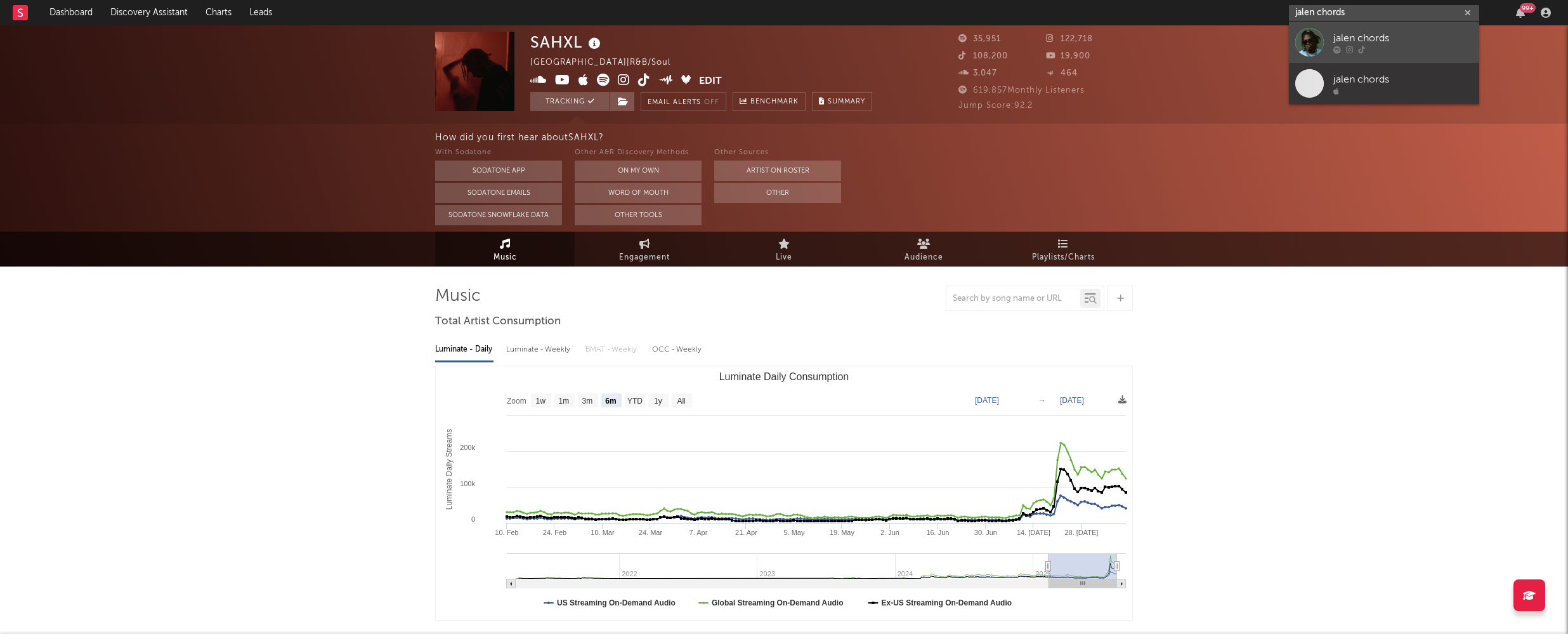
type input "jalen chords"
click at [1384, 33] on div "jalen chords" at bounding box center [1403, 38] width 140 height 15
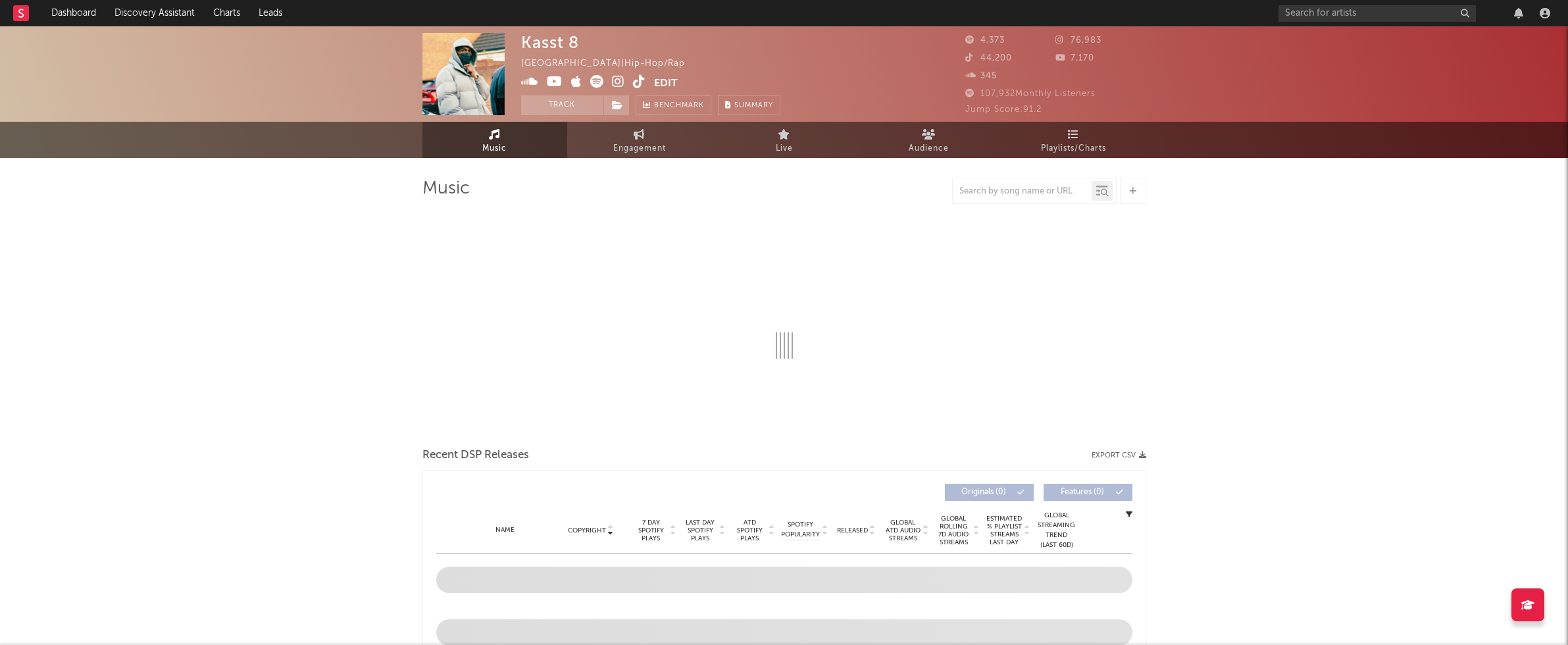
select select "1w"
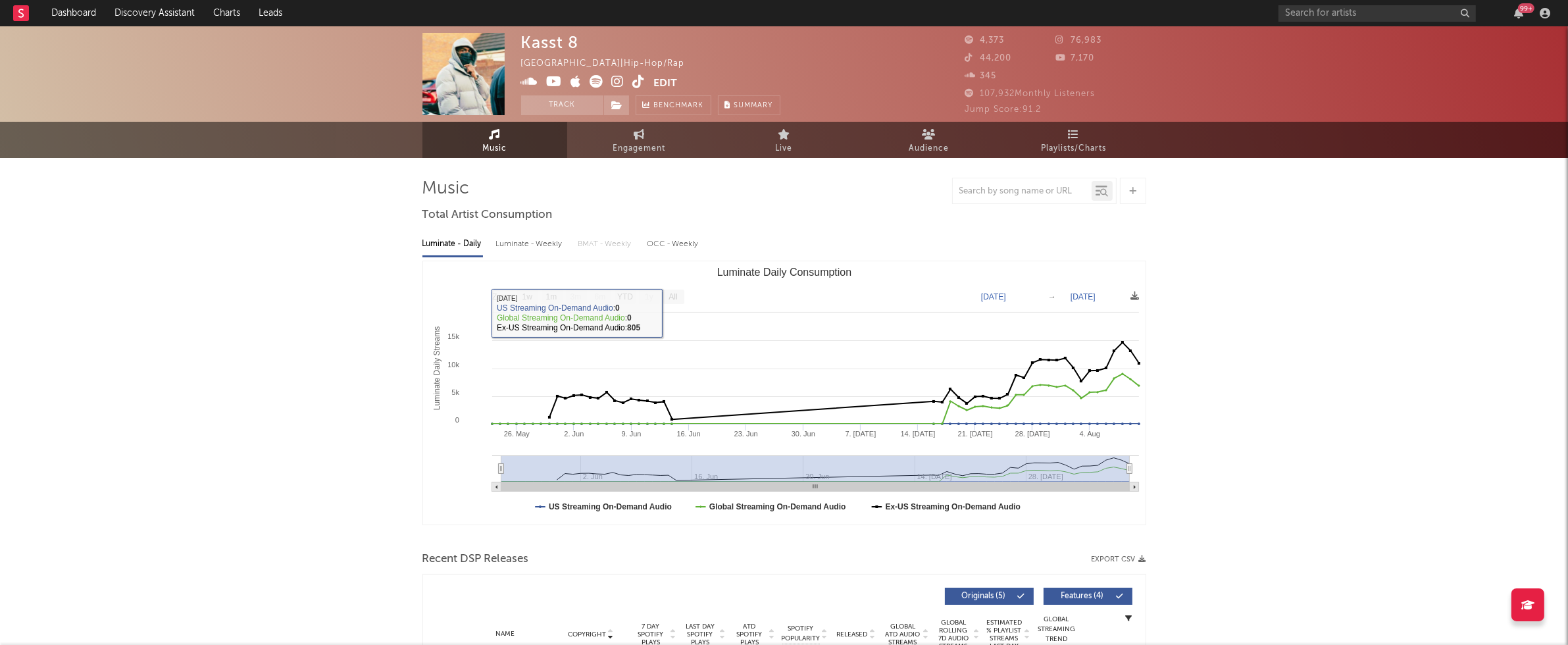
click at [518, 239] on div "Luminate - Weekly" at bounding box center [531, 244] width 69 height 22
select select "1w"
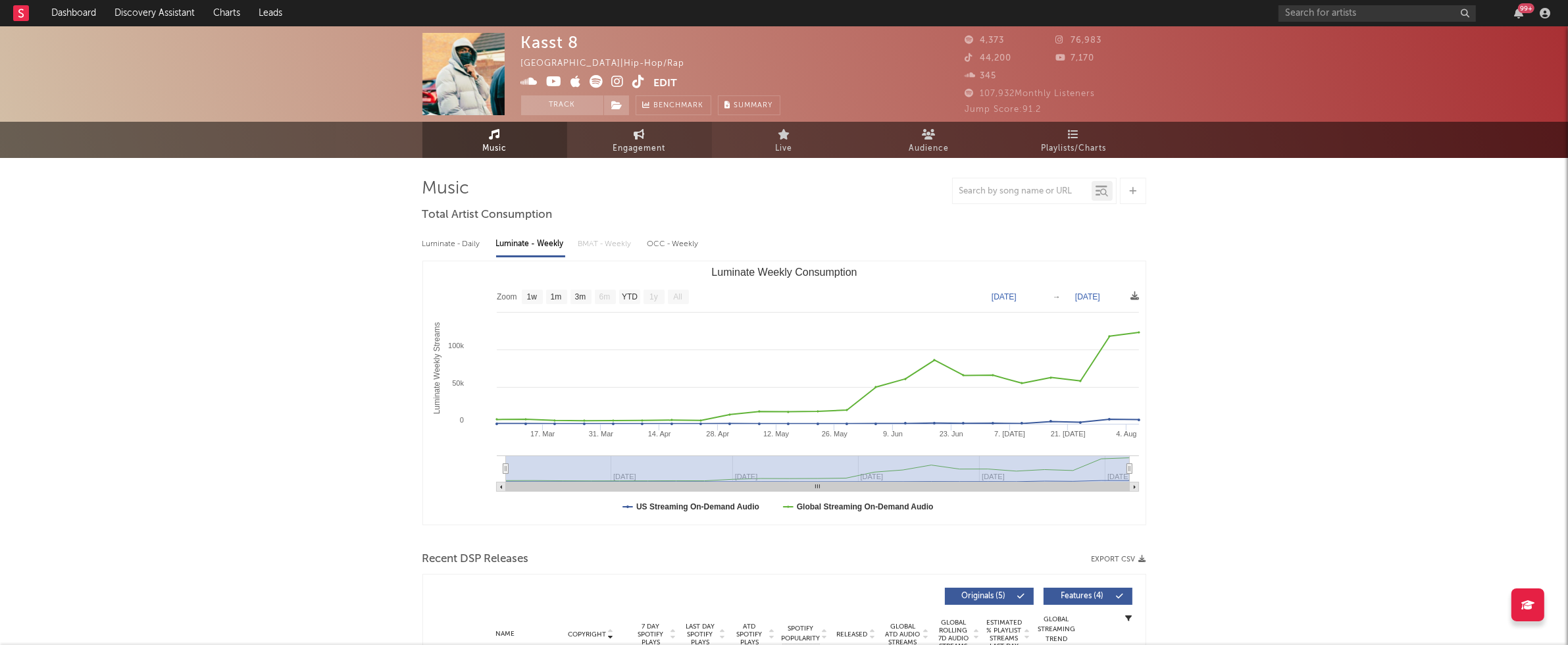
click at [639, 144] on span "Engagement" at bounding box center [639, 148] width 52 height 15
select select "1w"
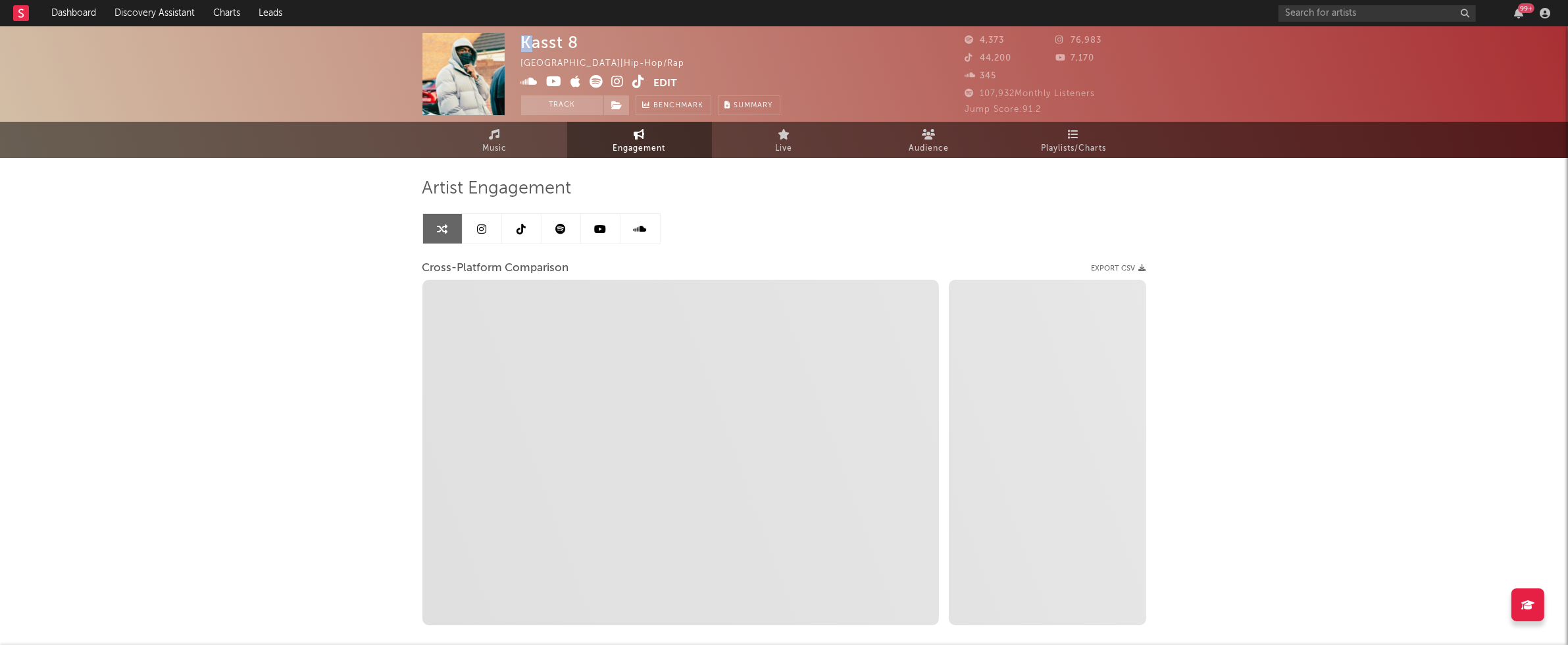
select select "1m"
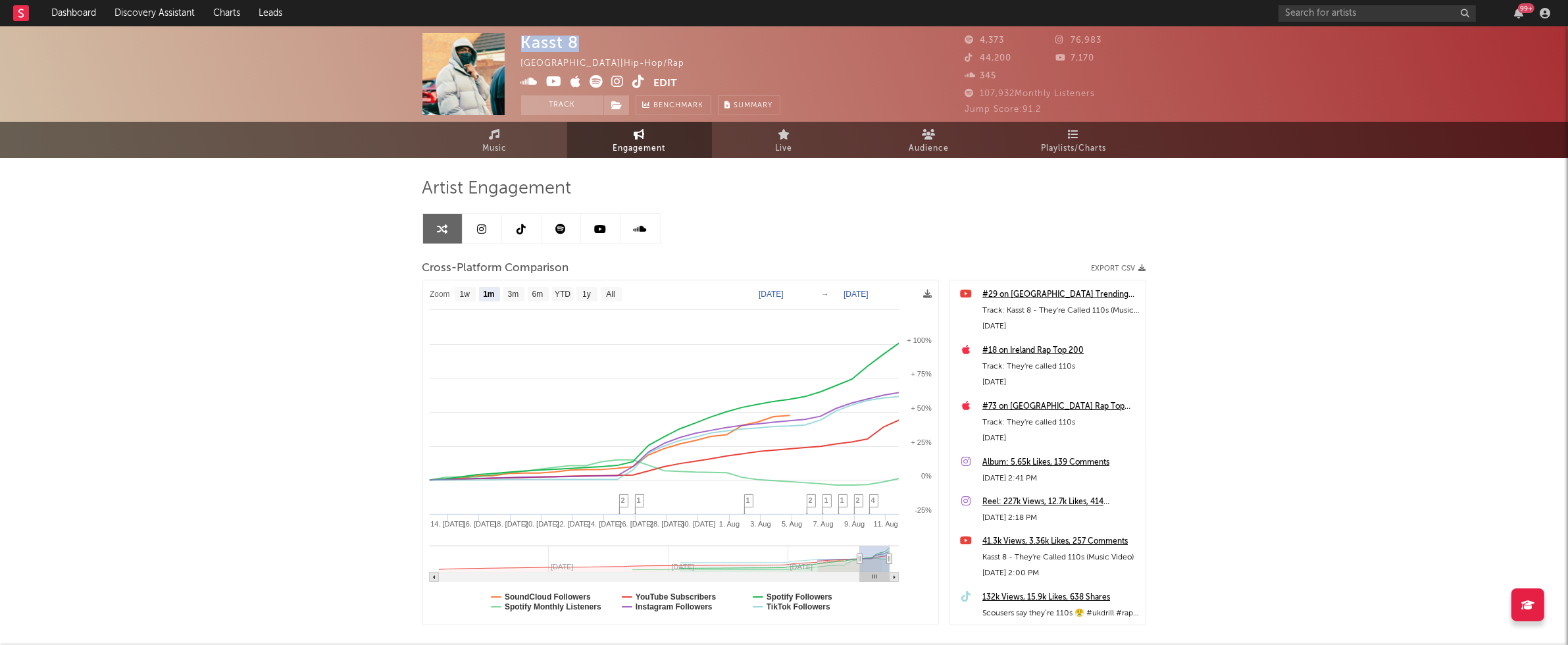
drag, startPoint x: 521, startPoint y: 40, endPoint x: 585, endPoint y: 38, distance: 64.0
click at [585, 38] on div "Kasst 8 United Kingdom | Hip-Hop/Rap Edit Track Benchmark Summary" at bounding box center [651, 74] width 259 height 82
copy div "Kasst 8"
click at [616, 81] on icon at bounding box center [618, 82] width 13 height 13
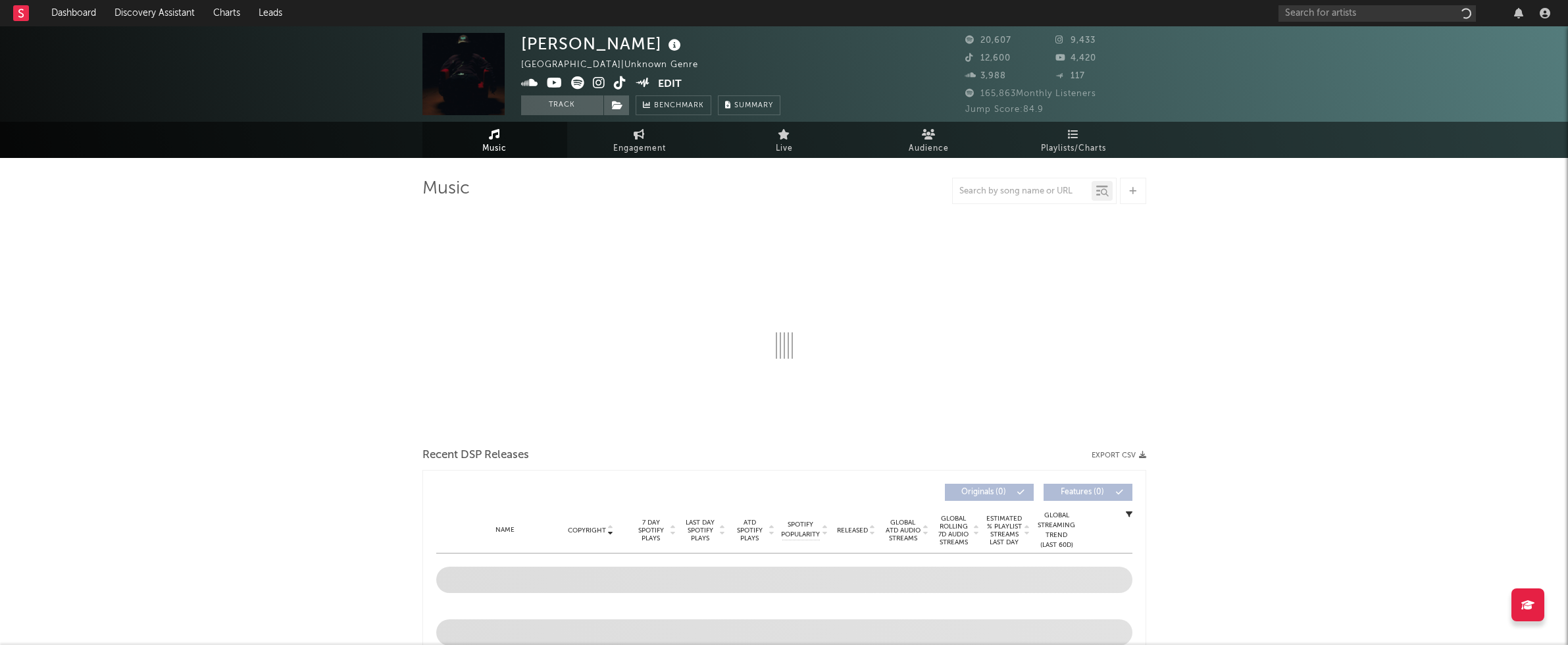
select select "6m"
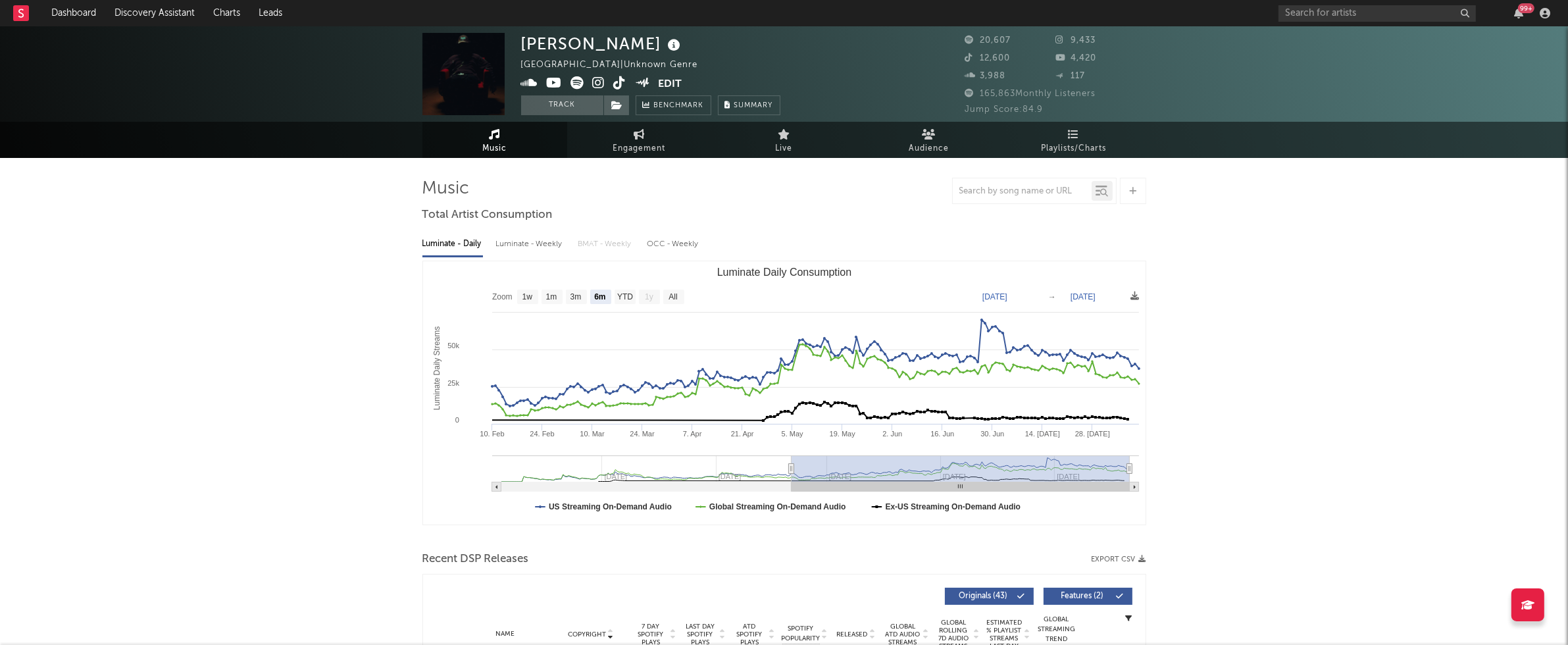
click at [529, 242] on div "Luminate - Weekly" at bounding box center [531, 244] width 69 height 22
select select "6m"
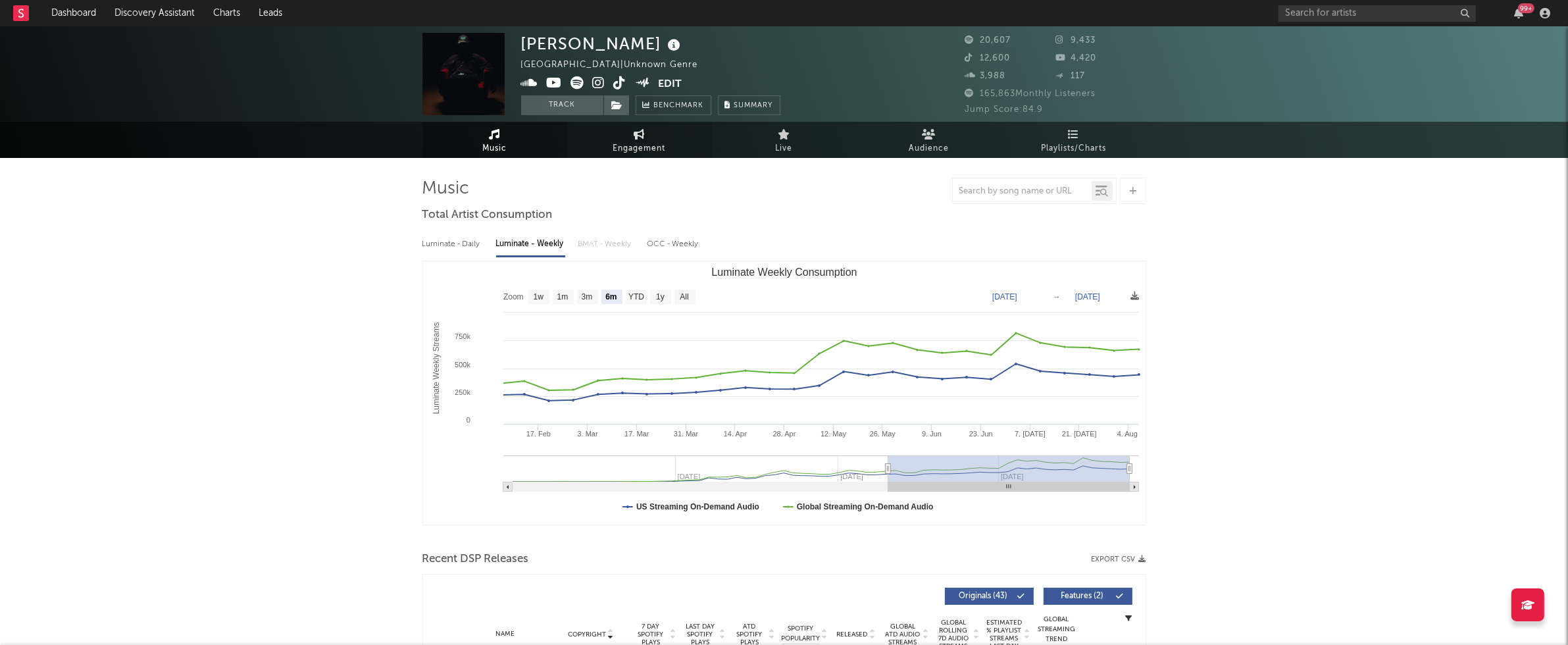
click at [641, 145] on span "Engagement" at bounding box center [639, 148] width 52 height 15
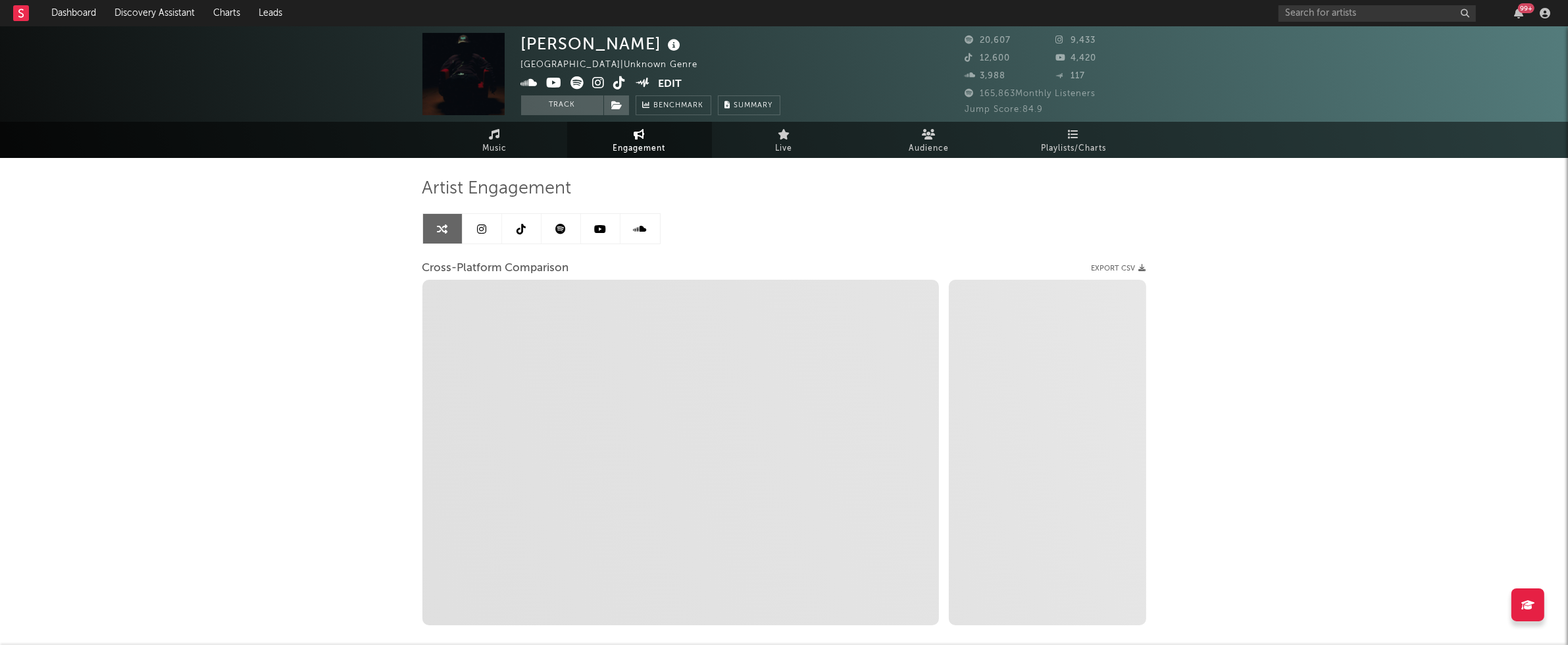
select select "1w"
click at [599, 83] on icon at bounding box center [599, 83] width 13 height 13
select select "1m"
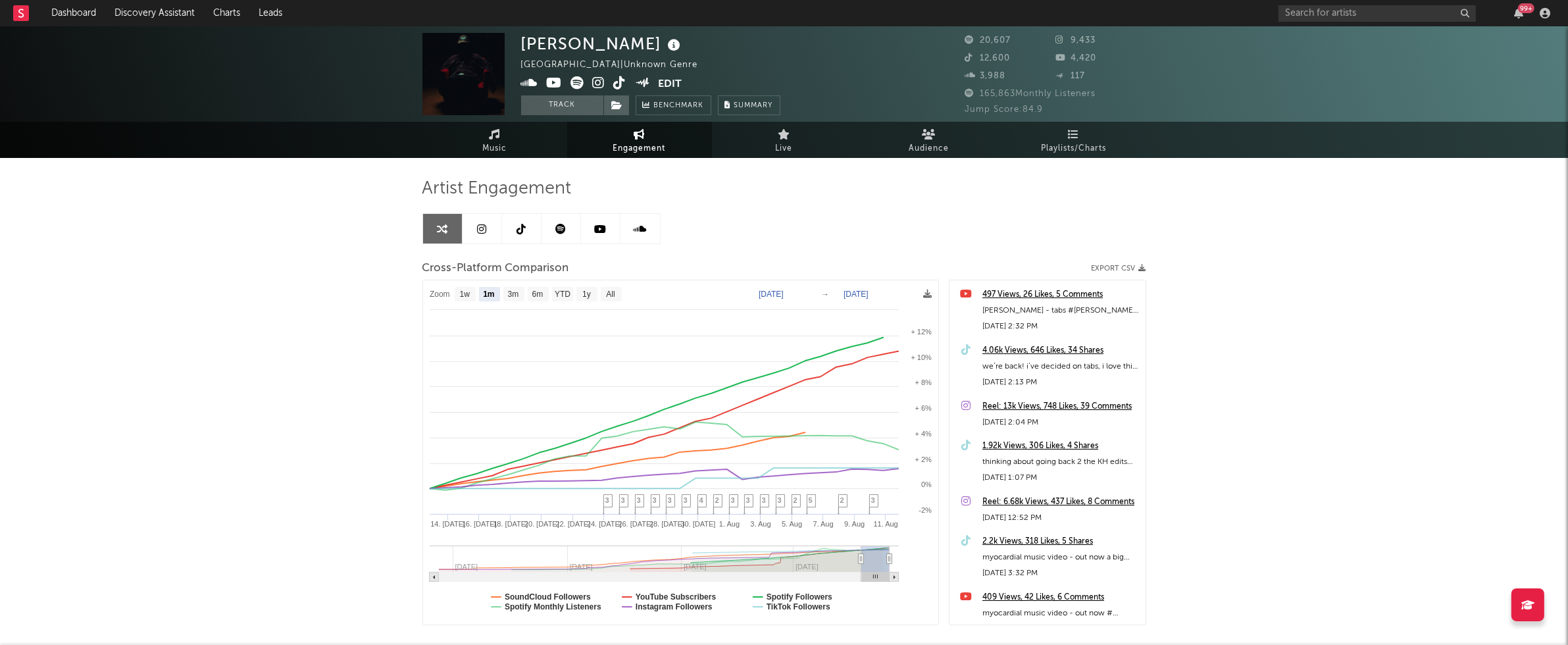
click at [556, 85] on icon at bounding box center [555, 83] width 15 height 13
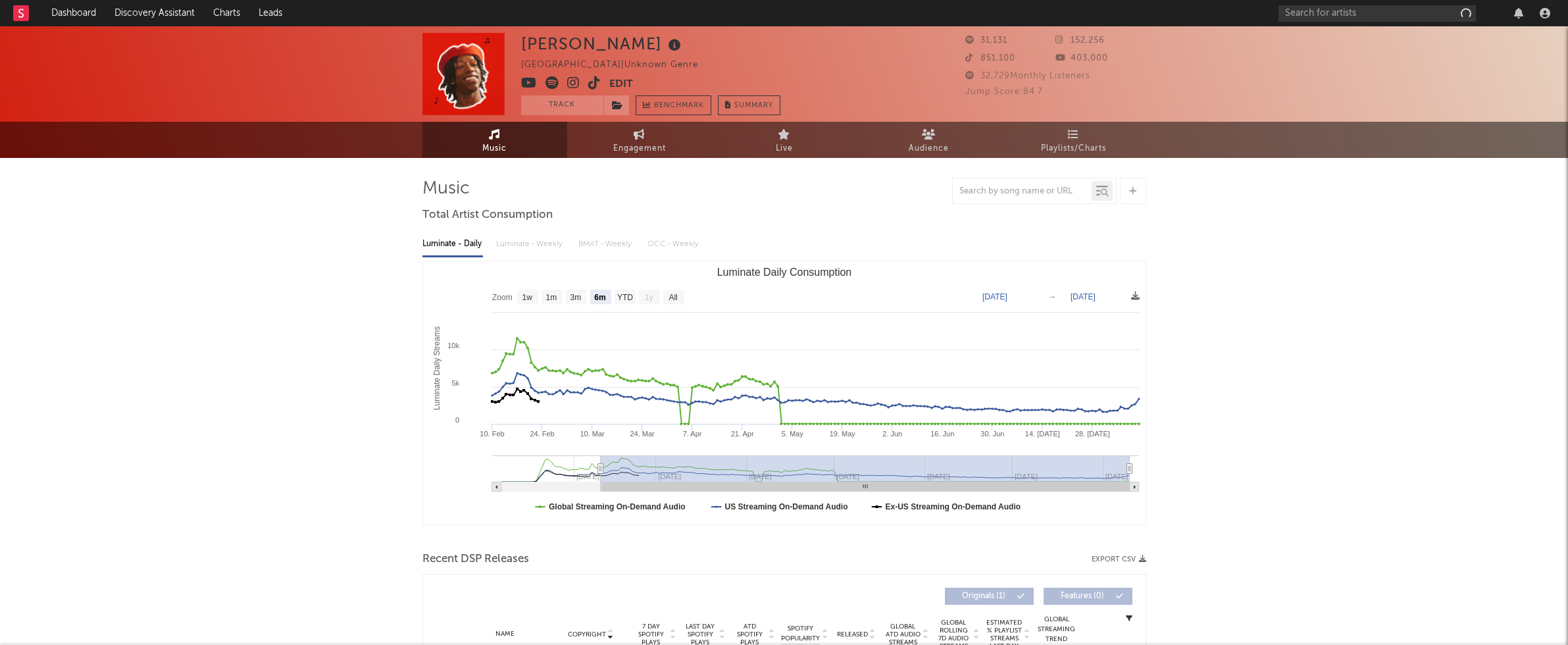
select select "6m"
click at [533, 247] on div "Luminate - Daily Luminate - Weekly BMAT - Weekly OCC - Weekly" at bounding box center [784, 244] width 724 height 22
click at [633, 144] on span "Engagement" at bounding box center [639, 148] width 52 height 15
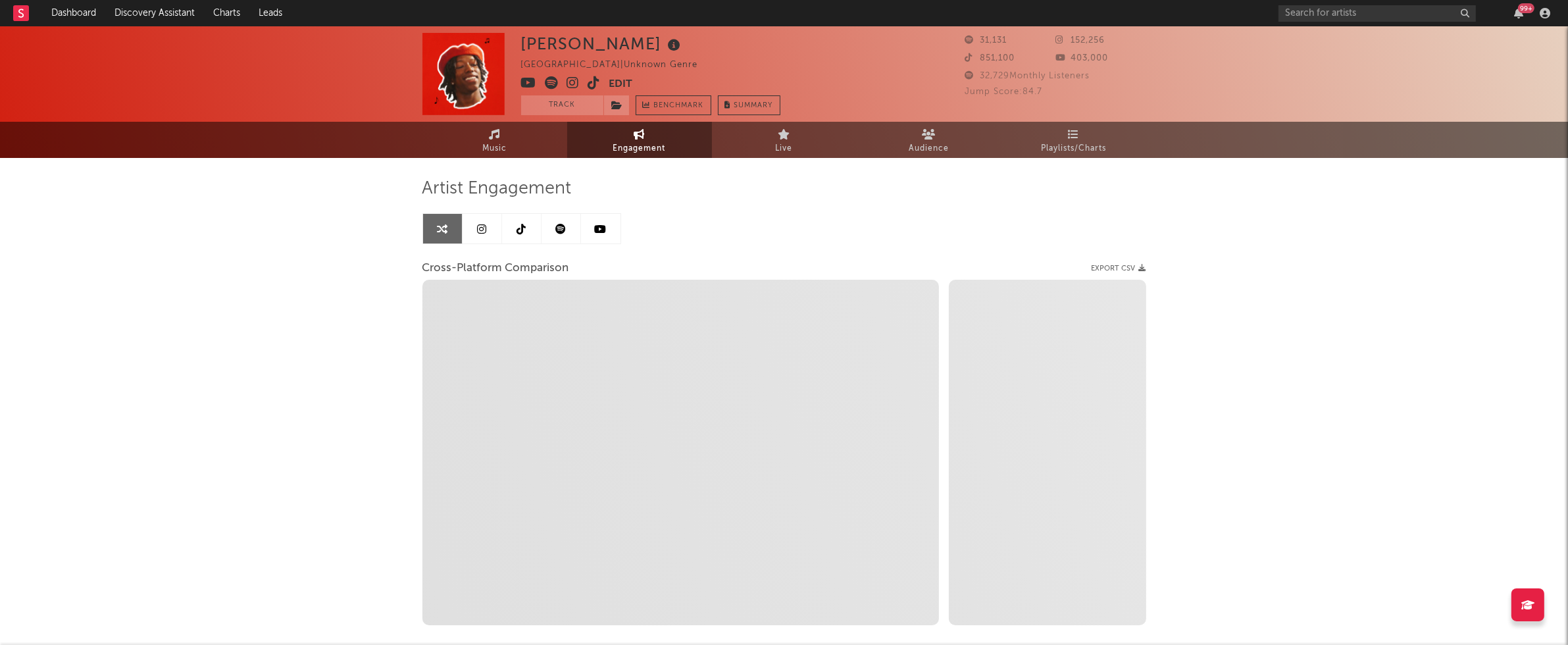
select select "1w"
click at [572, 80] on icon at bounding box center [573, 83] width 13 height 13
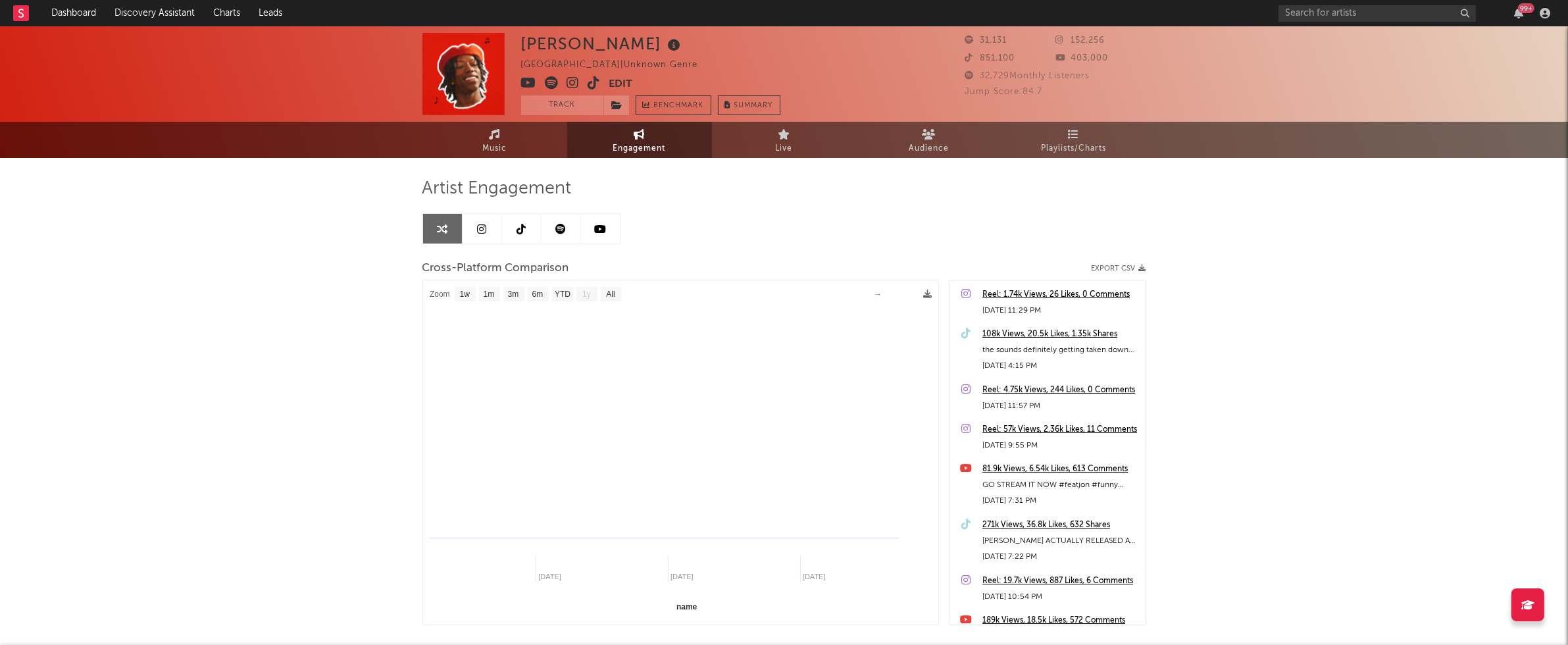
select select "1m"
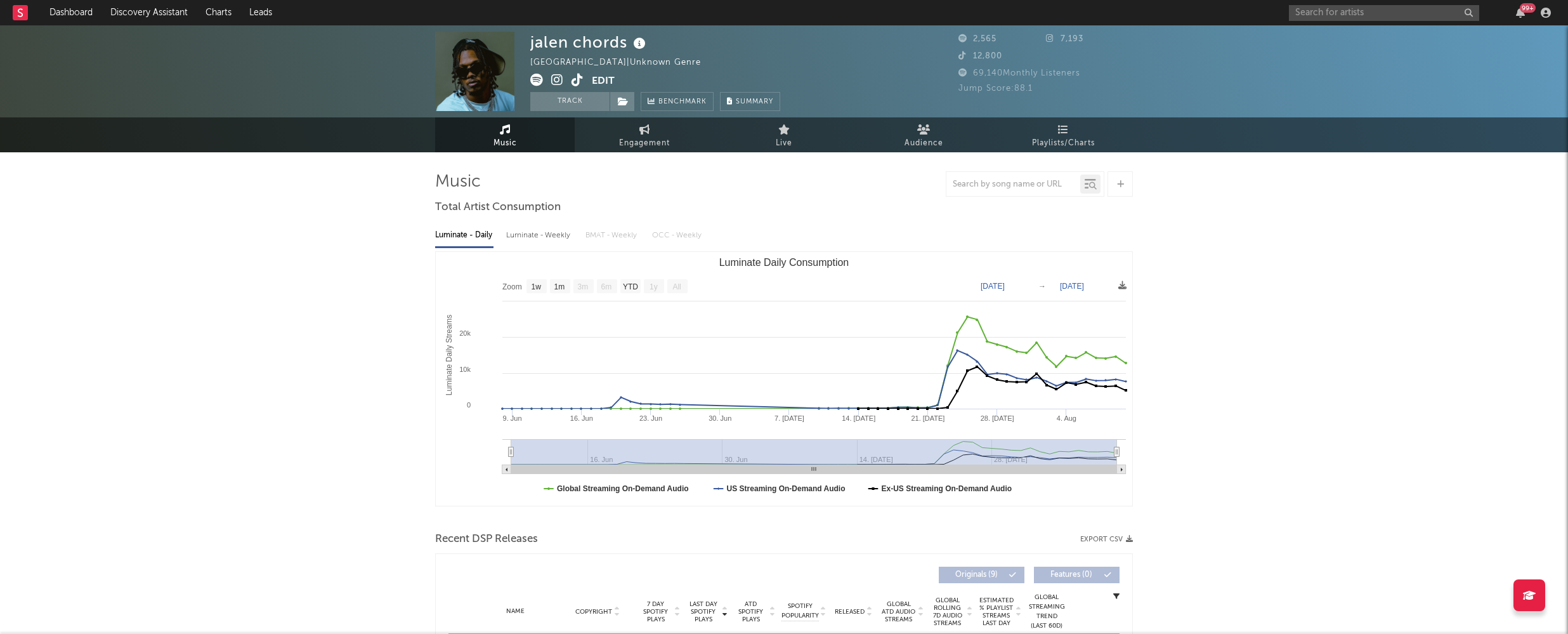
select select "1w"
click at [556, 80] on icon at bounding box center [557, 80] width 12 height 13
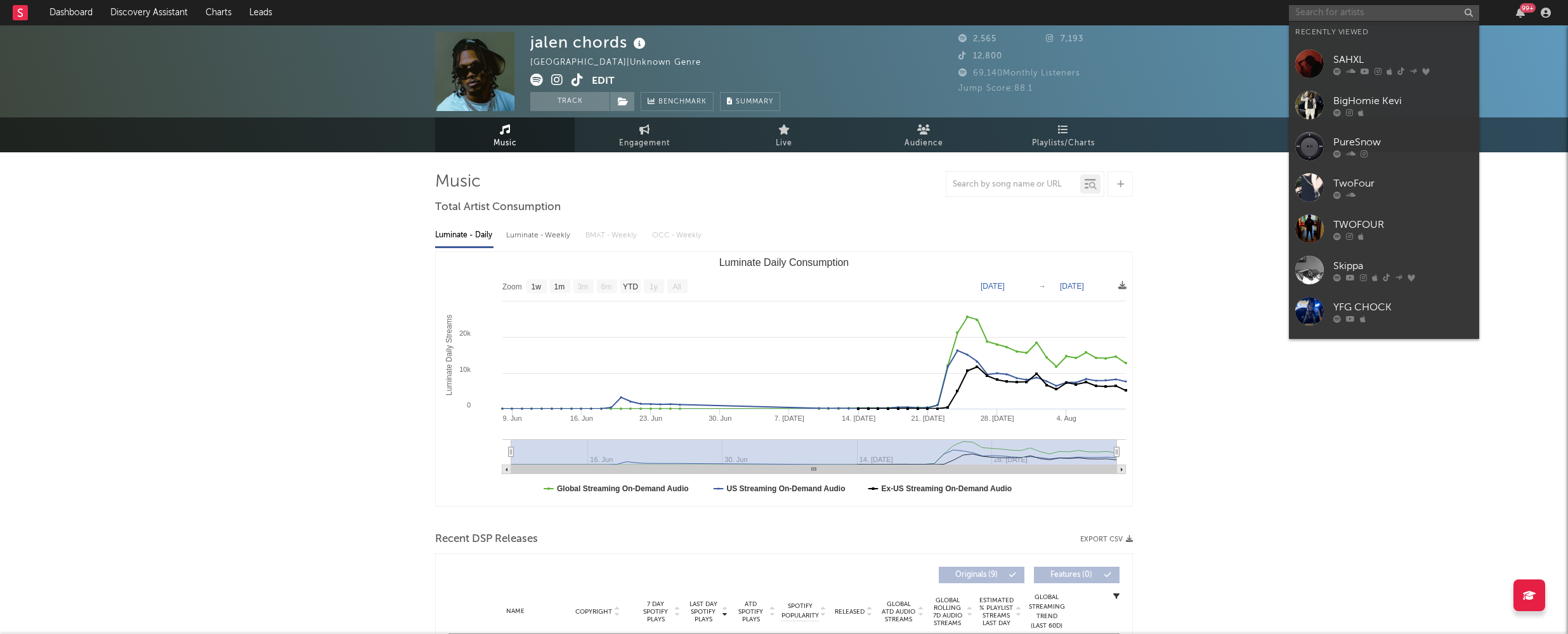
click at [1299, 15] on input "text" at bounding box center [1384, 13] width 190 height 16
paste input "[PERSON_NAME]"
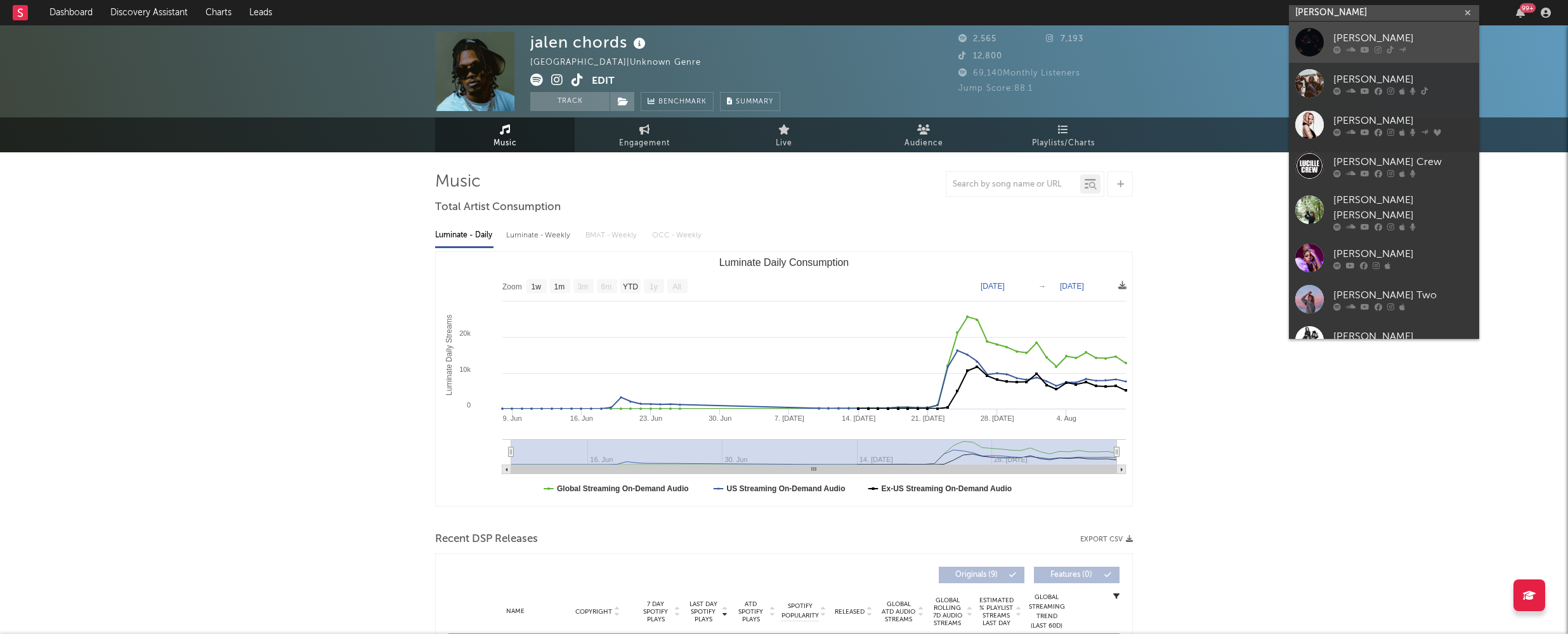
type input "[PERSON_NAME]"
click at [1386, 33] on div "[PERSON_NAME]" at bounding box center [1403, 38] width 140 height 15
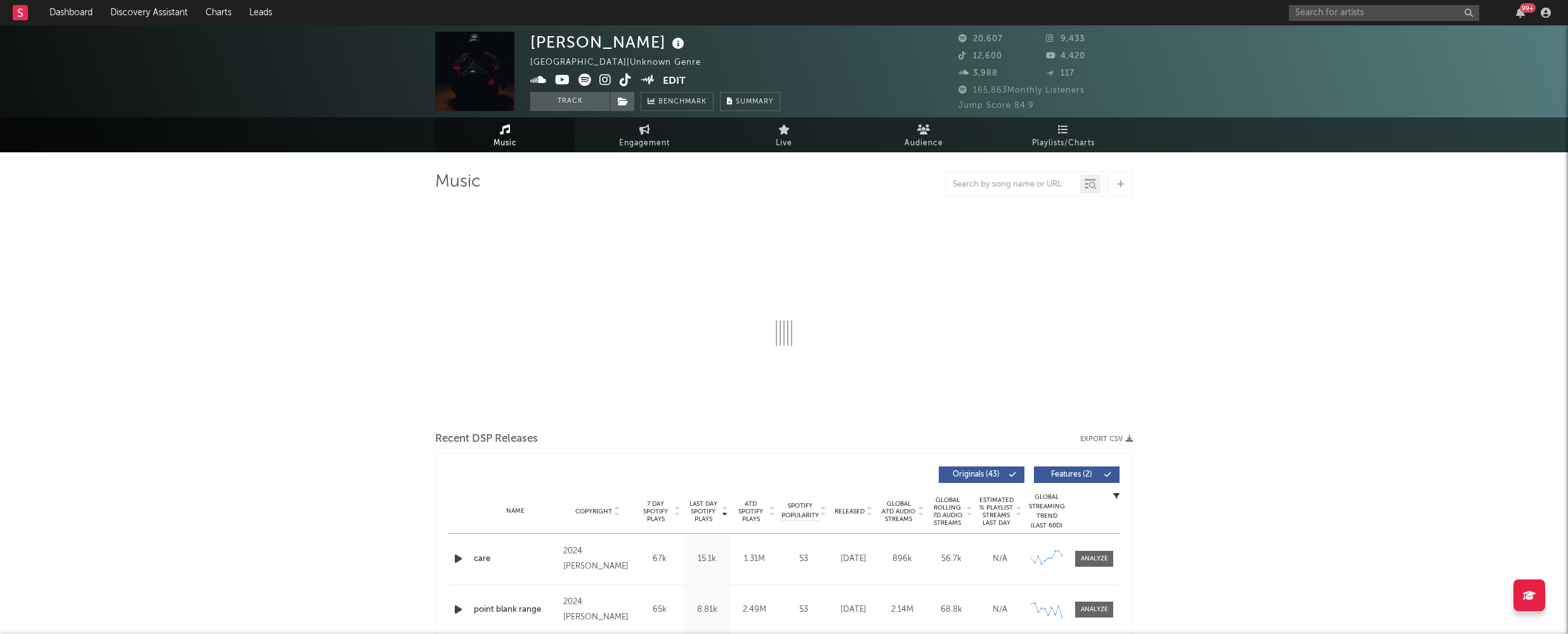
select select "6m"
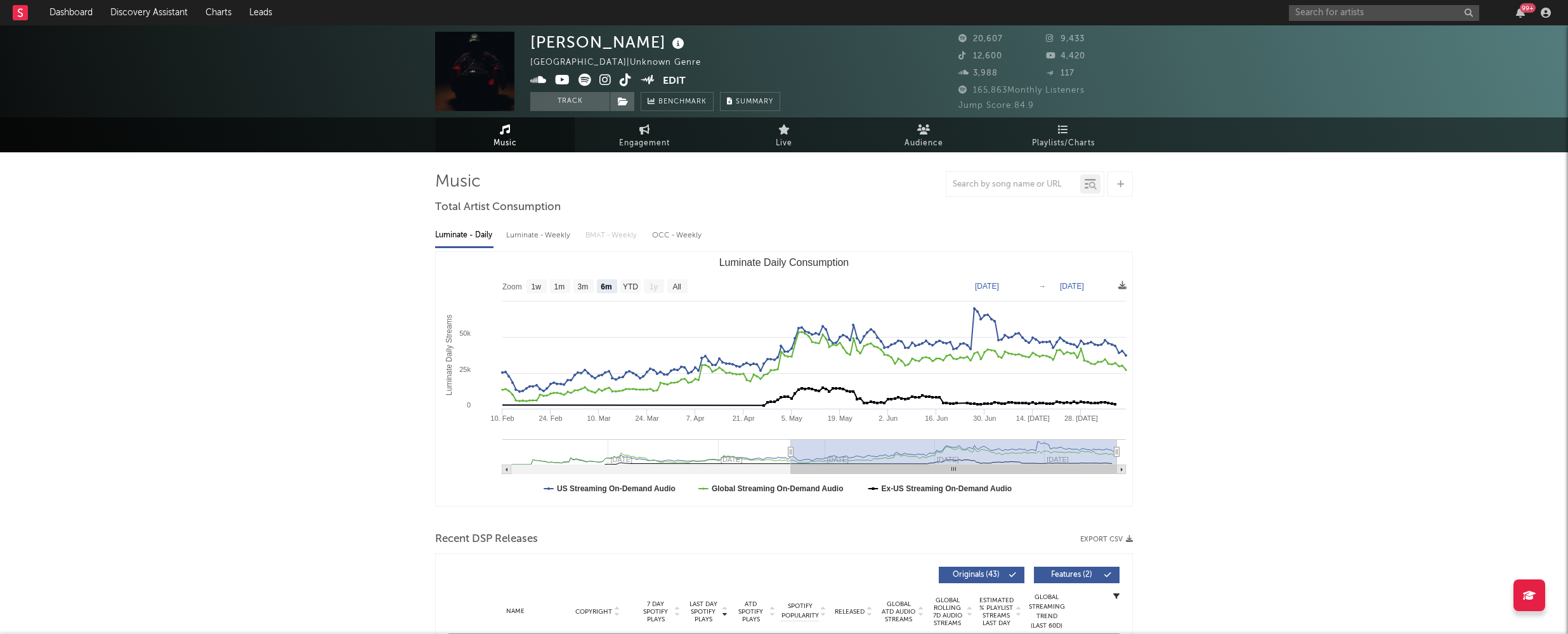
click at [605, 77] on icon at bounding box center [605, 80] width 12 height 13
click at [1322, 17] on input "text" at bounding box center [1384, 13] width 190 height 16
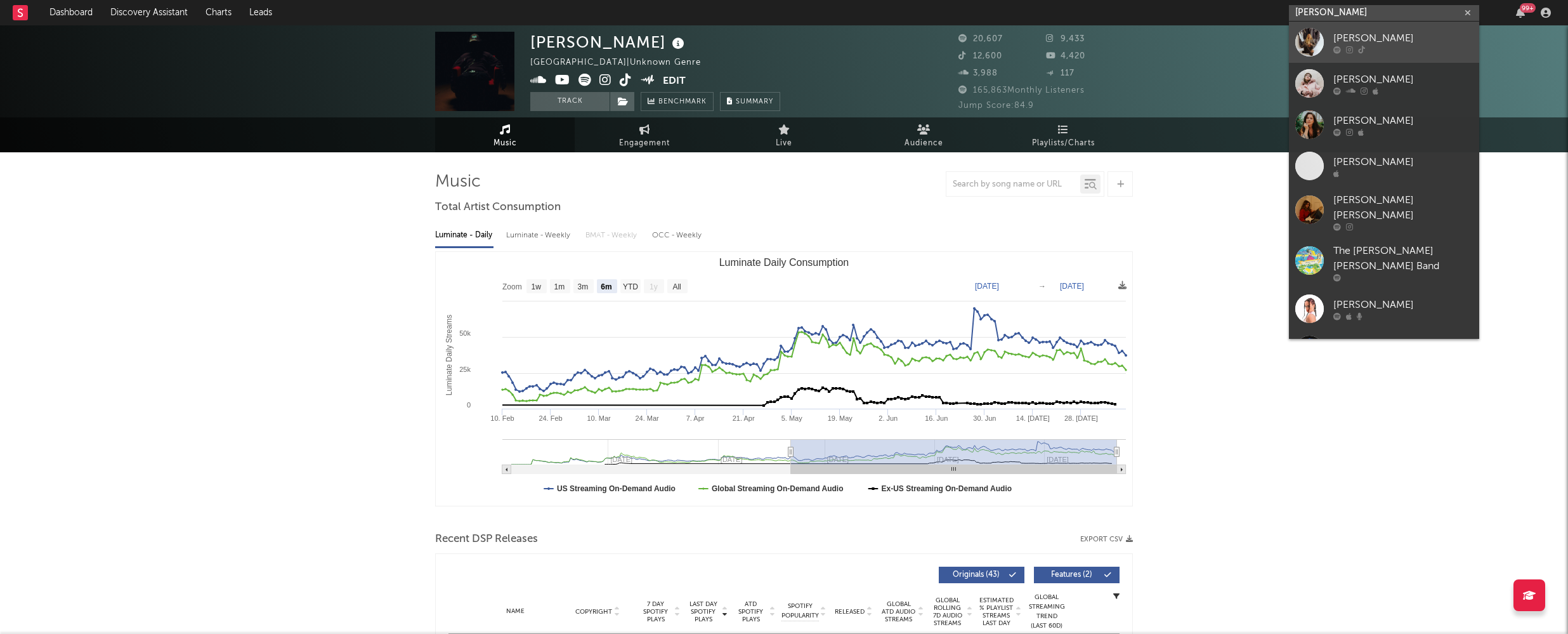
type input "[PERSON_NAME]"
click at [1373, 33] on div "[PERSON_NAME]" at bounding box center [1403, 38] width 140 height 15
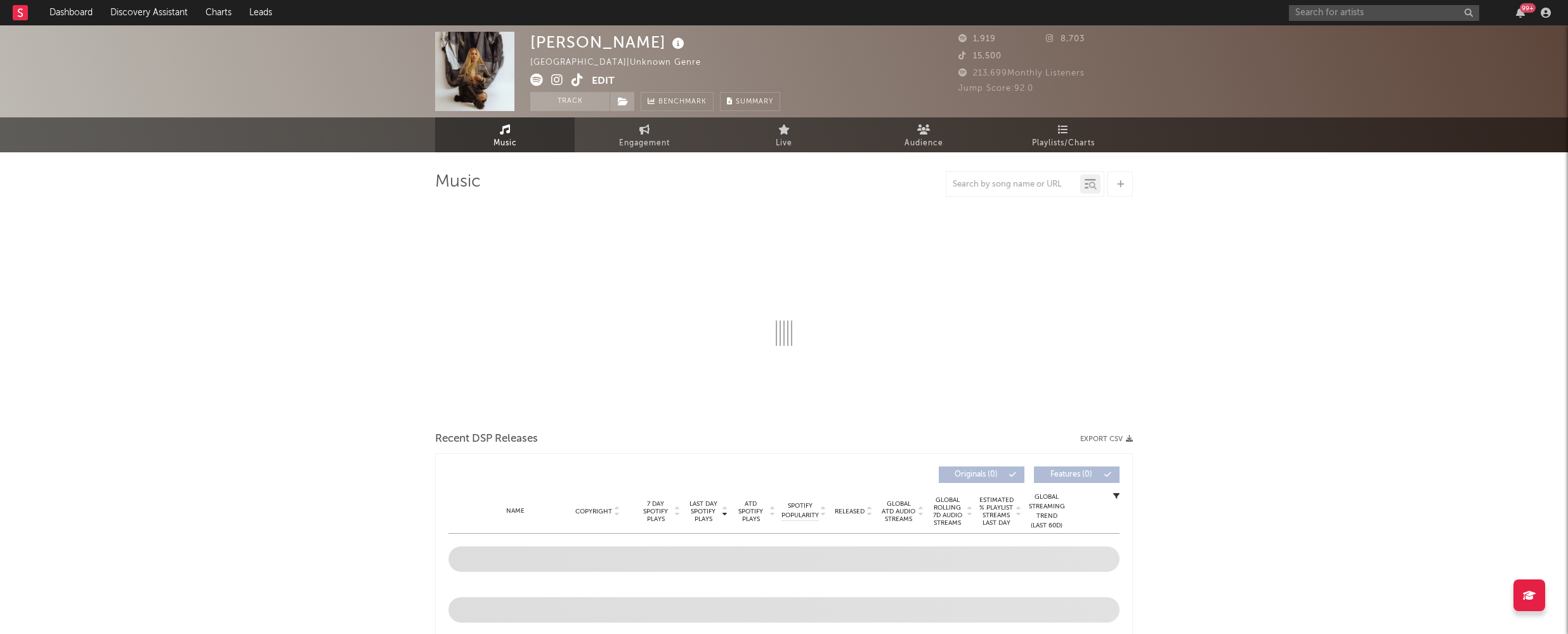
select select "1w"
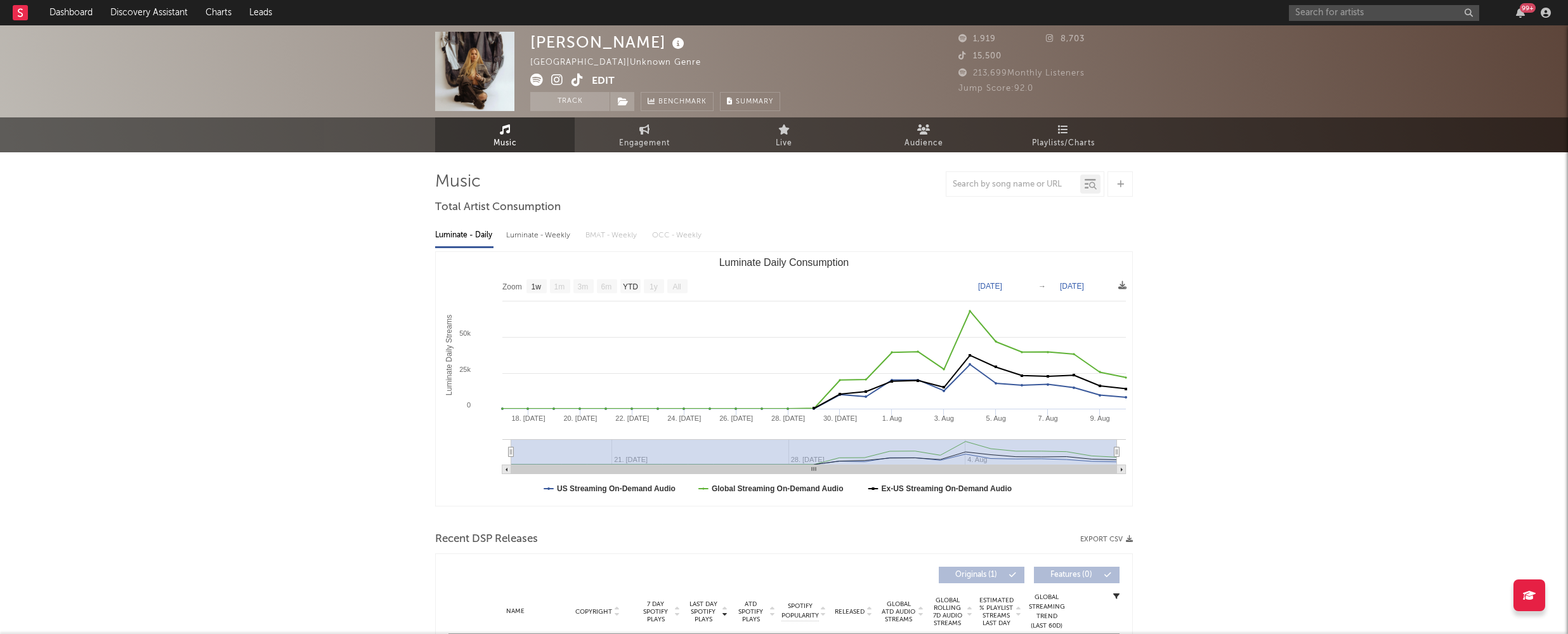
click at [553, 80] on icon at bounding box center [557, 80] width 12 height 13
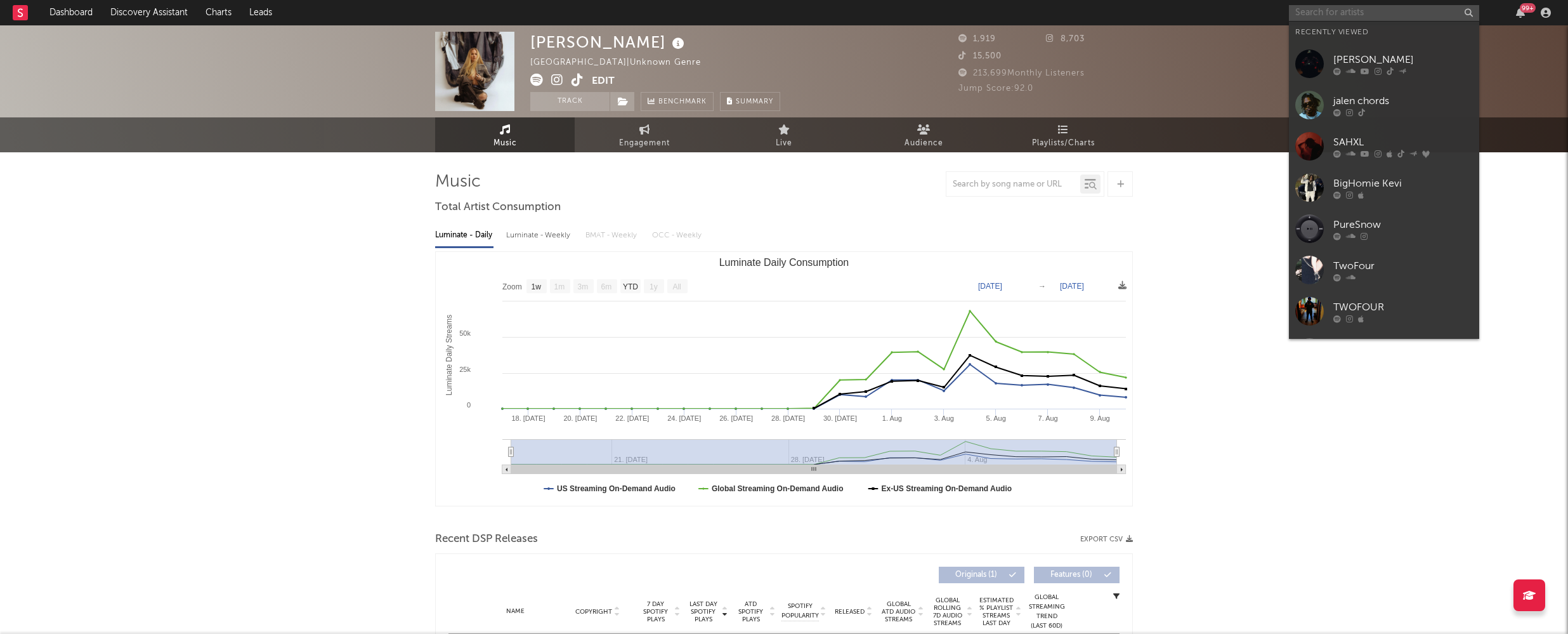
click at [1334, 14] on input "text" at bounding box center [1384, 13] width 190 height 16
paste input "aryan"
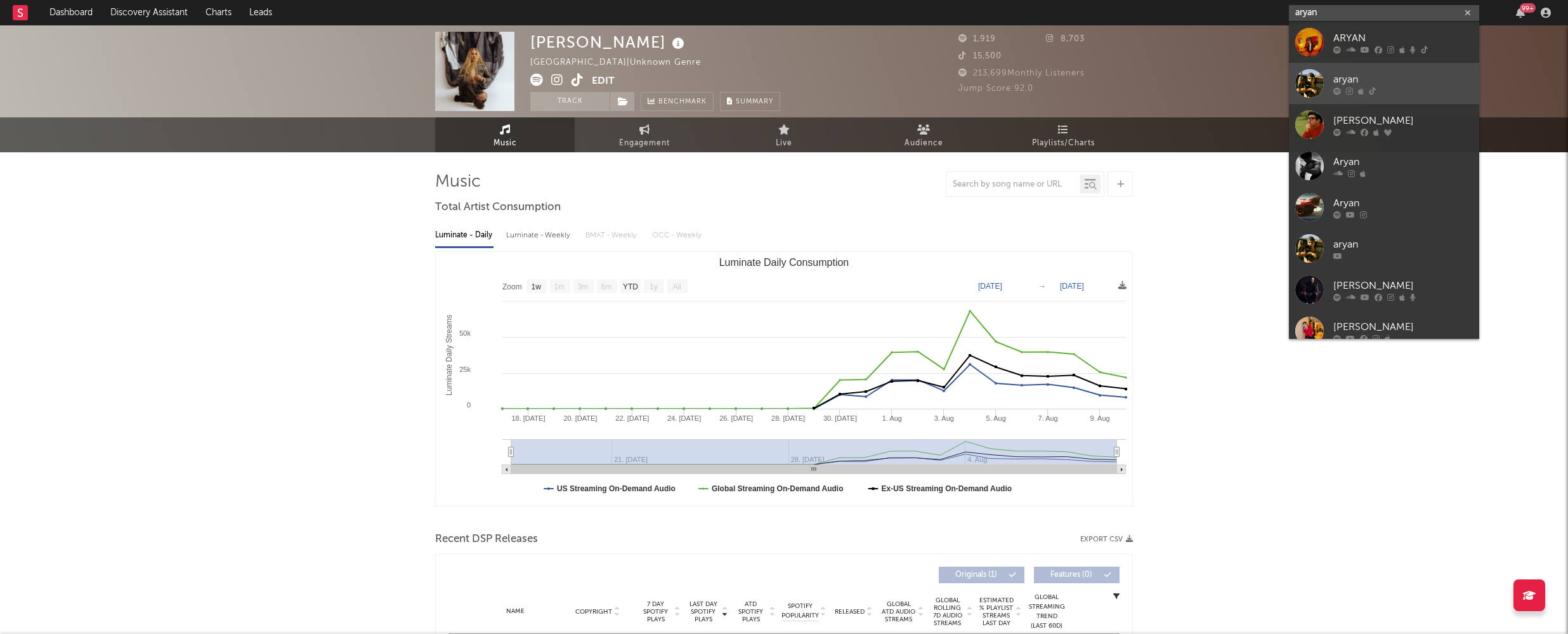
type input "aryan"
click at [1382, 77] on div "aryan" at bounding box center [1403, 79] width 140 height 15
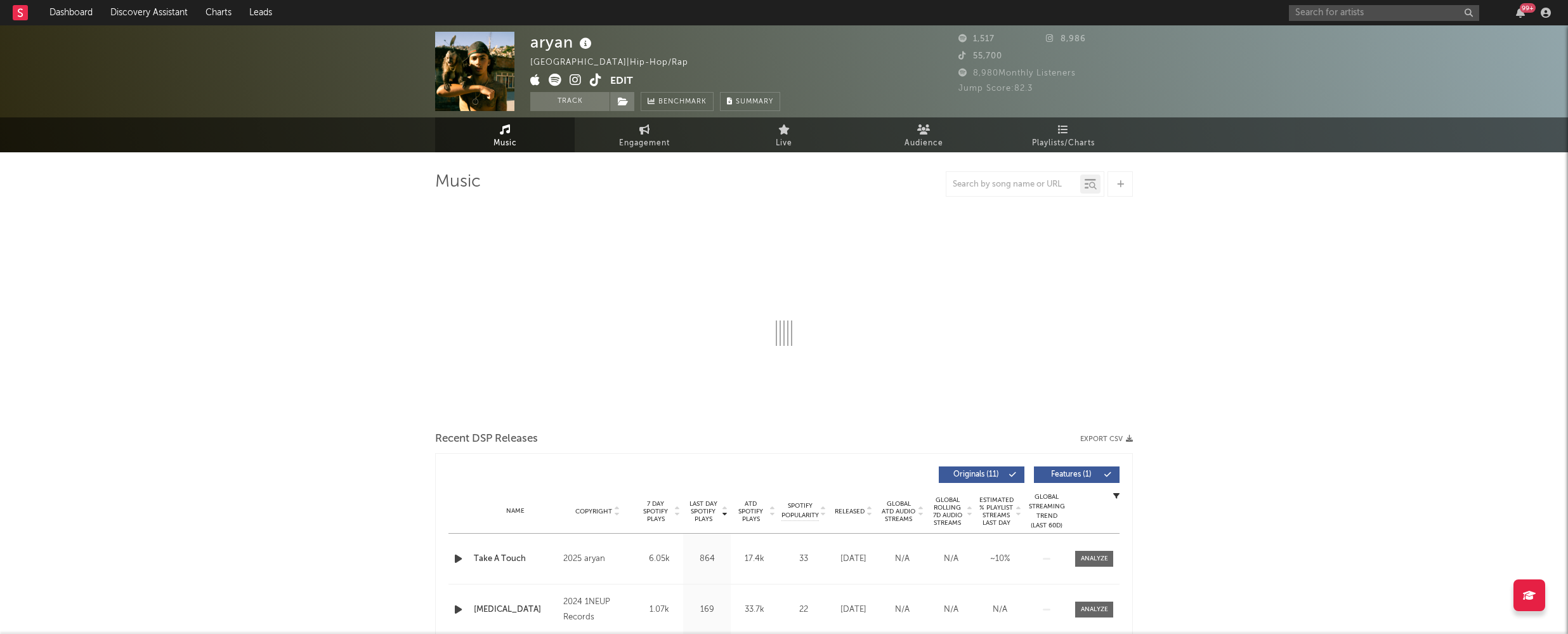
select select "1w"
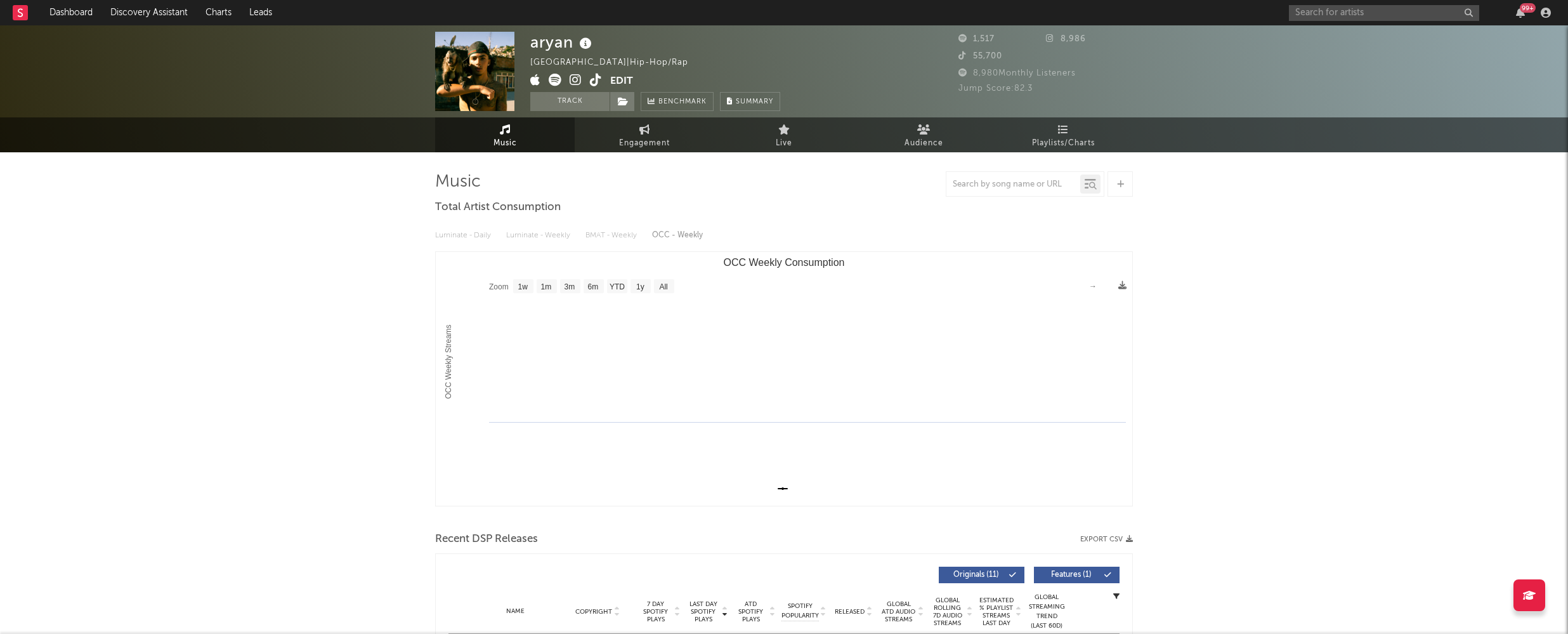
click at [575, 77] on icon at bounding box center [575, 80] width 12 height 13
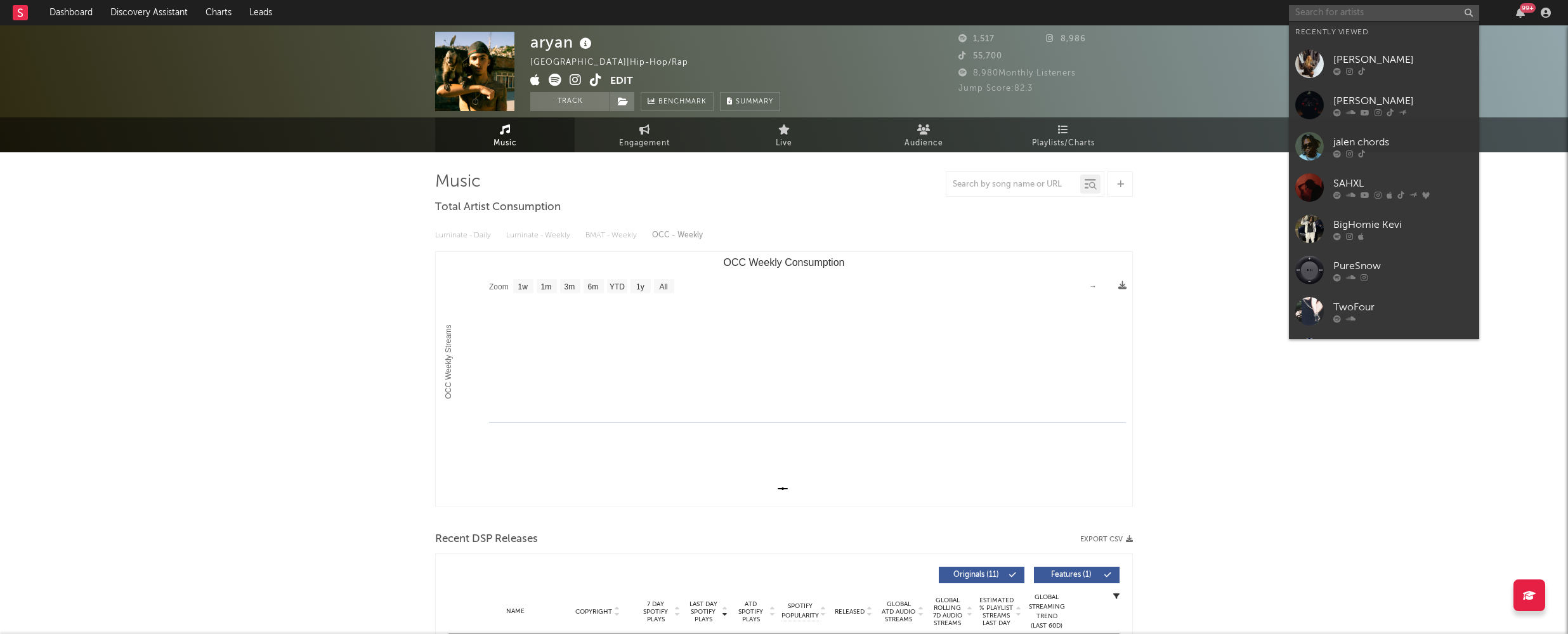
click at [1303, 14] on input "text" at bounding box center [1384, 13] width 190 height 16
paste input "Kasst 8"
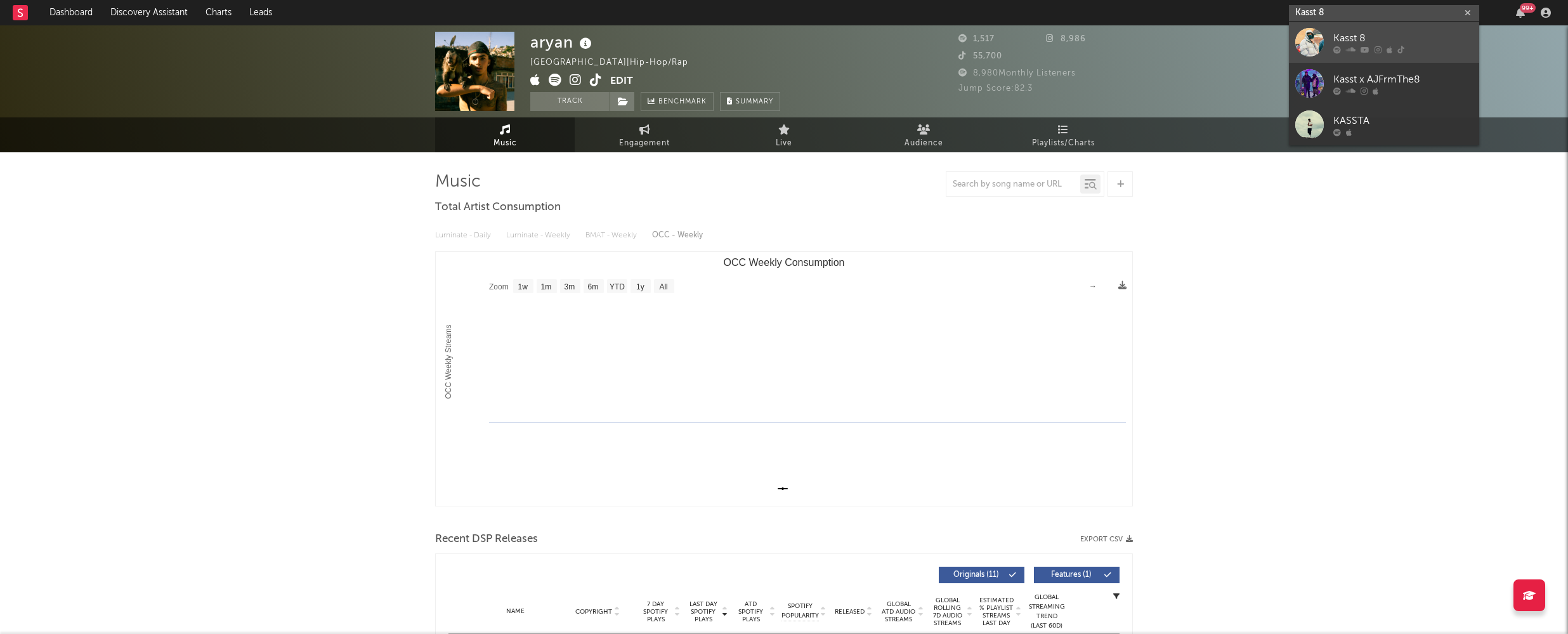
type input "Kasst 8"
click at [1363, 33] on div "Kasst 8" at bounding box center [1403, 38] width 140 height 15
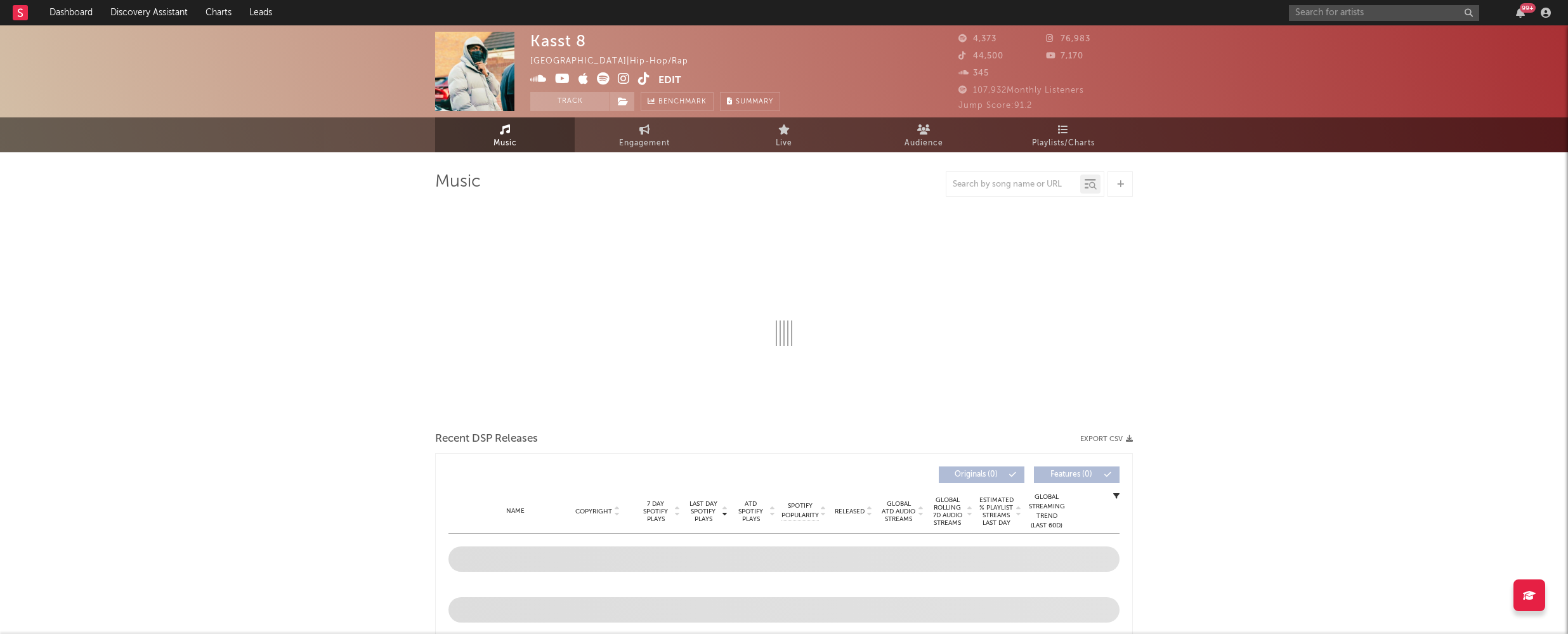
select select "1w"
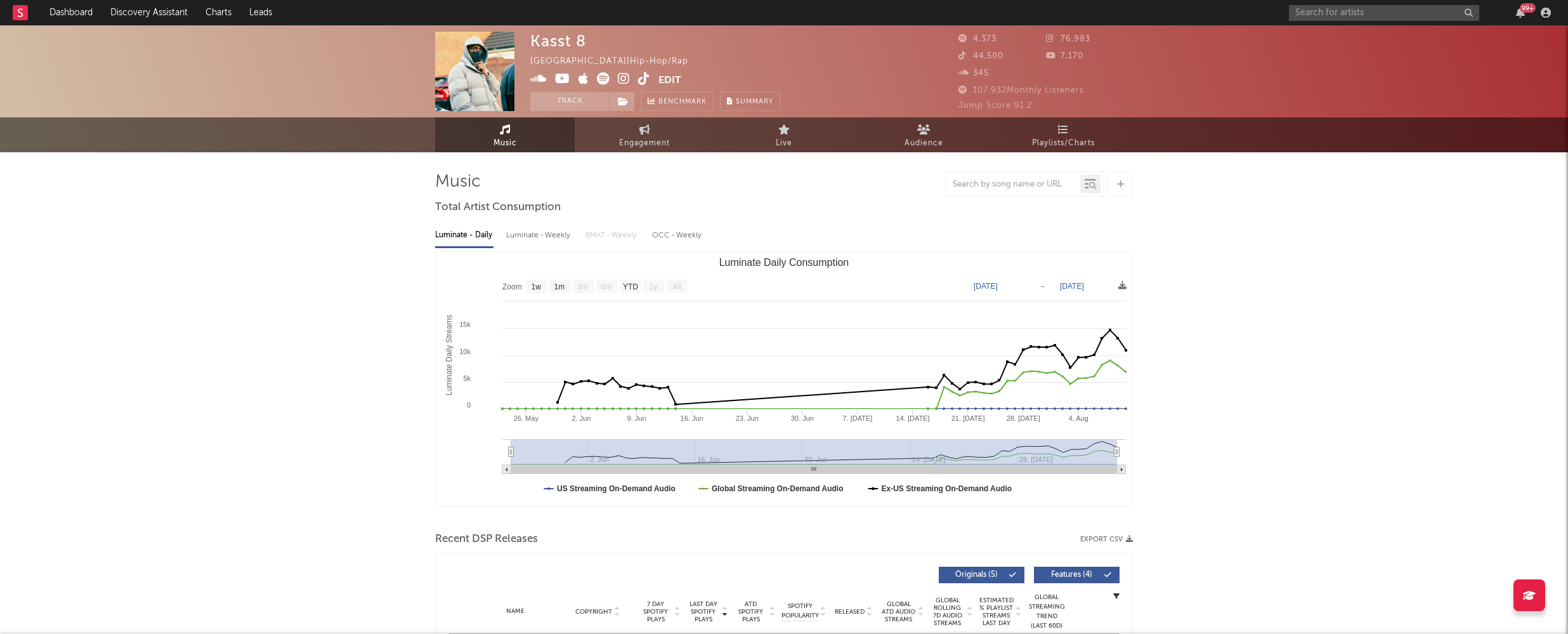
click at [623, 76] on icon at bounding box center [623, 79] width 12 height 13
click at [559, 81] on icon at bounding box center [562, 79] width 15 height 13
click at [1333, 13] on input "text" at bounding box center [1384, 13] width 190 height 16
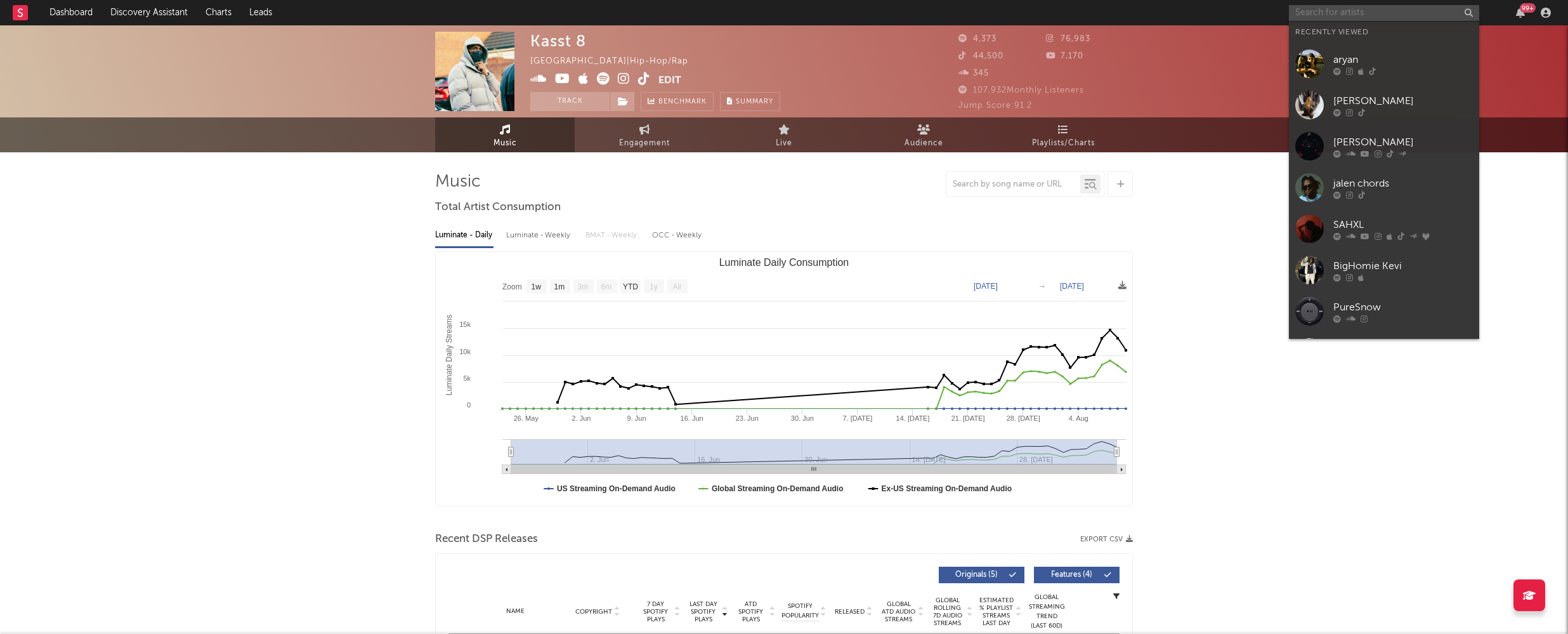
paste input "ROZE"
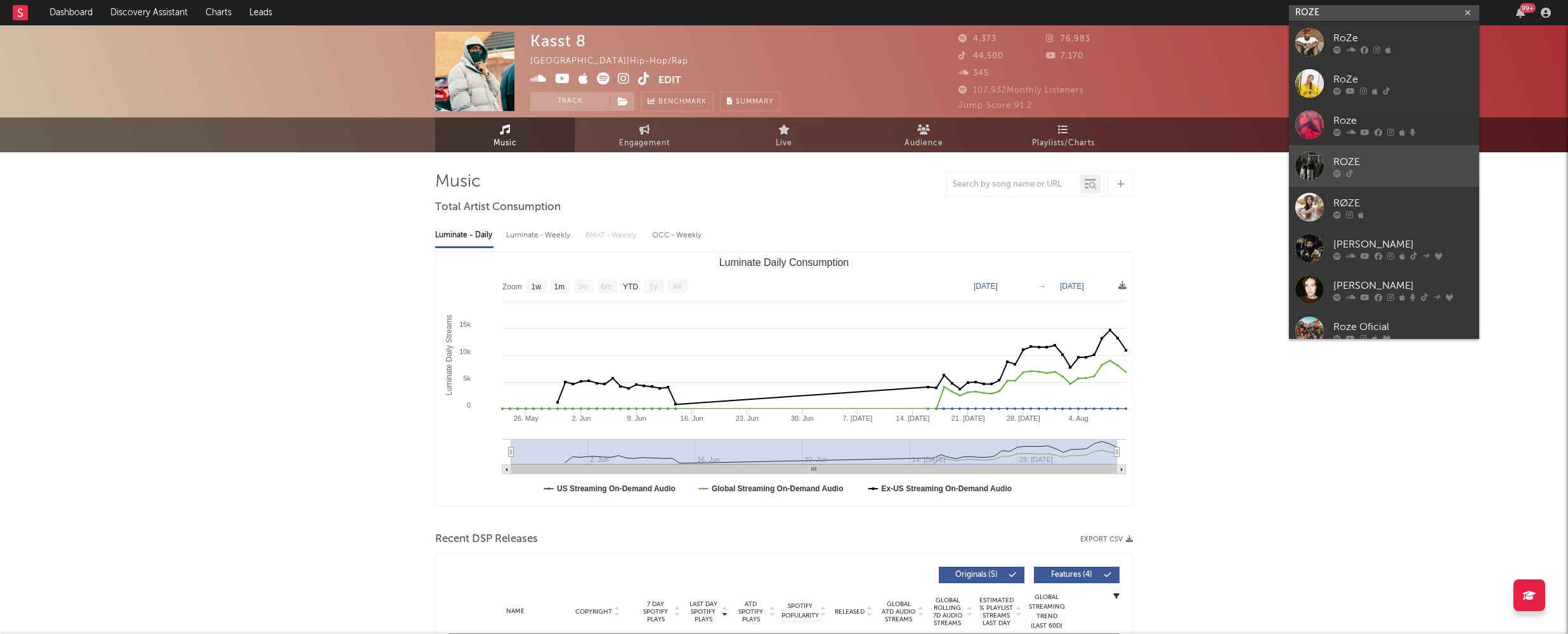
type input "ROZE"
click at [1372, 160] on div "ROZE" at bounding box center [1403, 161] width 140 height 15
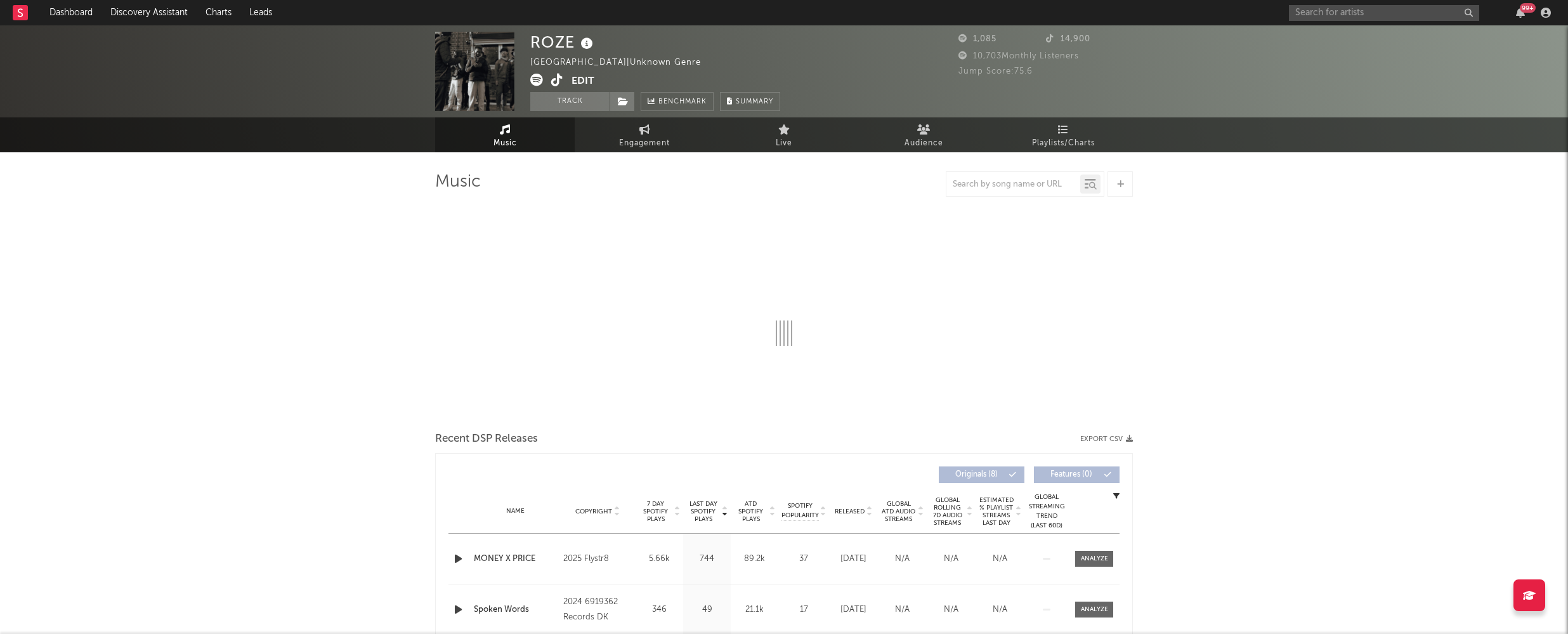
select select "1w"
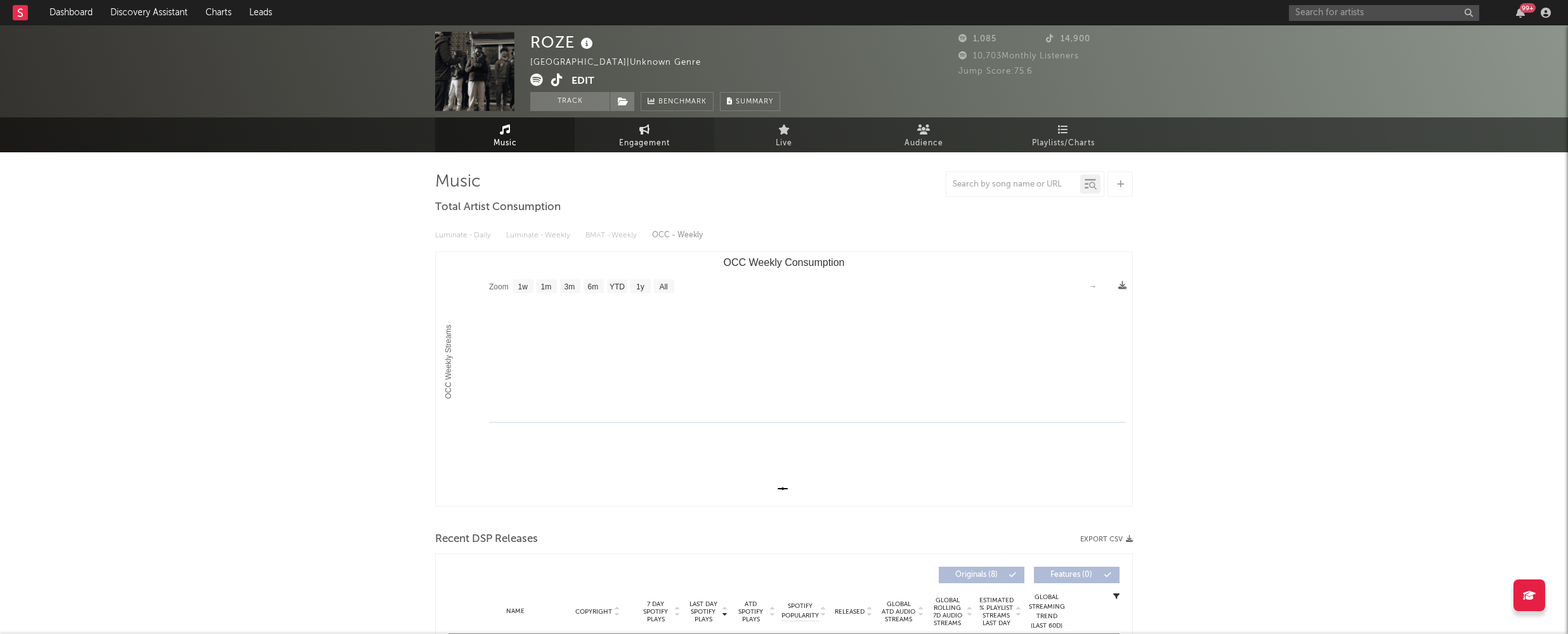
click at [647, 145] on span "Engagement" at bounding box center [644, 143] width 50 height 15
select select "1w"
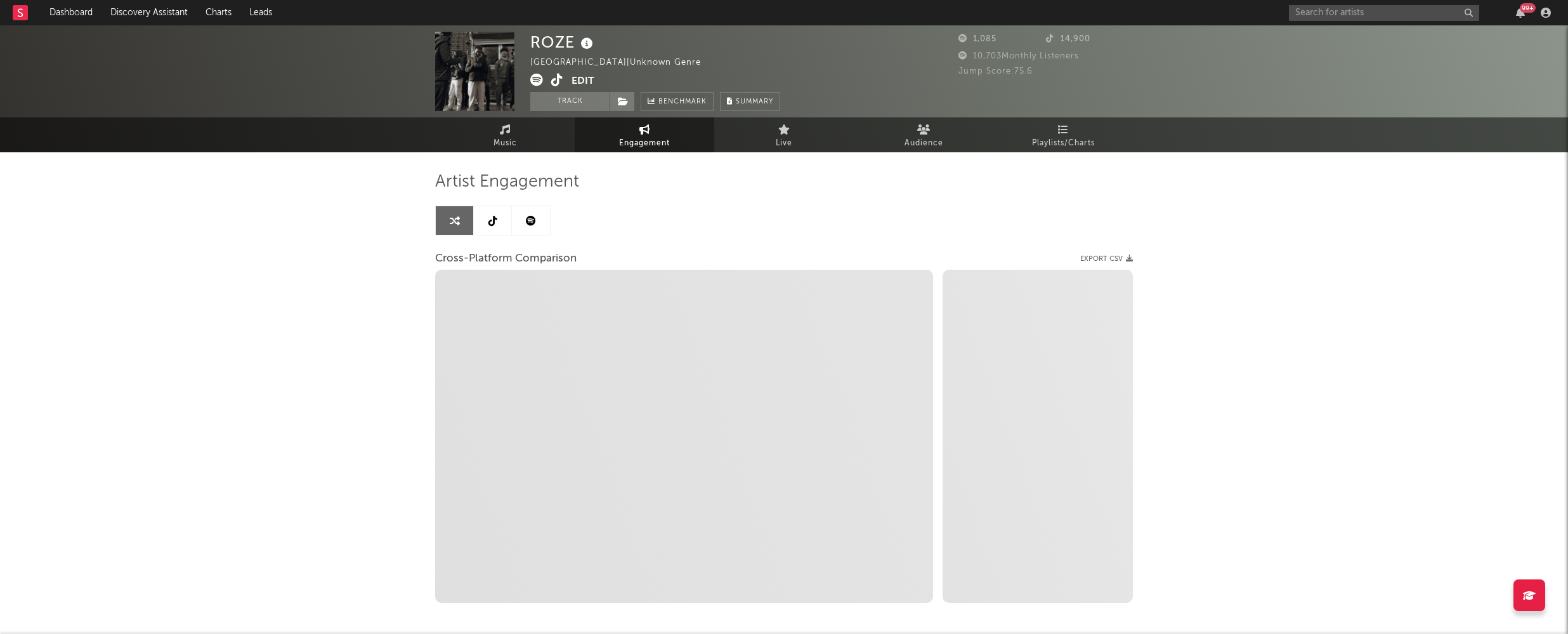
click at [557, 81] on icon at bounding box center [557, 80] width 12 height 13
select select "1m"
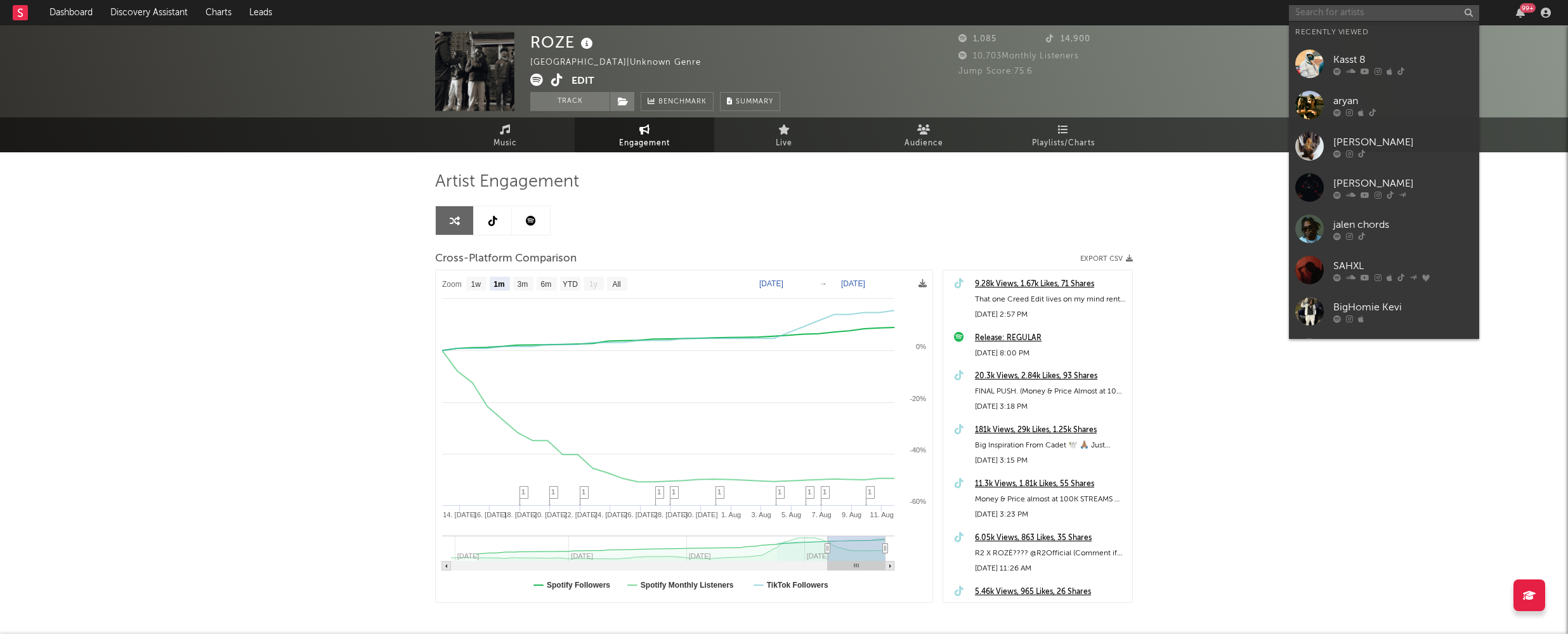
click at [1349, 14] on input "text" at bounding box center [1384, 13] width 190 height 16
paste input "Breeze MrDo2Much"
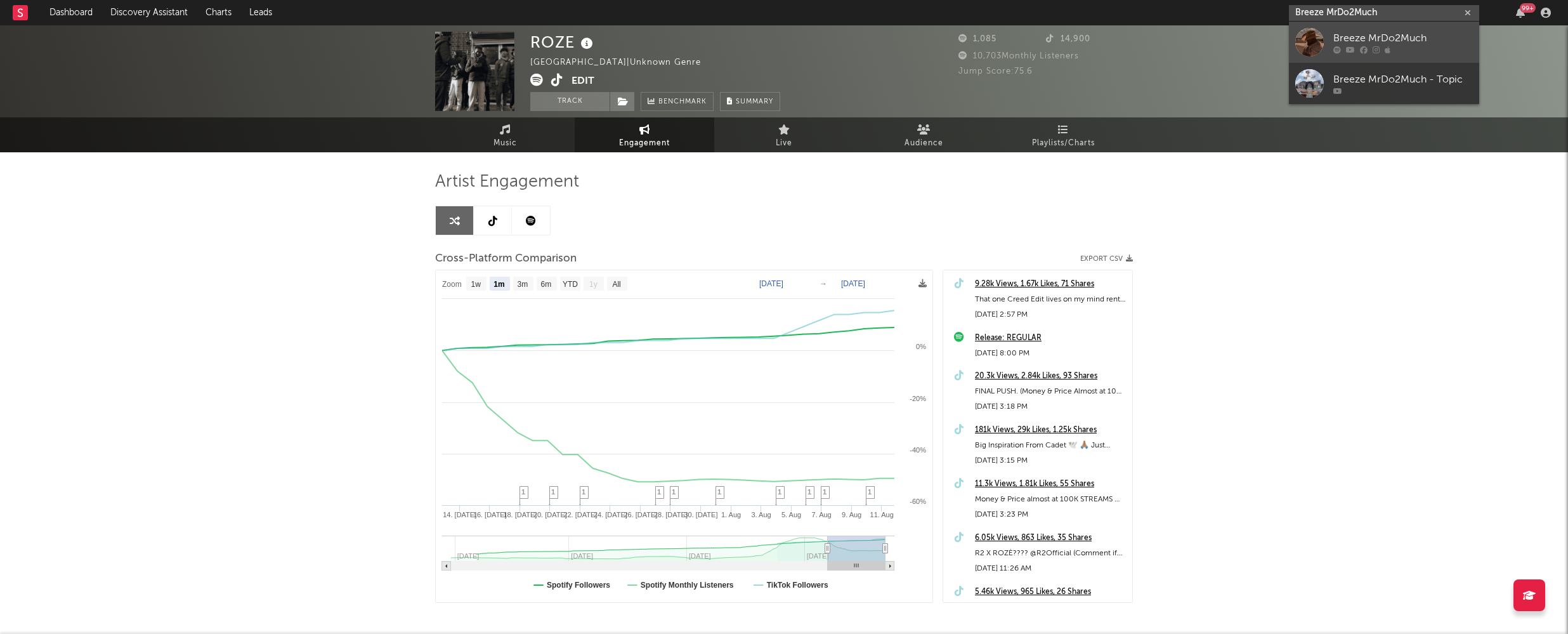
type input "Breeze MrDo2Much"
click at [1401, 35] on div "Breeze MrDo2Much" at bounding box center [1403, 38] width 140 height 15
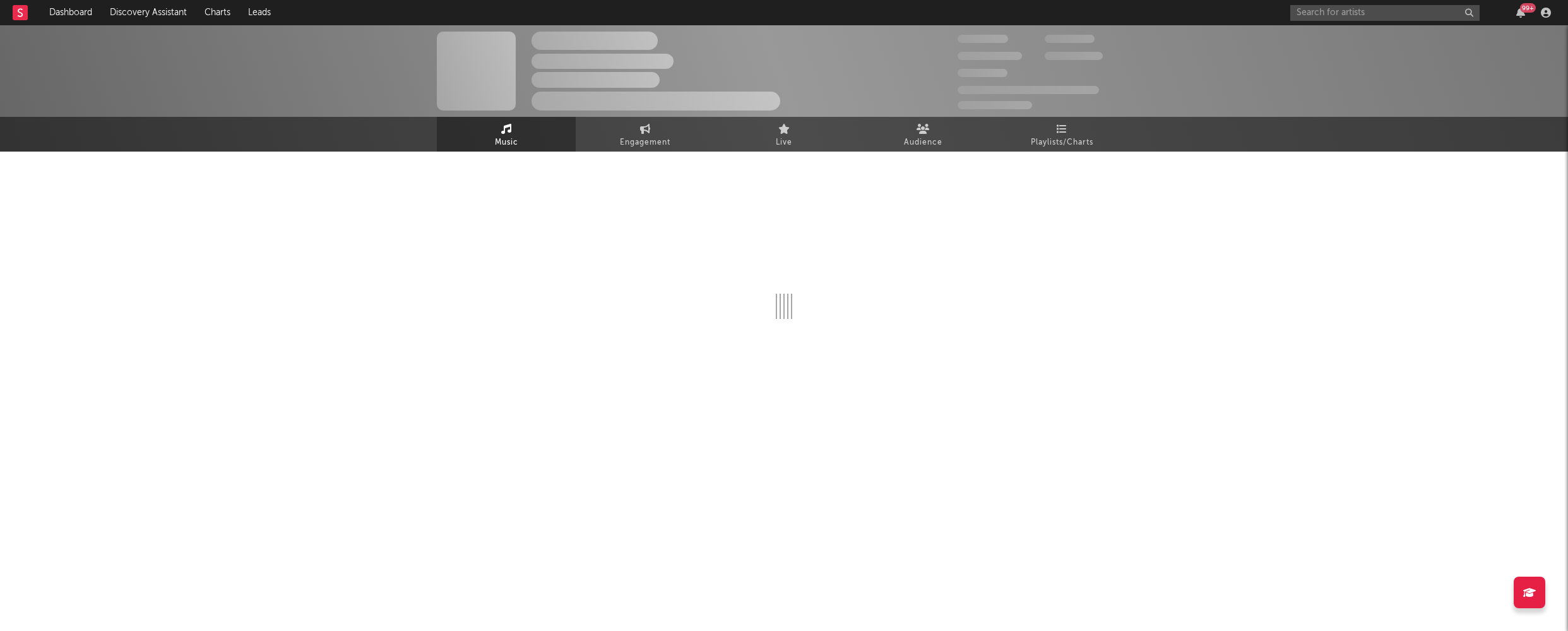
select select "6m"
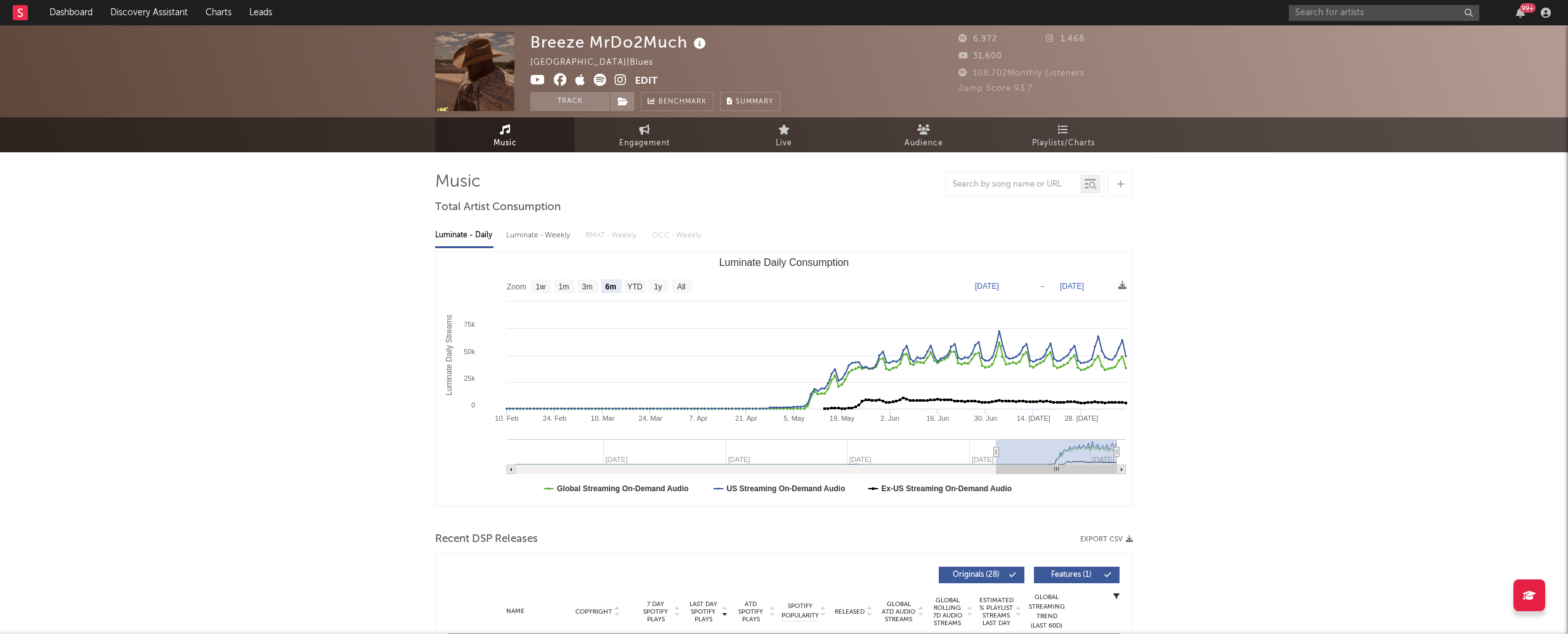
click at [558, 78] on icon at bounding box center [560, 80] width 13 height 13
click at [615, 77] on icon at bounding box center [620, 80] width 12 height 13
click at [1416, 16] on input "text" at bounding box center [1384, 13] width 190 height 16
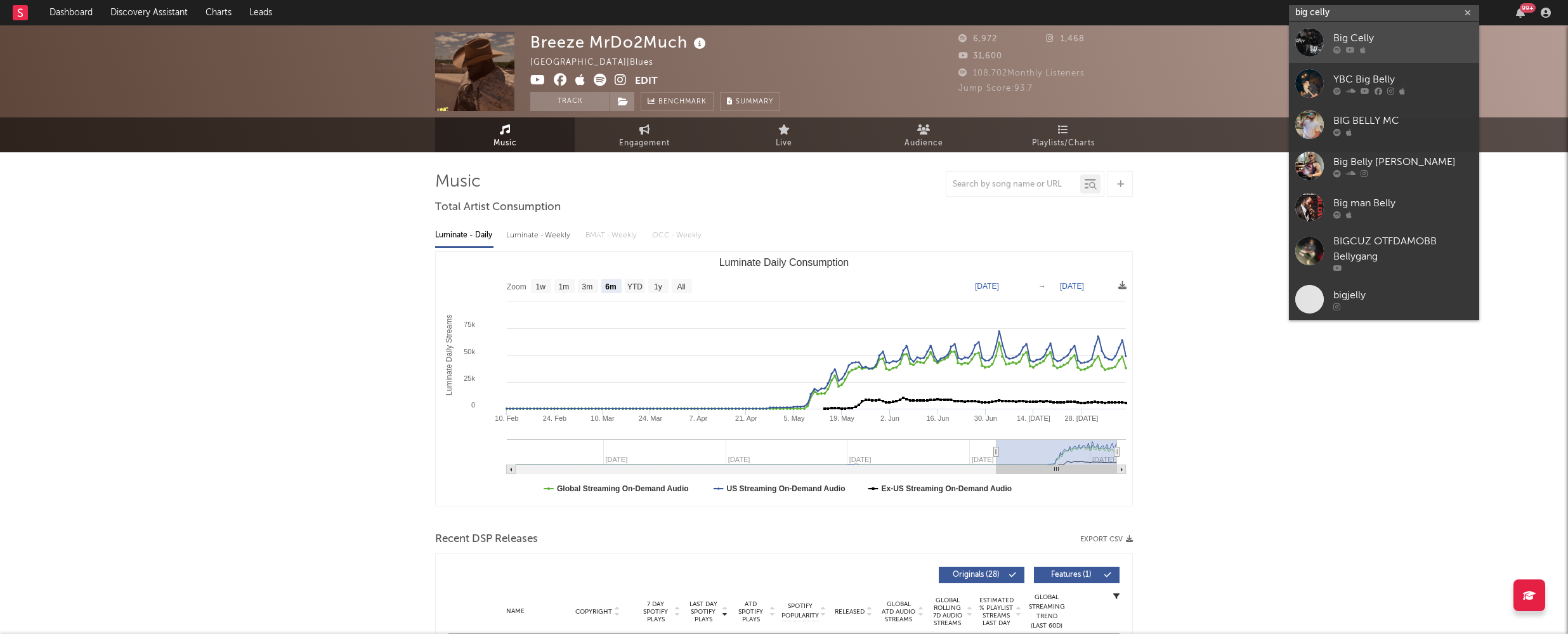
type input "big celly"
drag, startPoint x: 1388, startPoint y: 33, endPoint x: 1562, endPoint y: 77, distance: 179.5
click at [1388, 33] on div "Big Celly" at bounding box center [1403, 38] width 140 height 15
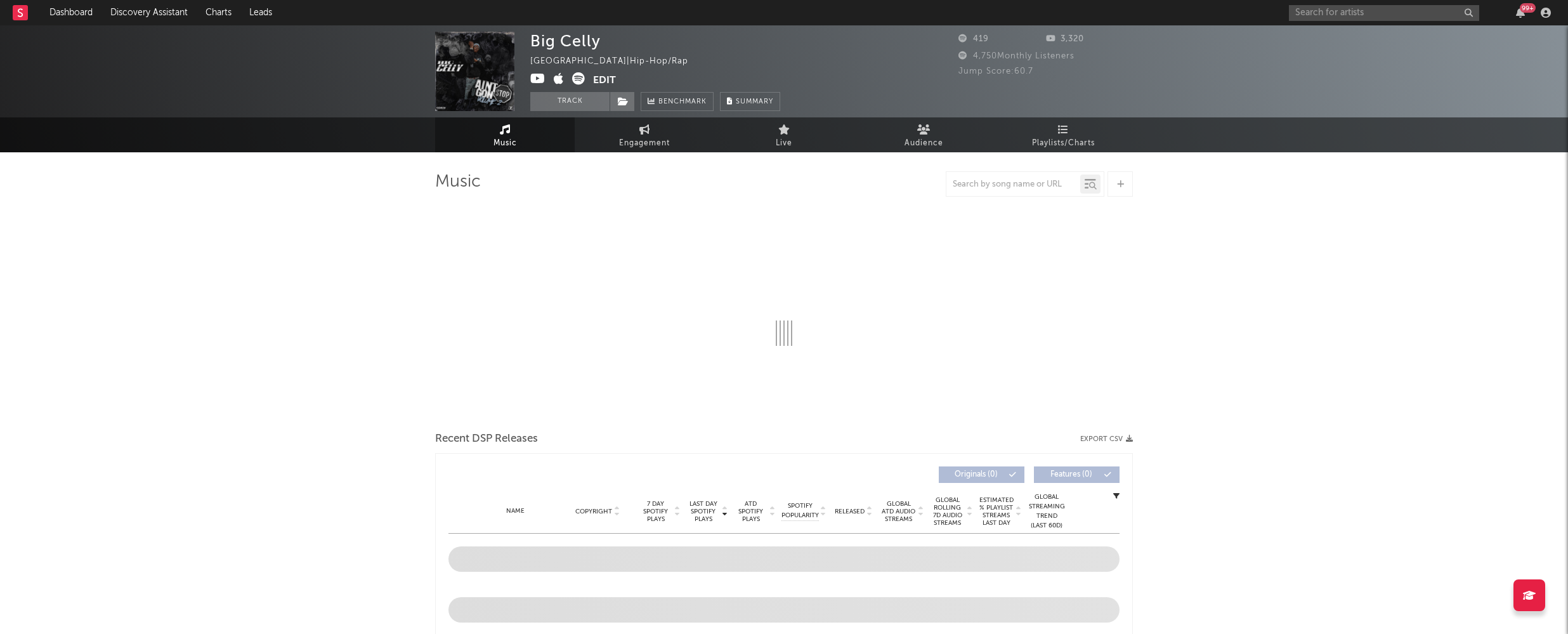
select select "1w"
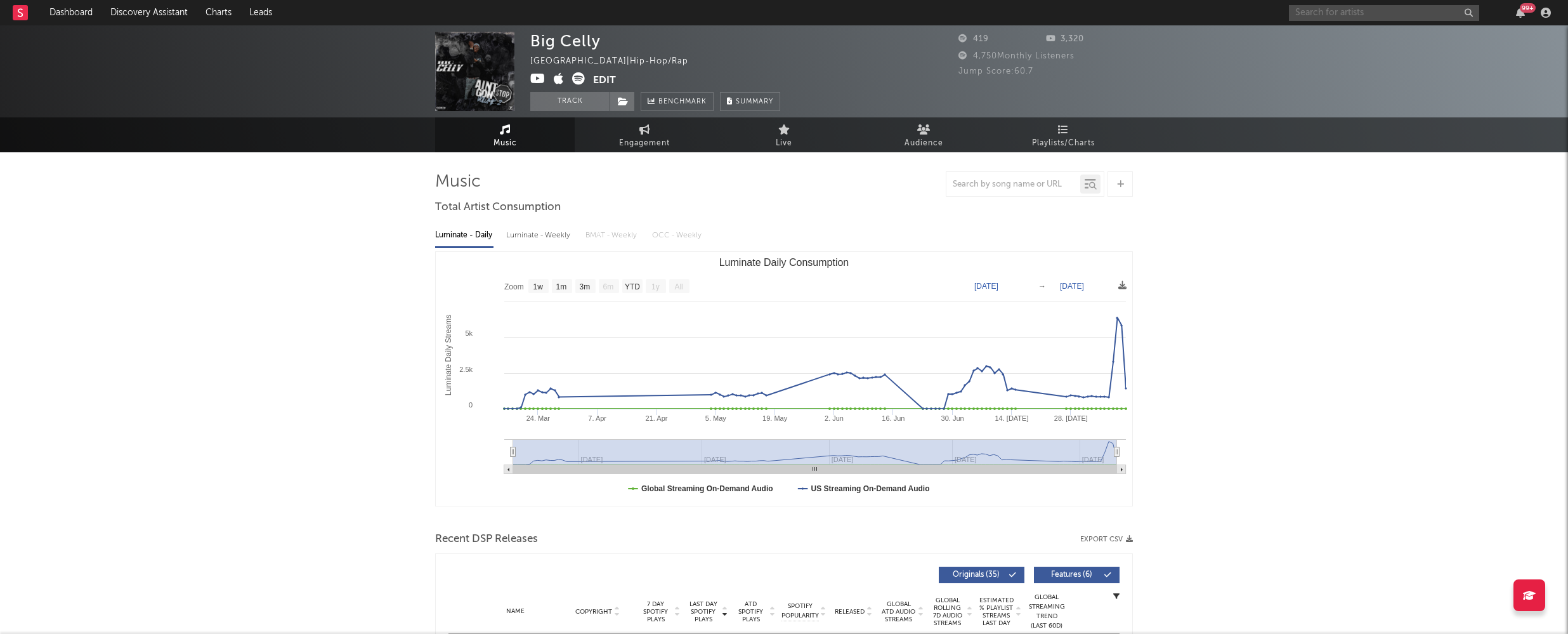
click at [1317, 14] on input "text" at bounding box center [1384, 13] width 190 height 16
type input "puresnow"
click at [1372, 39] on div "PureSnow" at bounding box center [1403, 38] width 140 height 15
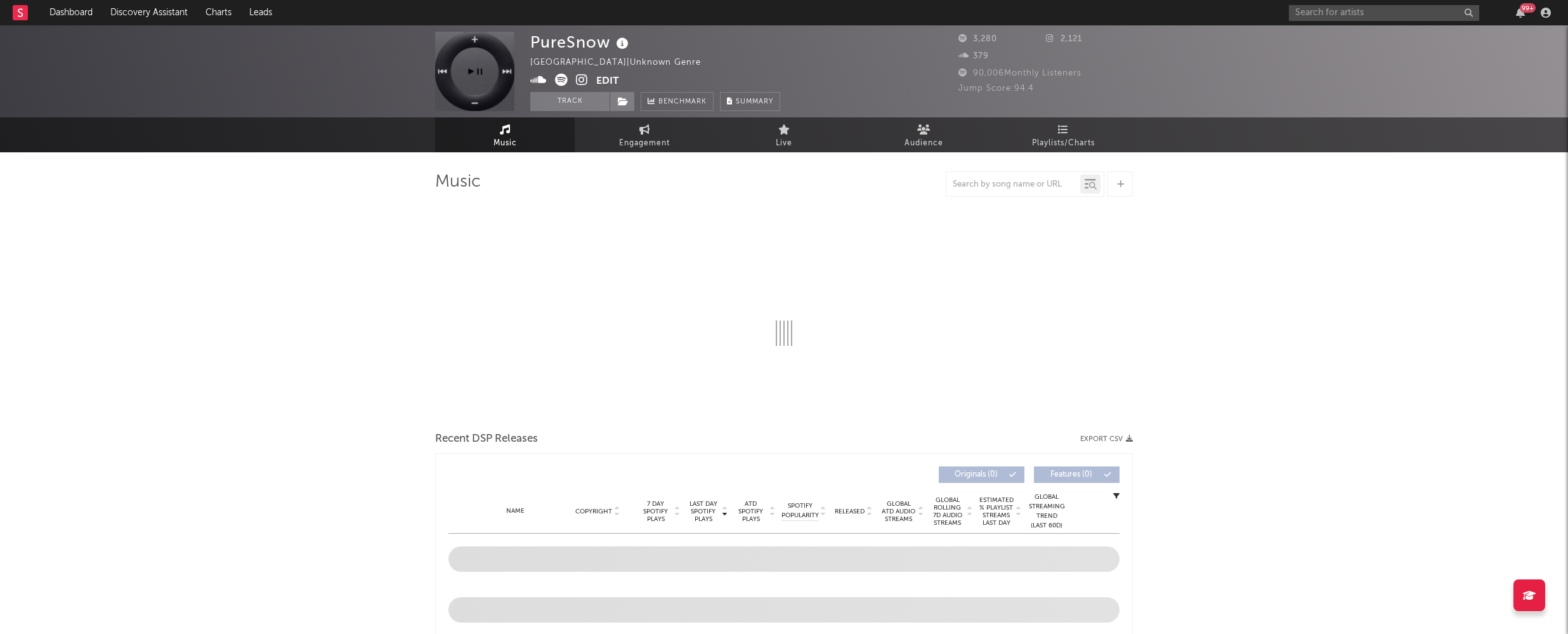
select select "1w"
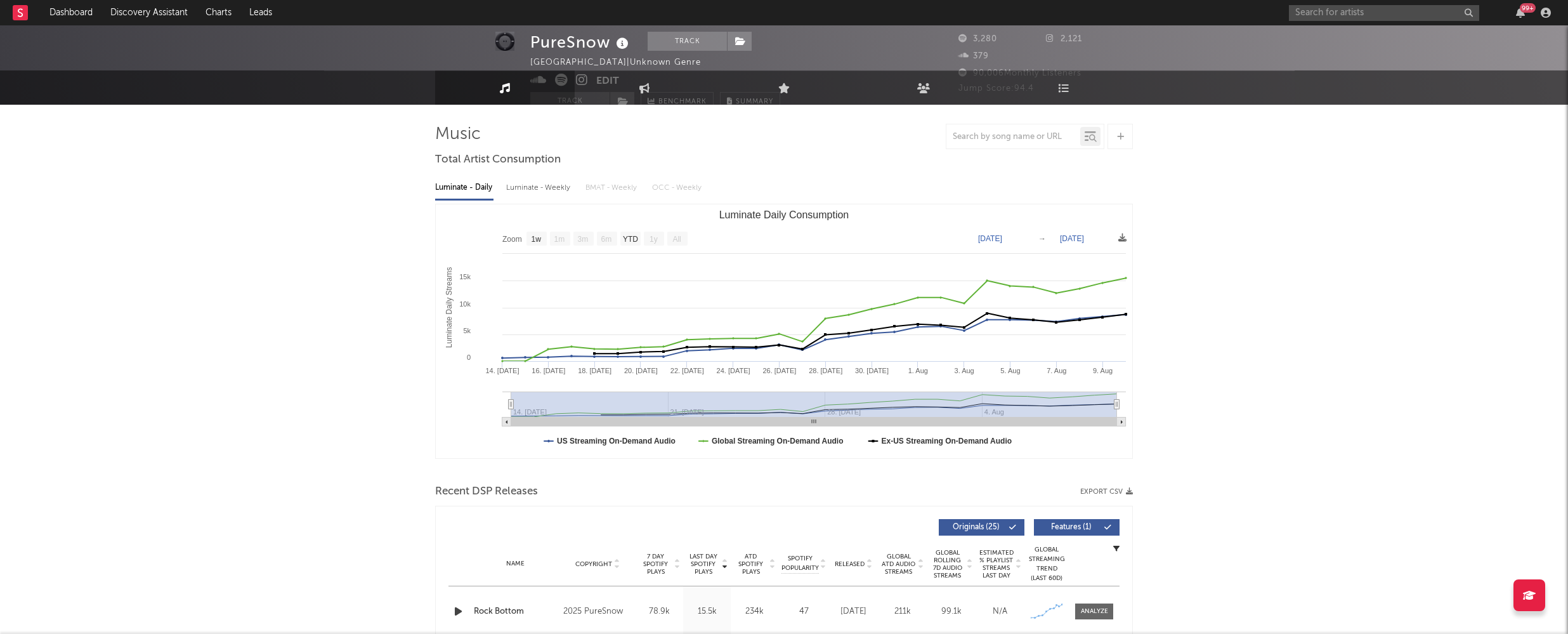
scroll to position [194, 0]
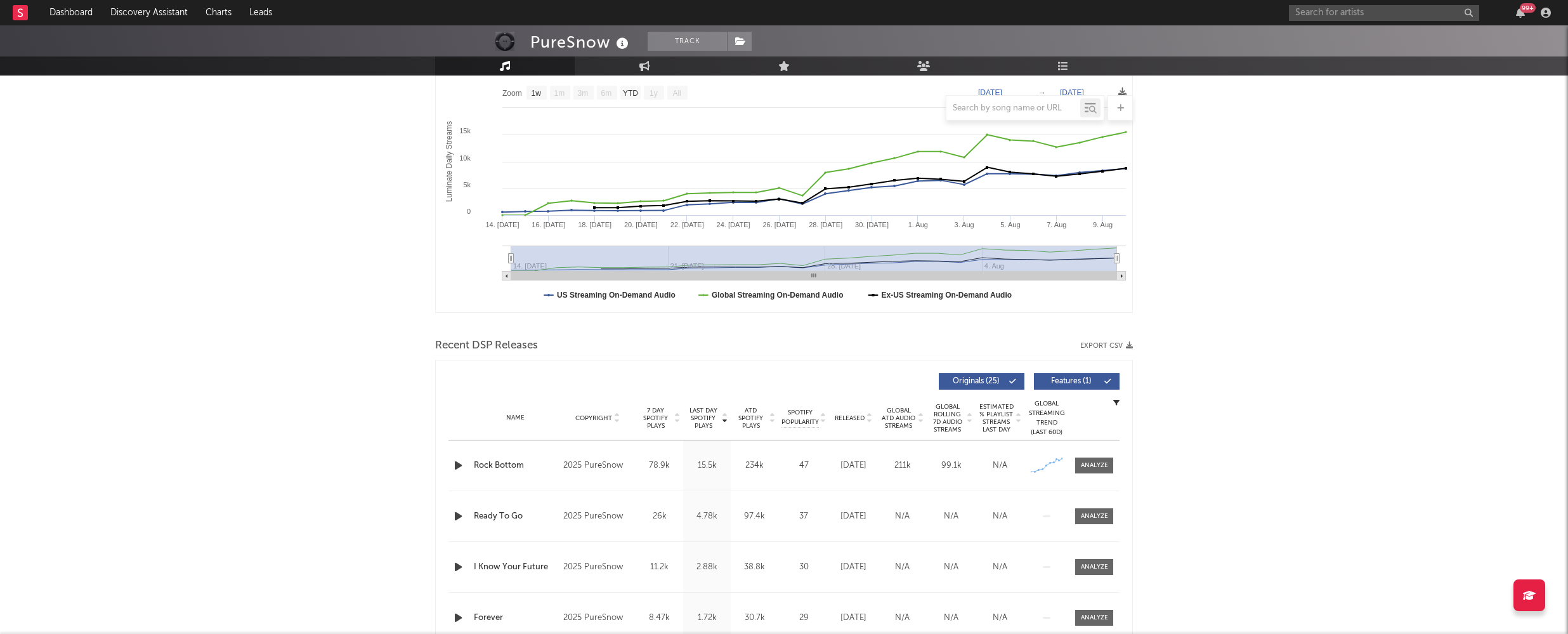
click at [459, 460] on icon "button" at bounding box center [458, 465] width 13 height 16
click at [456, 462] on icon "button" at bounding box center [457, 465] width 12 height 16
click at [456, 461] on icon "button" at bounding box center [458, 465] width 13 height 16
click at [456, 461] on icon "button" at bounding box center [457, 465] width 12 height 16
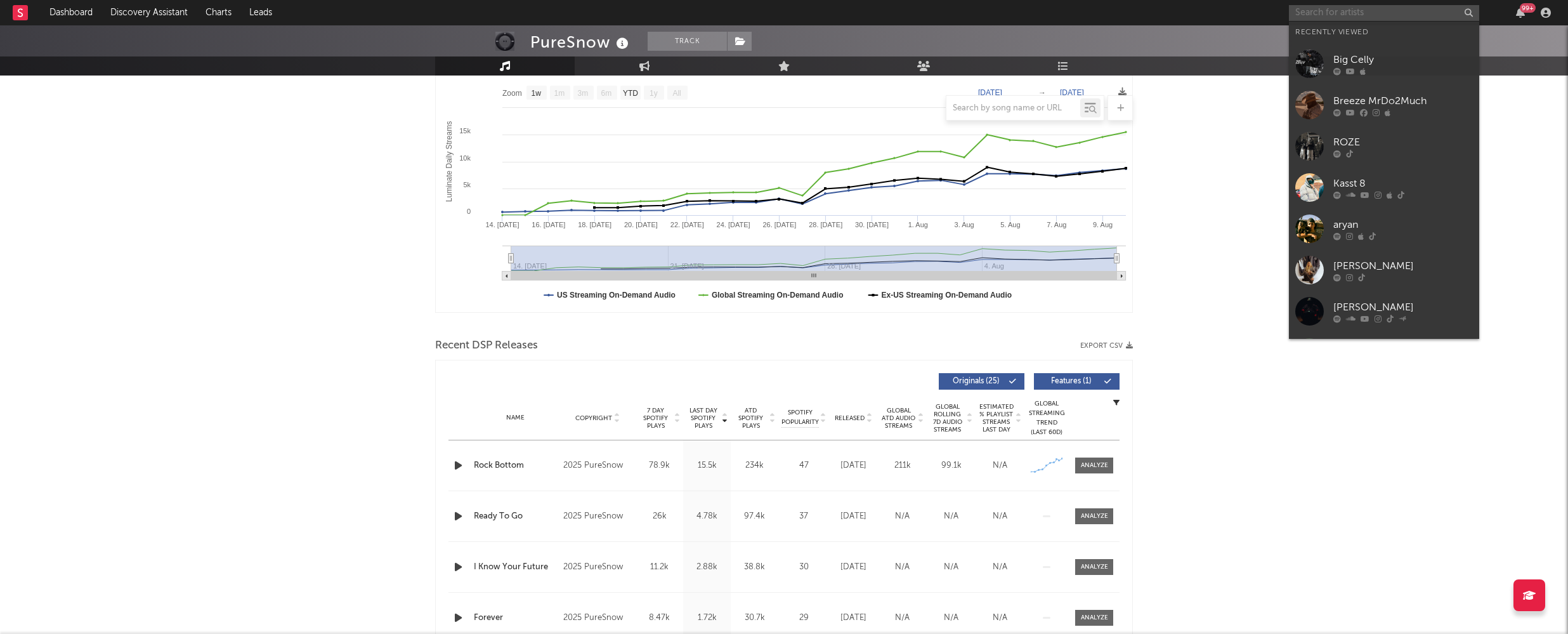
click at [1355, 15] on input "text" at bounding box center [1384, 13] width 190 height 16
paste input "AQUAFINNA"
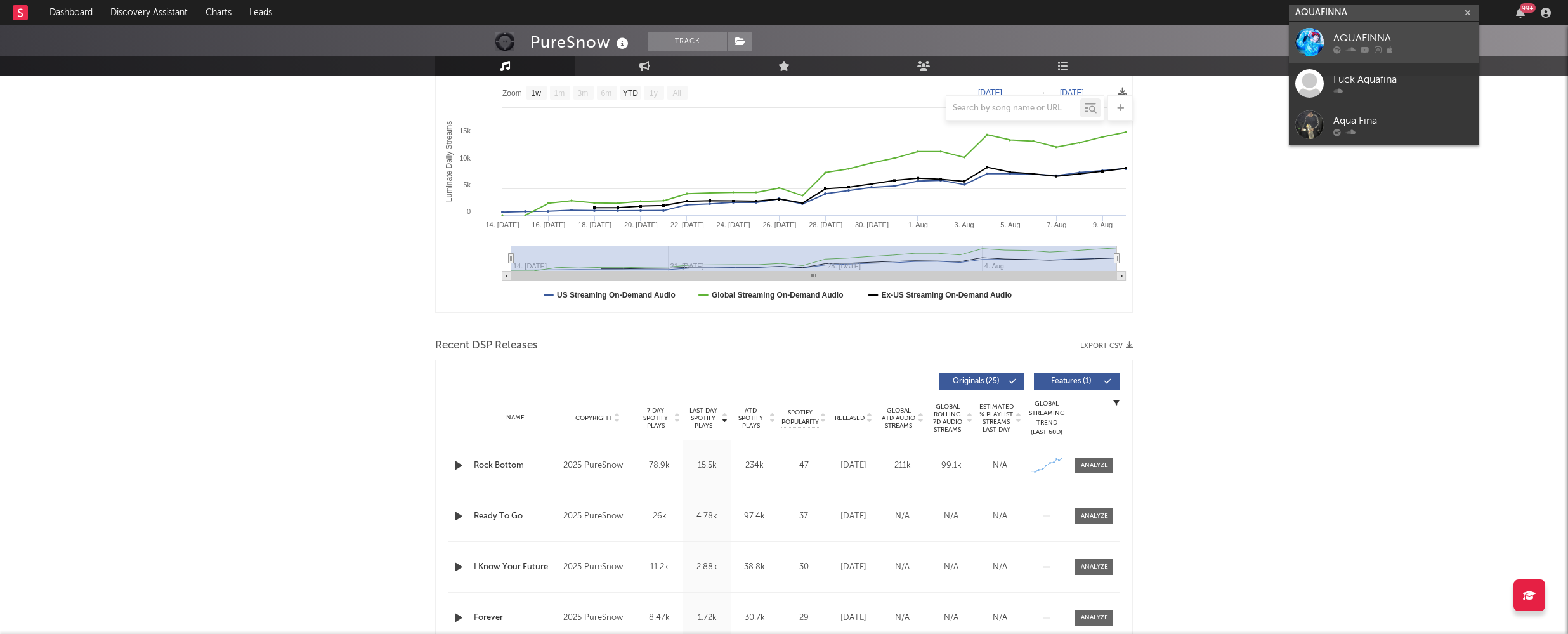
type input "AQUAFINNA"
click at [1385, 34] on div "AQUAFINNA" at bounding box center [1403, 38] width 140 height 15
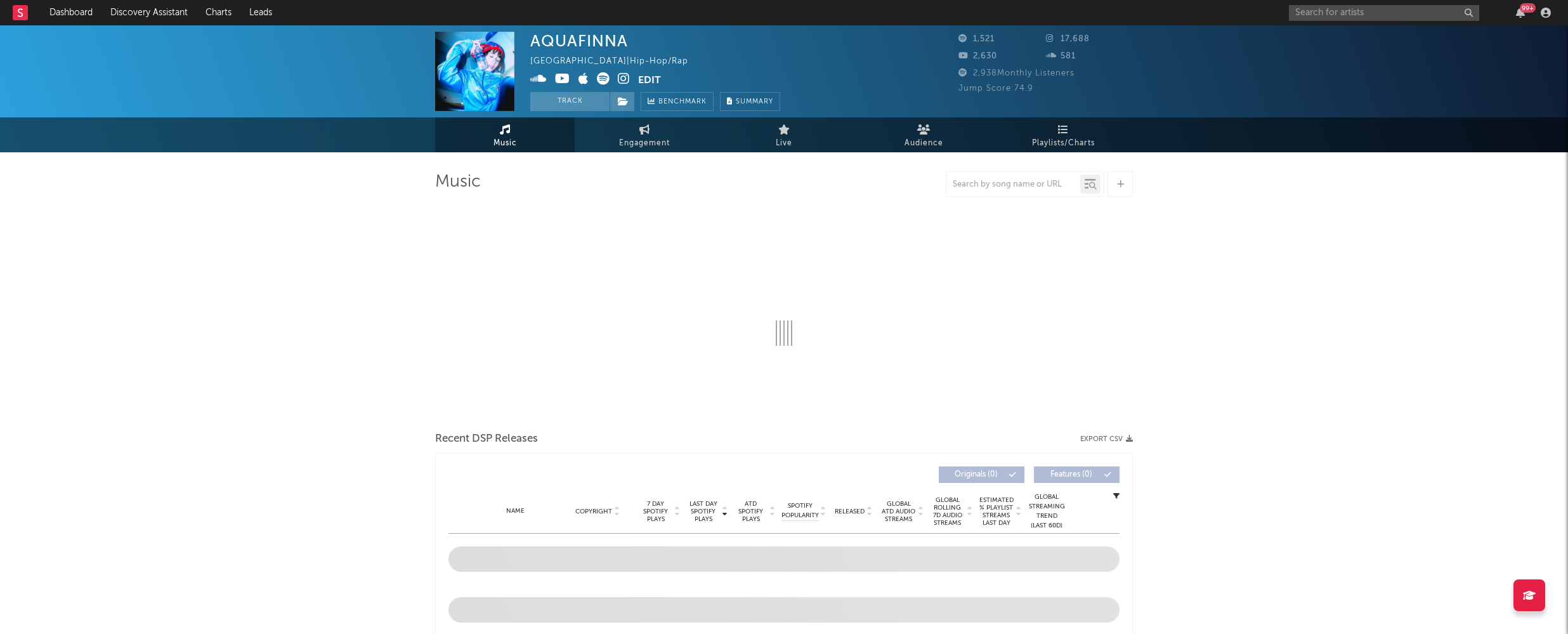
select select "1w"
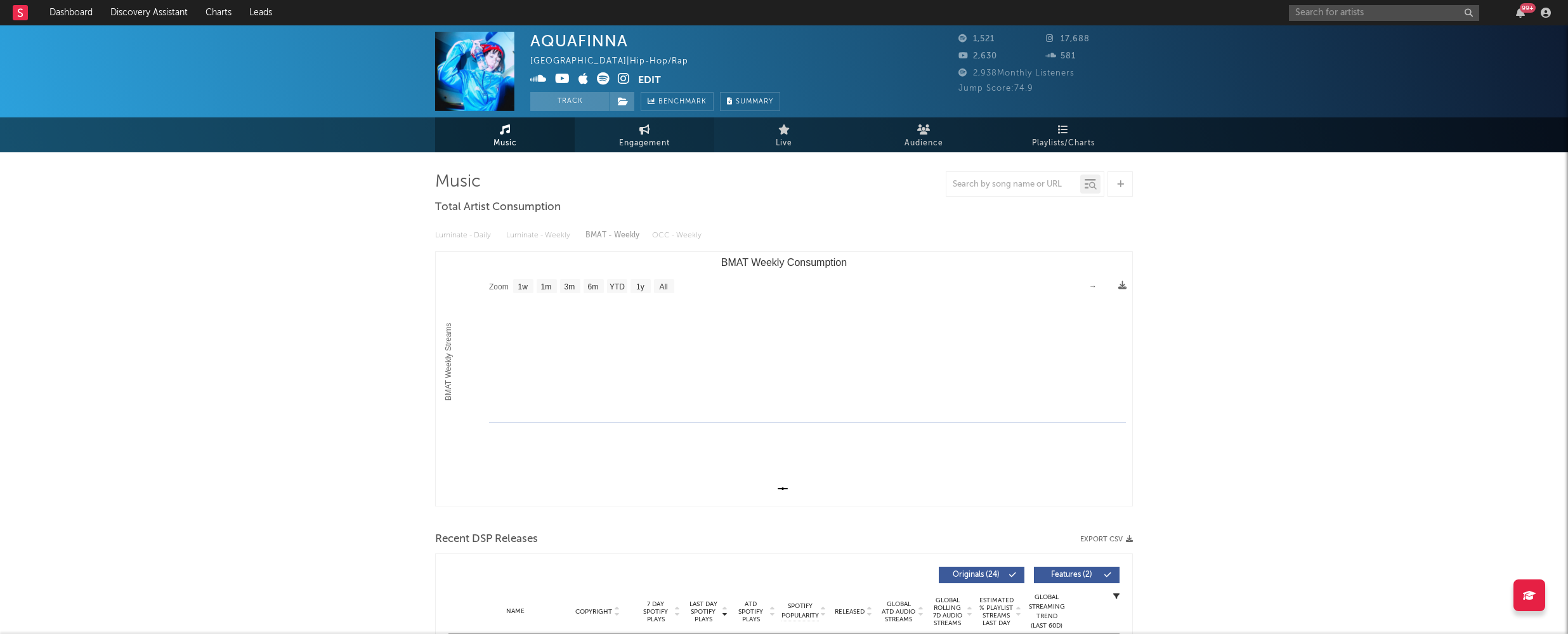
click at [640, 137] on span "Engagement" at bounding box center [644, 143] width 50 height 15
select select "1w"
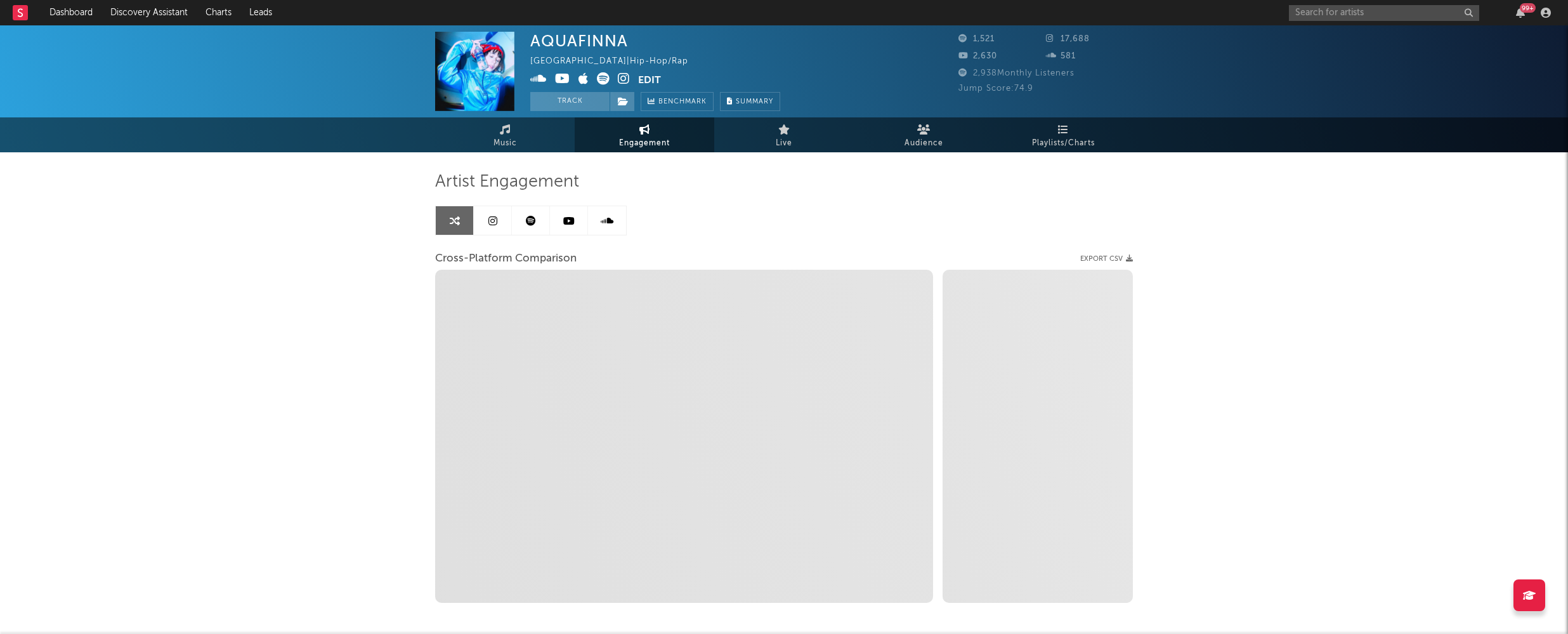
select select "1m"
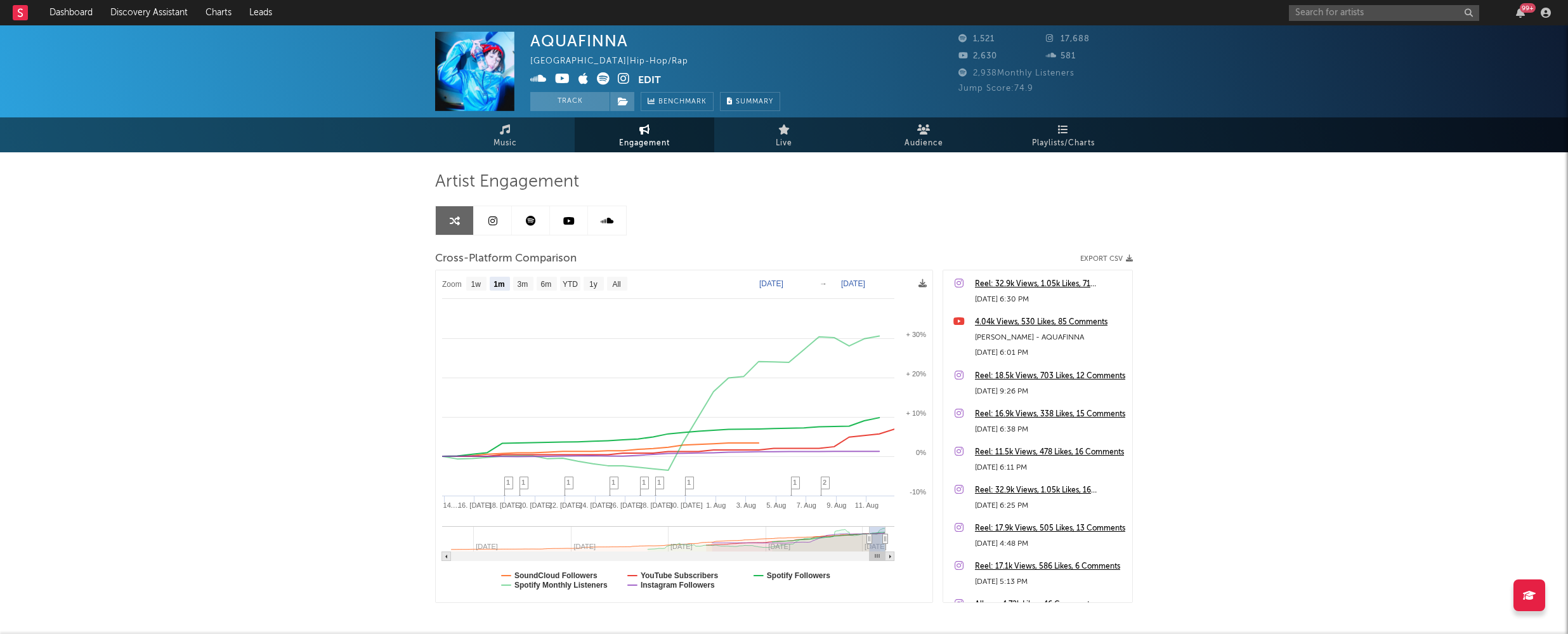
click at [622, 78] on icon at bounding box center [623, 79] width 12 height 13
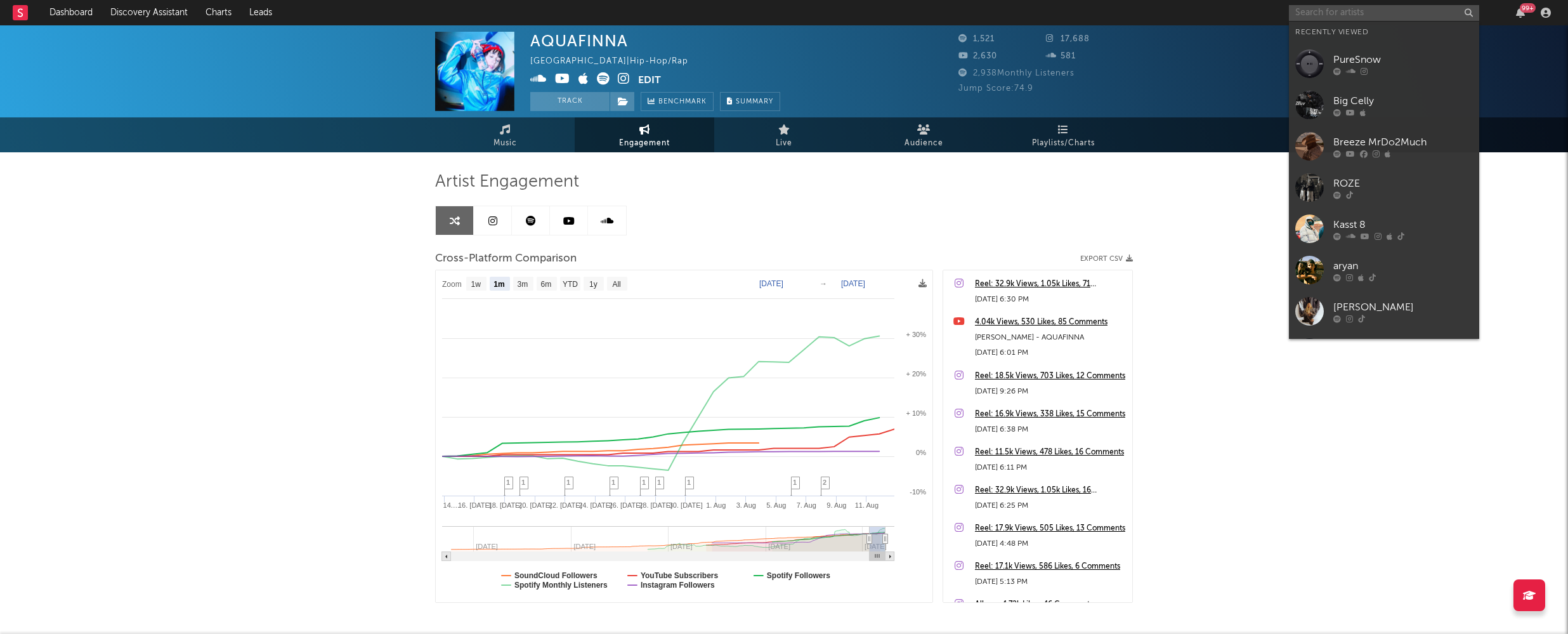
click at [1333, 12] on input "text" at bounding box center [1384, 13] width 190 height 16
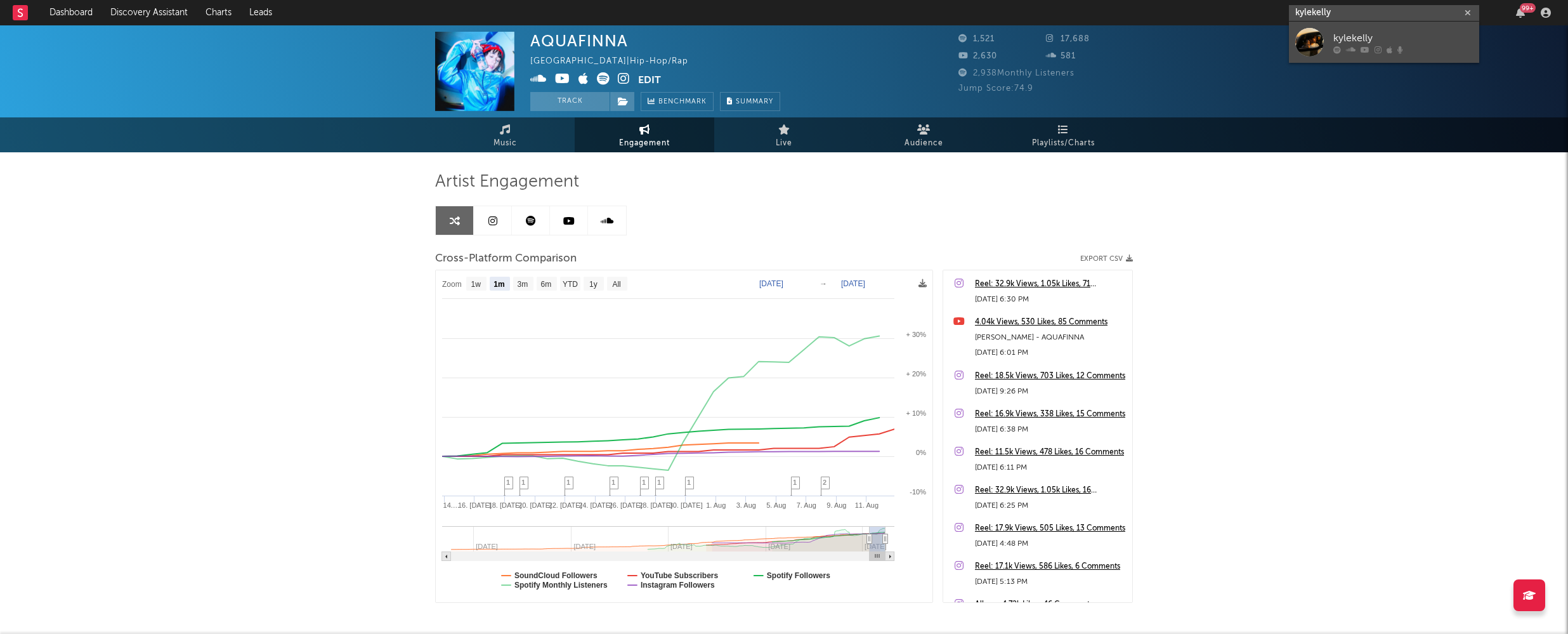
type input "kylekelly"
click at [1371, 32] on div "kylekelly" at bounding box center [1403, 38] width 140 height 15
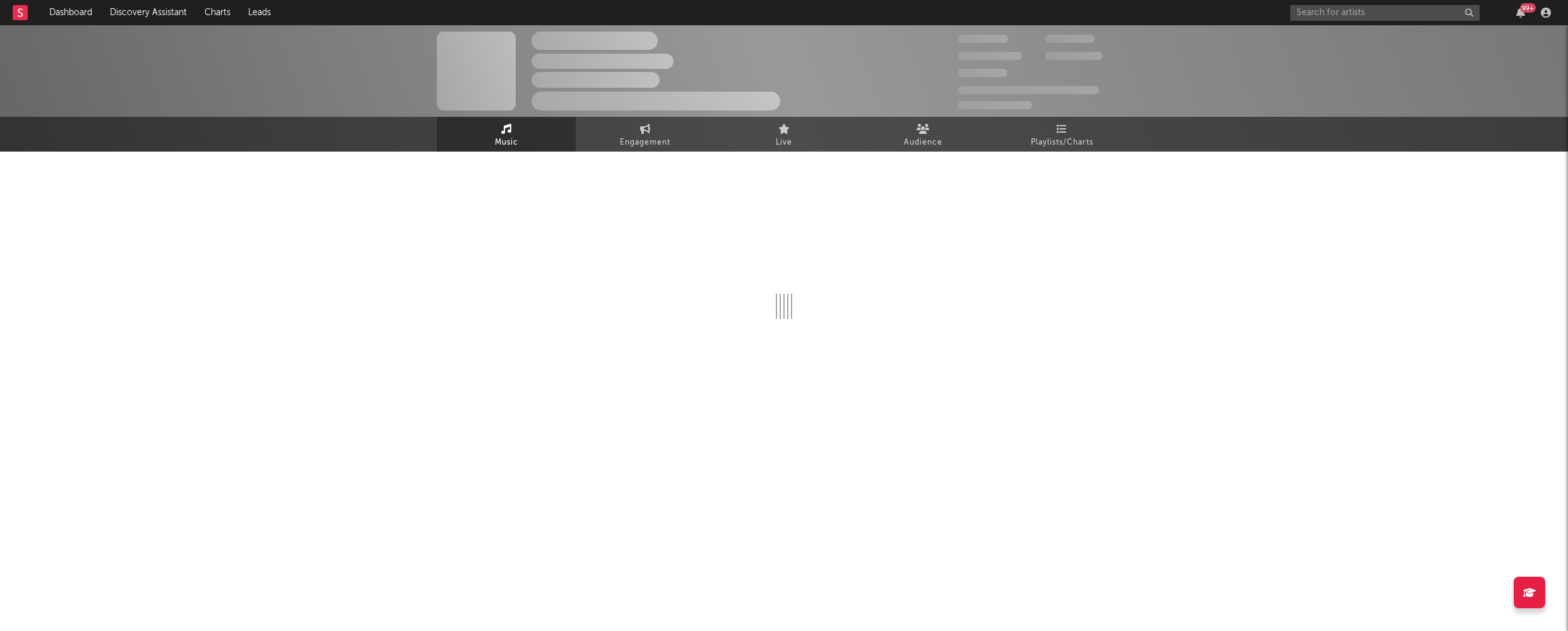
select select "1w"
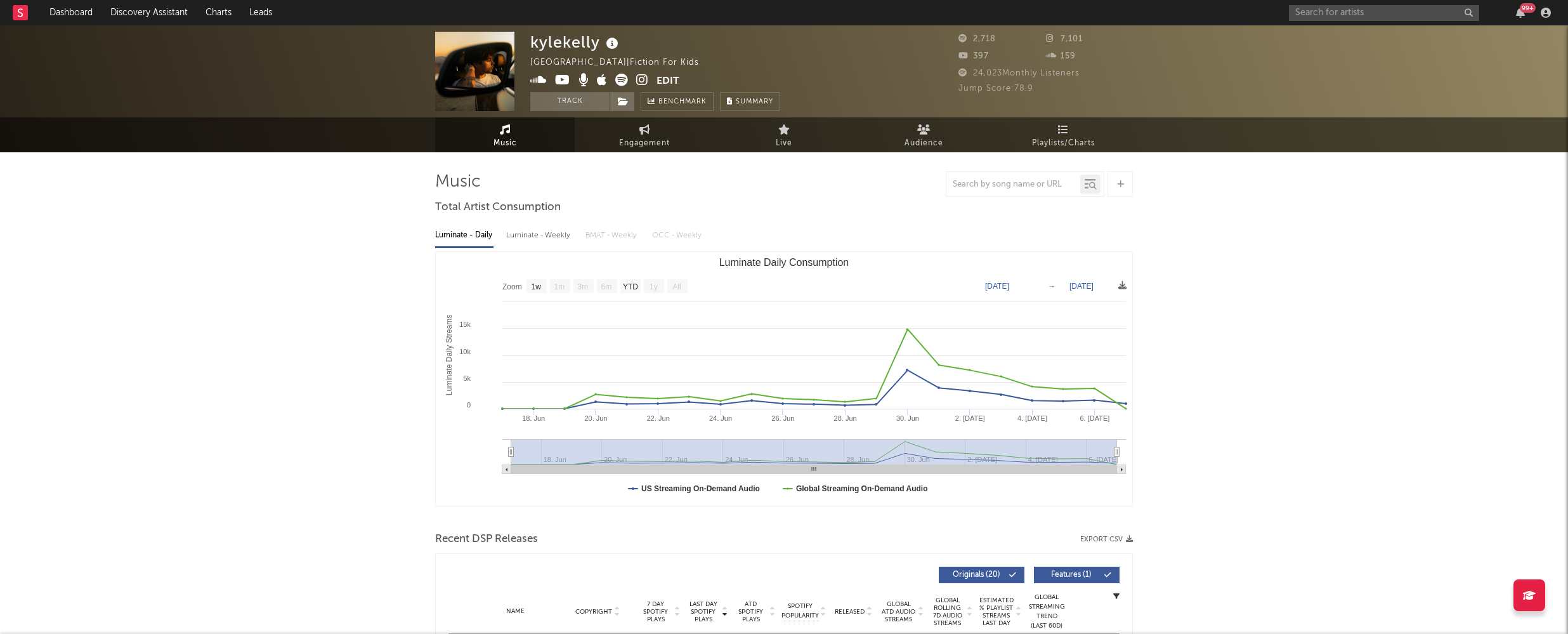
click at [522, 243] on div "Luminate - Weekly" at bounding box center [539, 235] width 67 height 21
select select "6m"
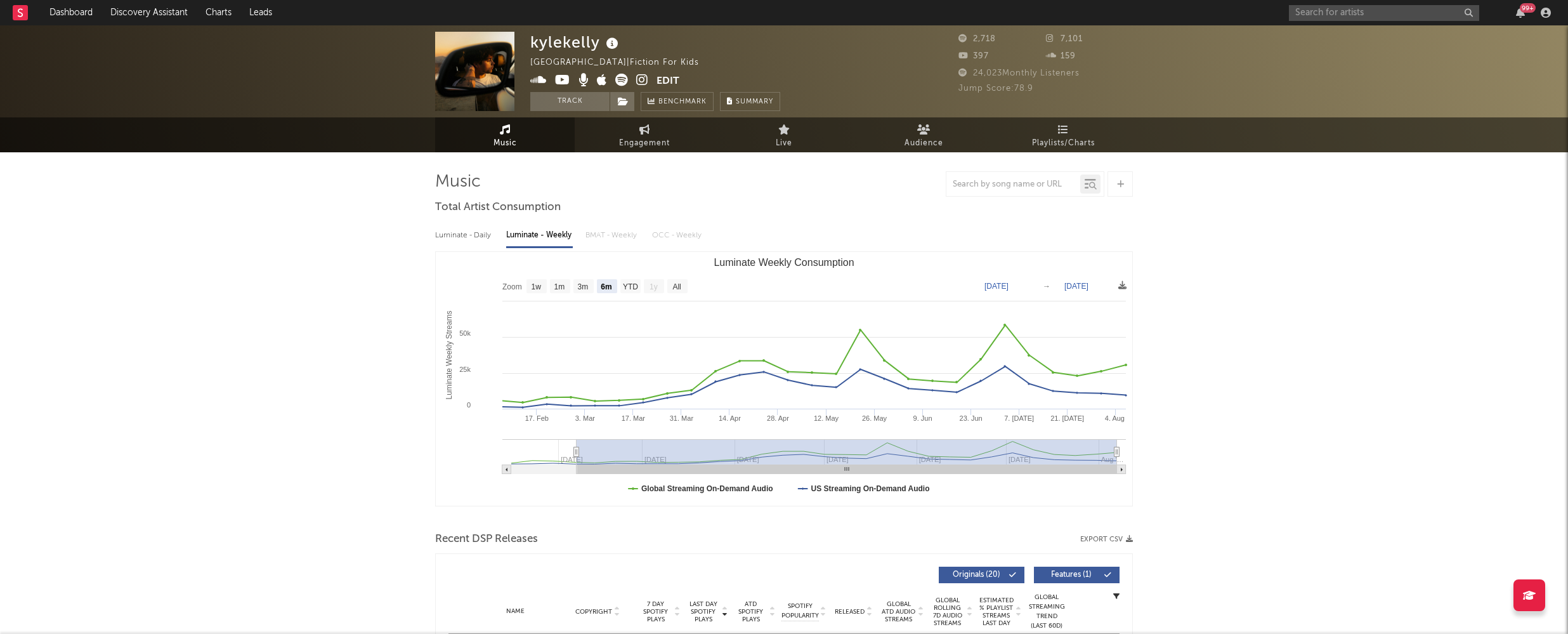
click at [638, 80] on icon at bounding box center [642, 80] width 12 height 13
click at [557, 76] on icon at bounding box center [562, 80] width 15 height 13
click at [637, 79] on icon at bounding box center [642, 80] width 12 height 13
click at [1334, 9] on input "text" at bounding box center [1384, 13] width 190 height 16
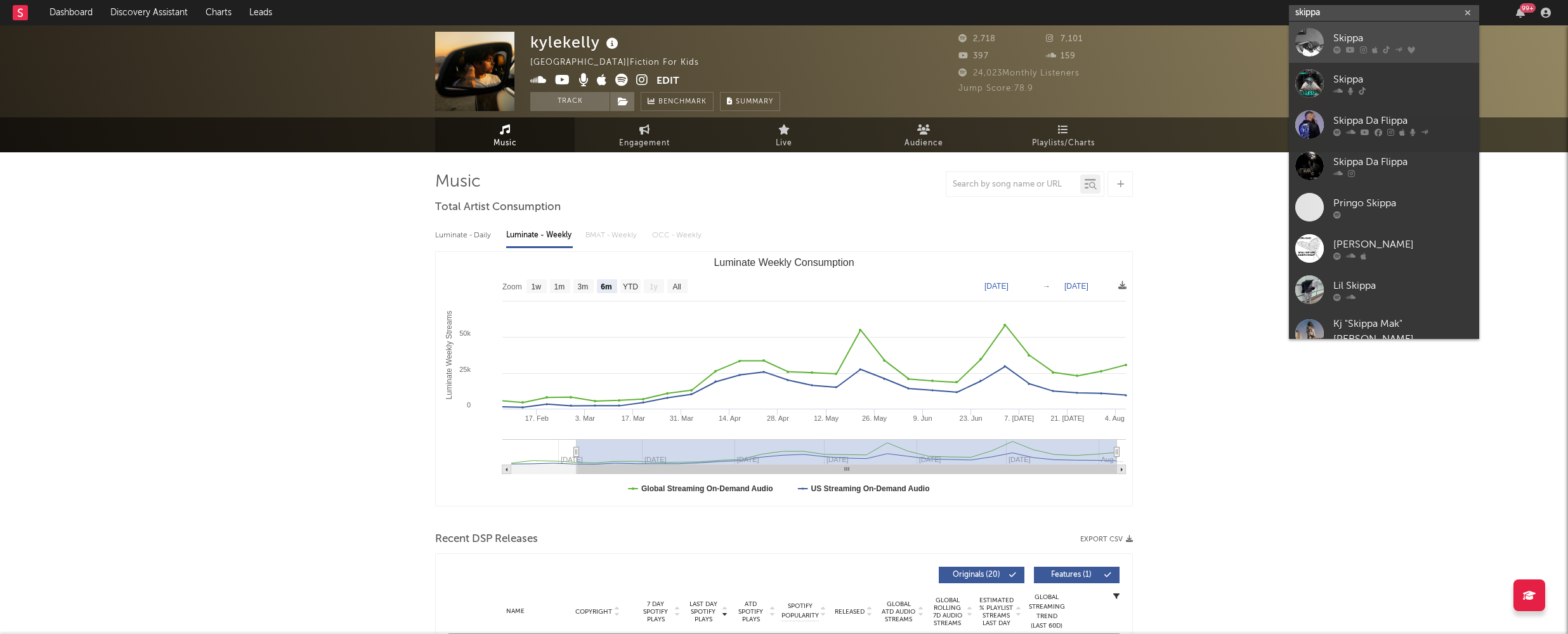
type input "skippa"
click at [1386, 33] on div "Skippa" at bounding box center [1403, 38] width 140 height 15
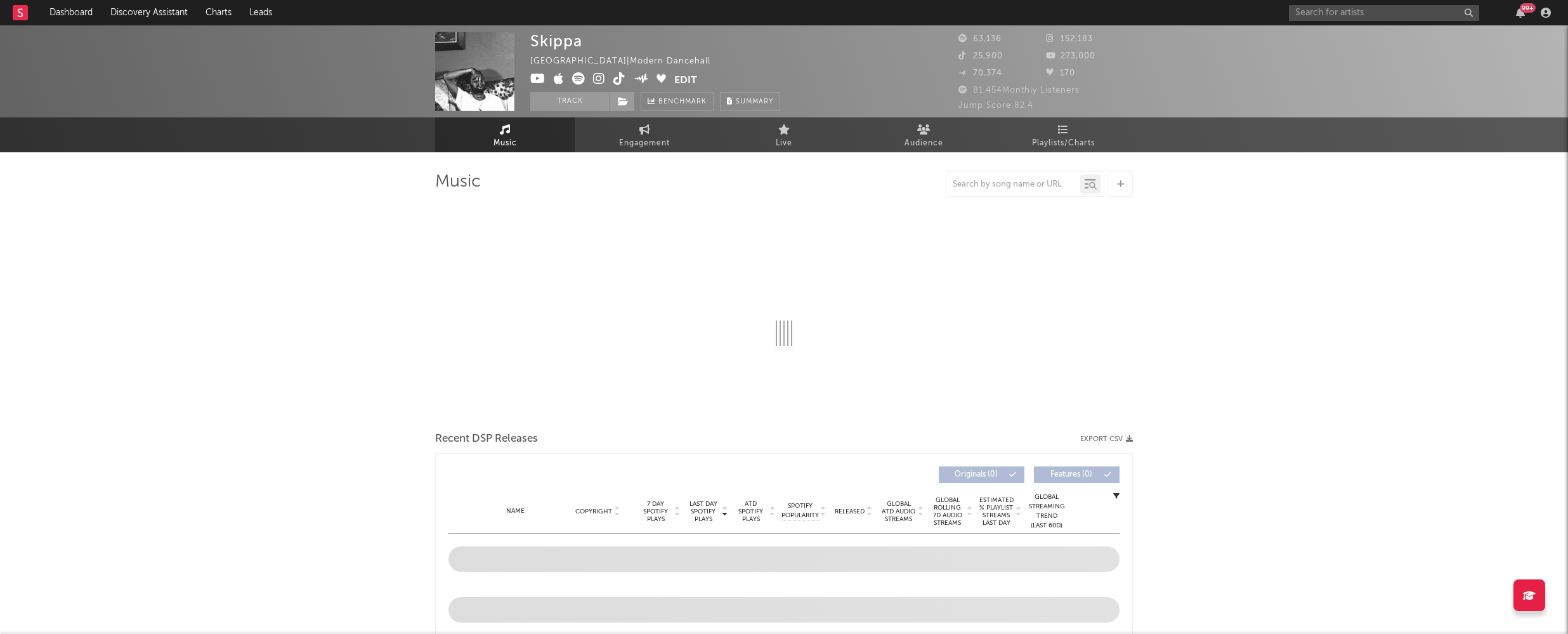
select select "6m"
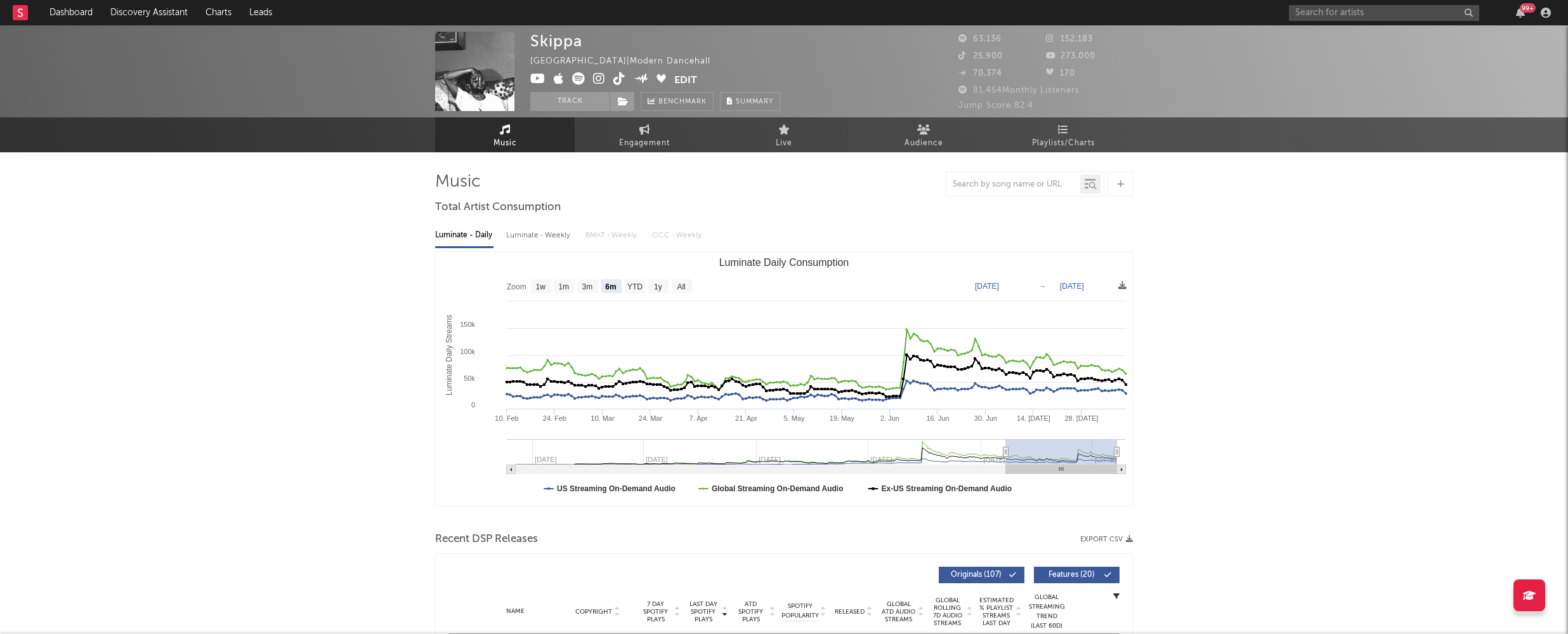
click at [597, 79] on icon at bounding box center [598, 79] width 12 height 13
